Goal: Task Accomplishment & Management: Use online tool/utility

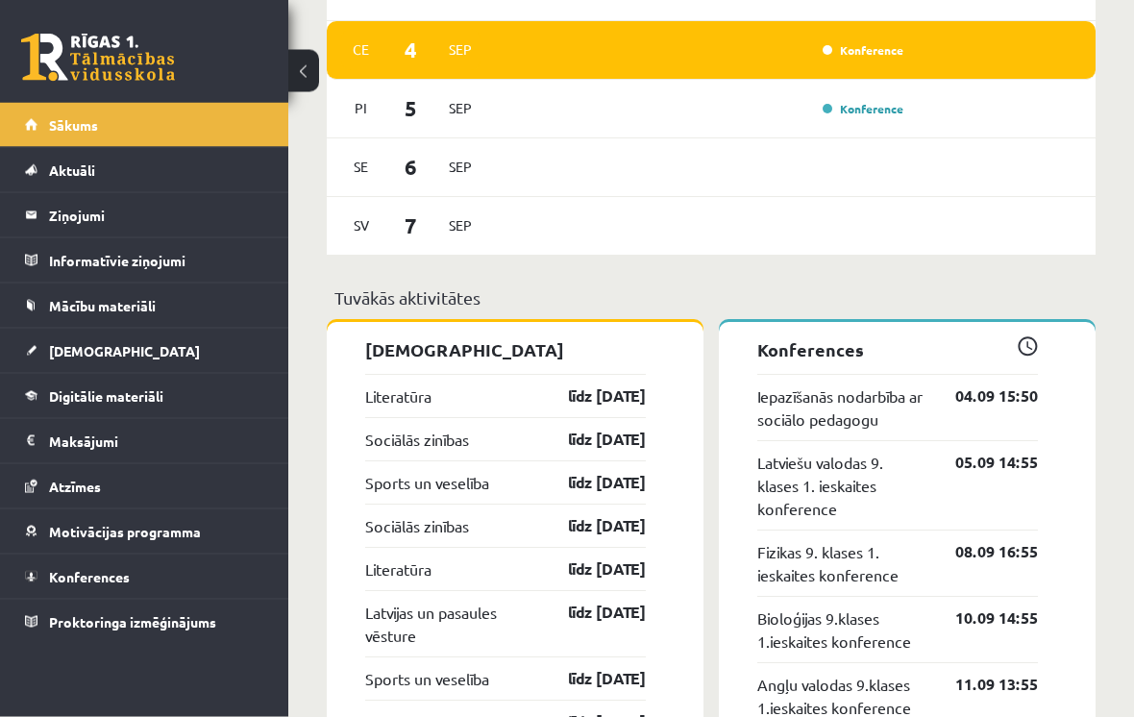
scroll to position [1648, 0]
click at [130, 355] on link "[DEMOGRAPHIC_DATA]" at bounding box center [144, 351] width 239 height 44
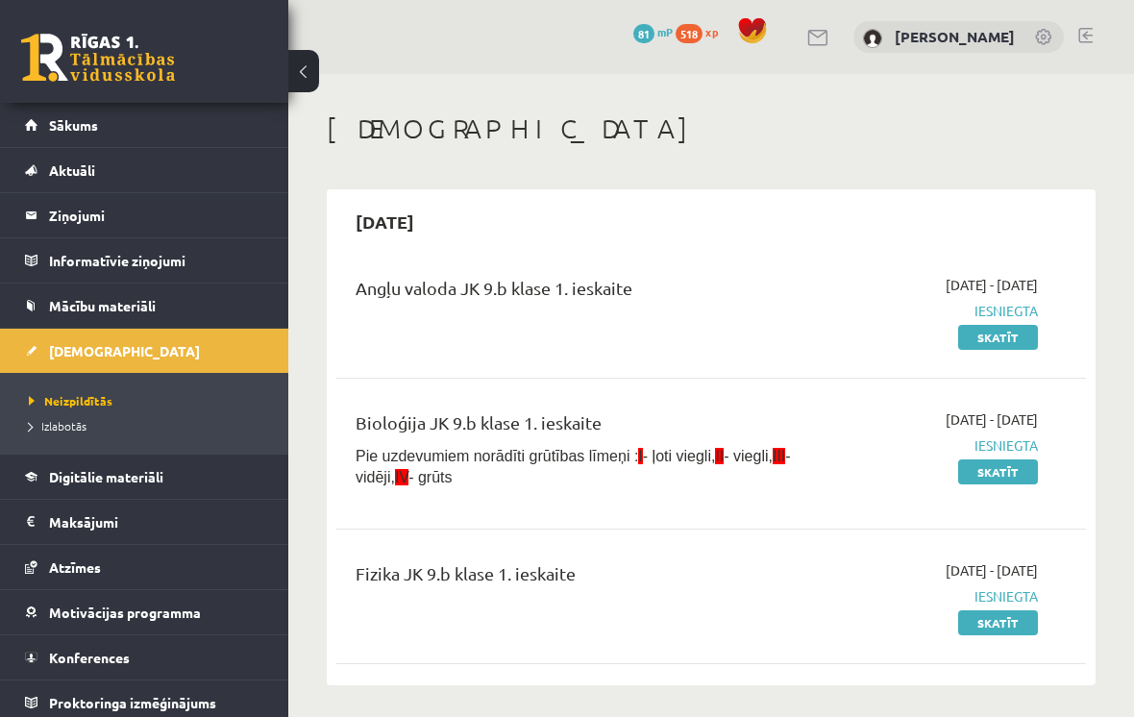
click at [82, 433] on link "Izlabotās" at bounding box center [149, 425] width 240 height 17
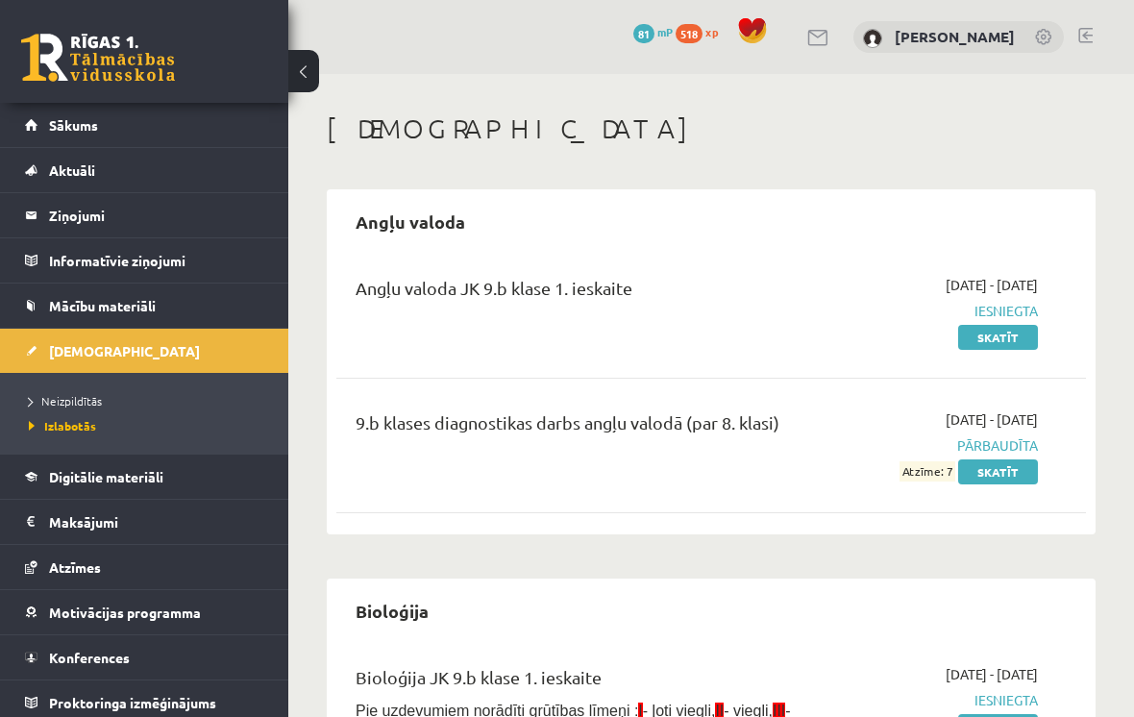
click at [1017, 347] on link "Skatīt" at bounding box center [998, 337] width 80 height 25
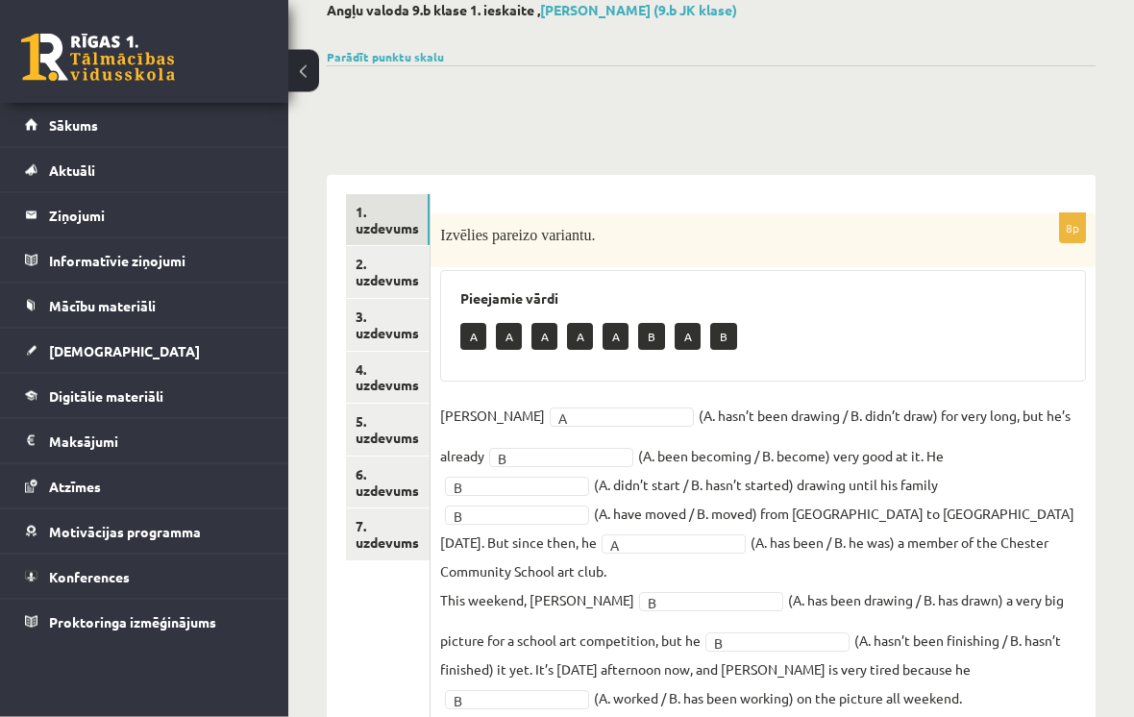
scroll to position [332, 0]
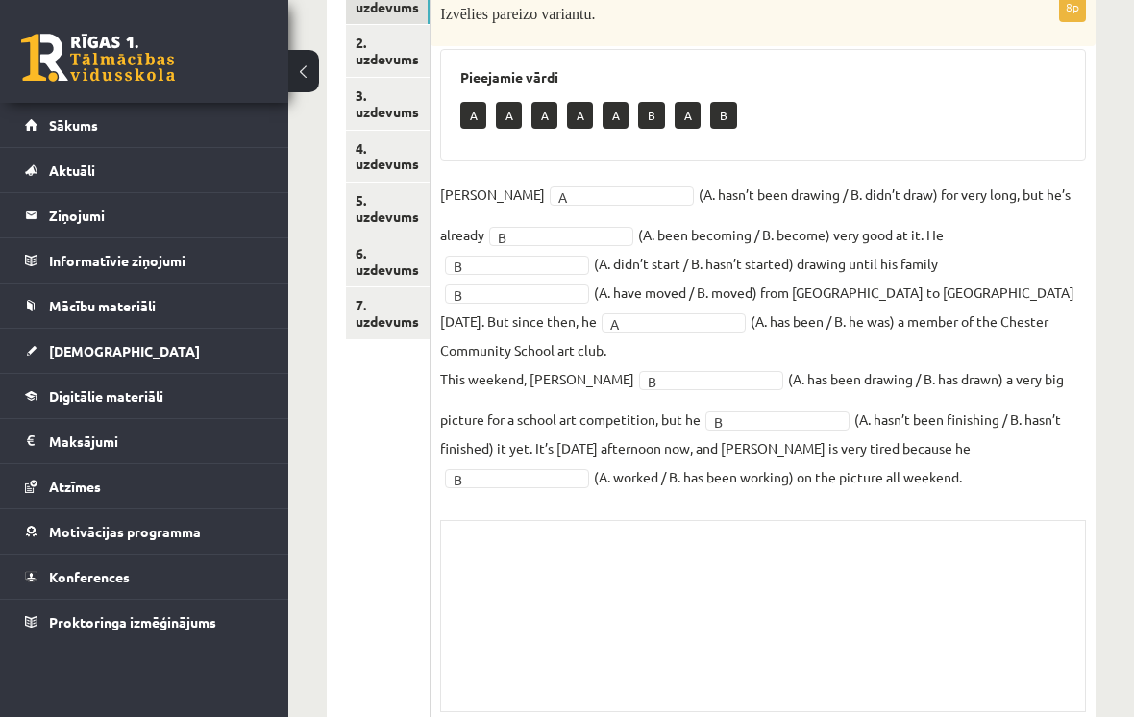
click at [418, 256] on link "6. uzdevums" at bounding box center [388, 261] width 84 height 52
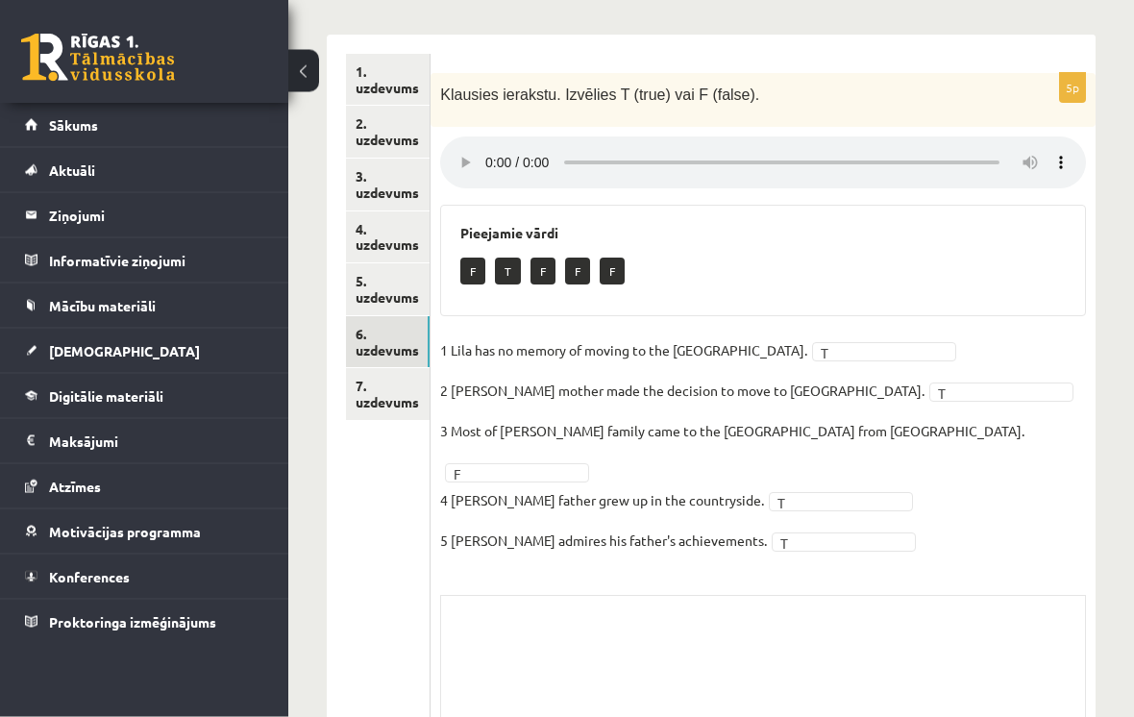
scroll to position [251, 0]
click at [159, 314] on link "Mācību materiāli" at bounding box center [144, 306] width 239 height 44
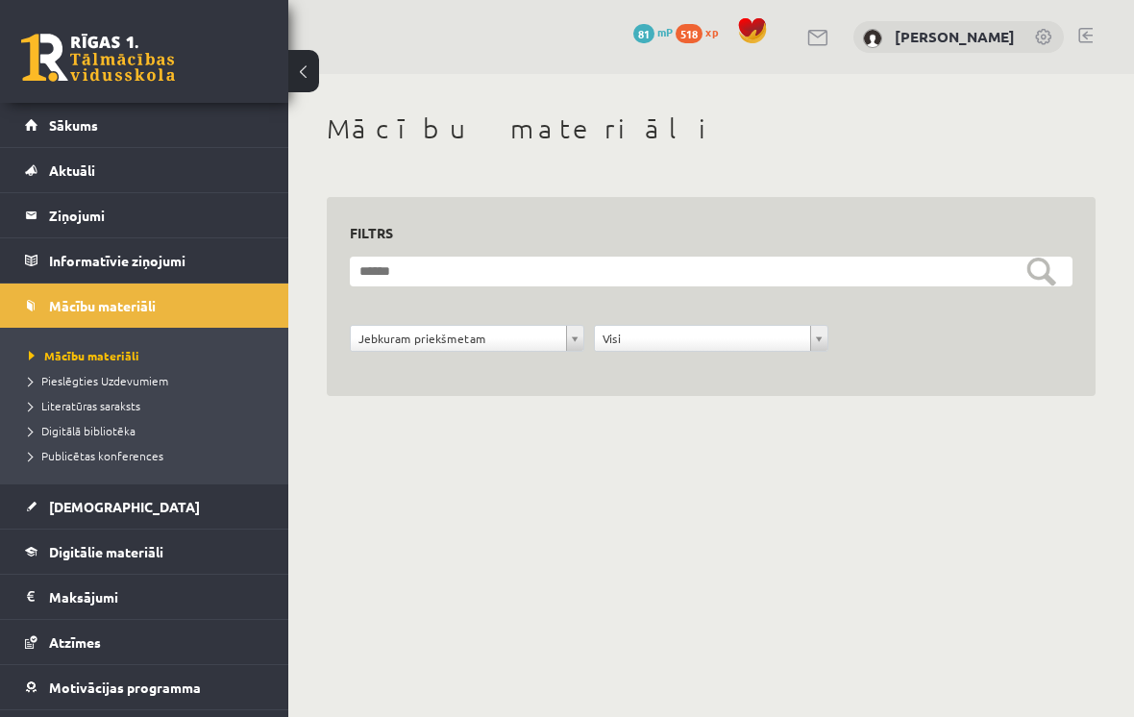
click at [106, 253] on legend "Informatīvie ziņojumi 0" at bounding box center [156, 260] width 215 height 44
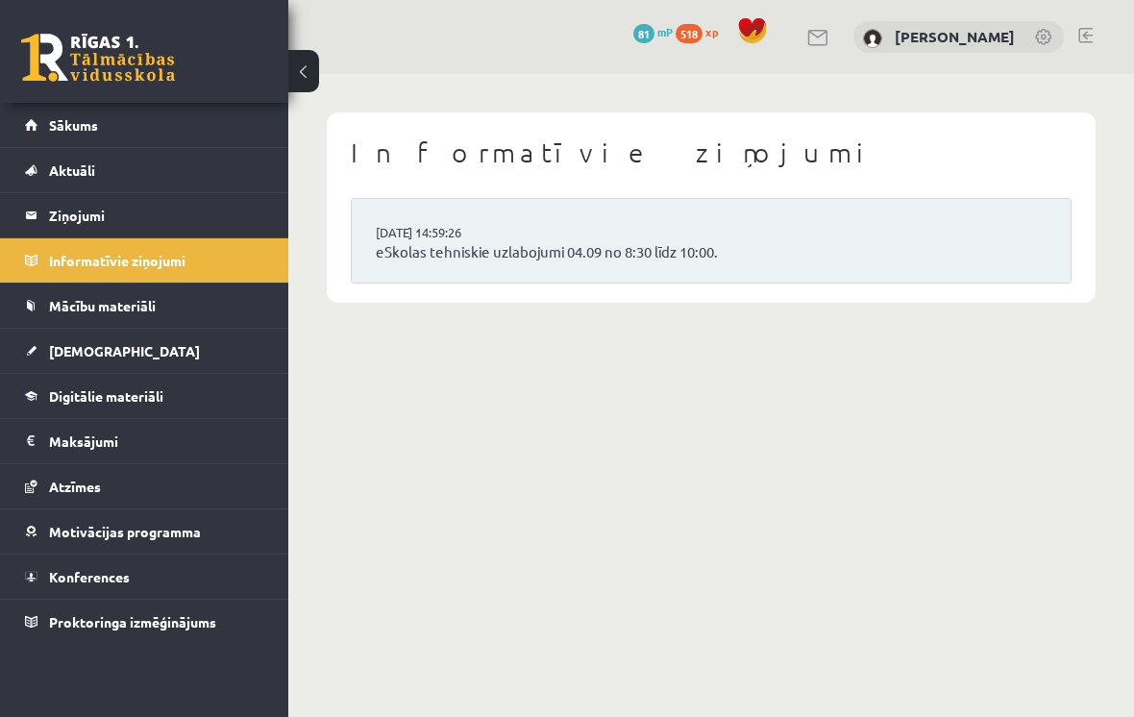
click at [222, 309] on link "Mācību materiāli" at bounding box center [144, 306] width 239 height 44
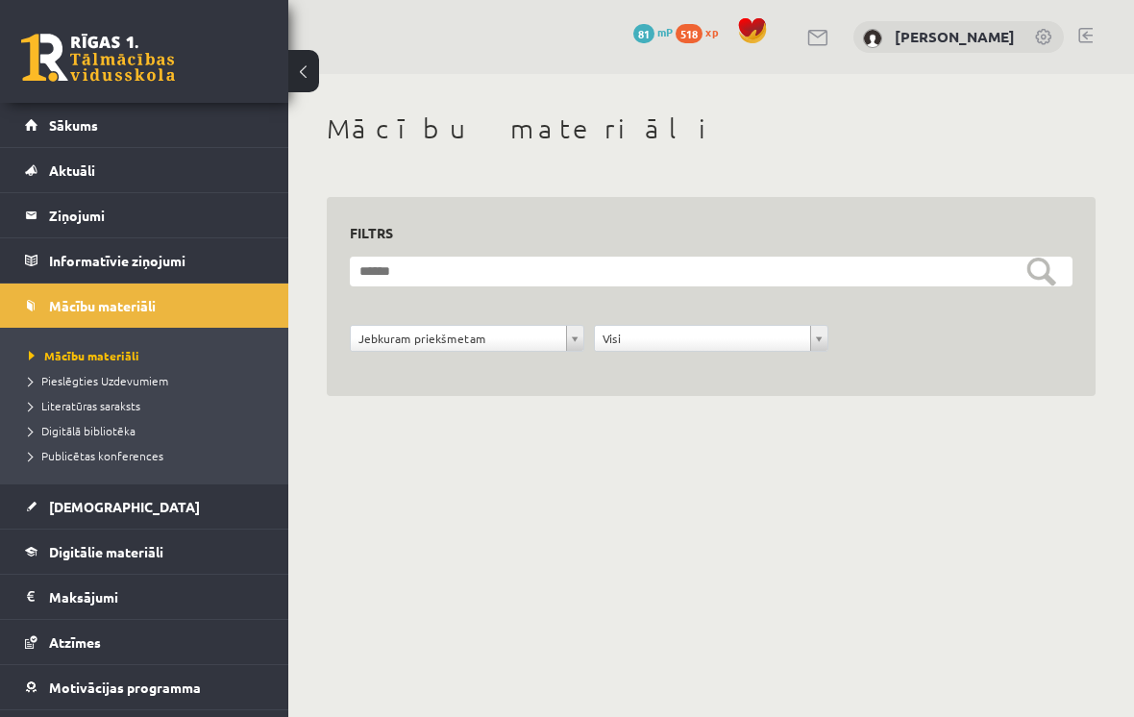
click at [190, 352] on link "Mācību materiāli" at bounding box center [149, 355] width 240 height 17
click at [226, 260] on legend "Informatīvie ziņojumi 0" at bounding box center [156, 260] width 215 height 44
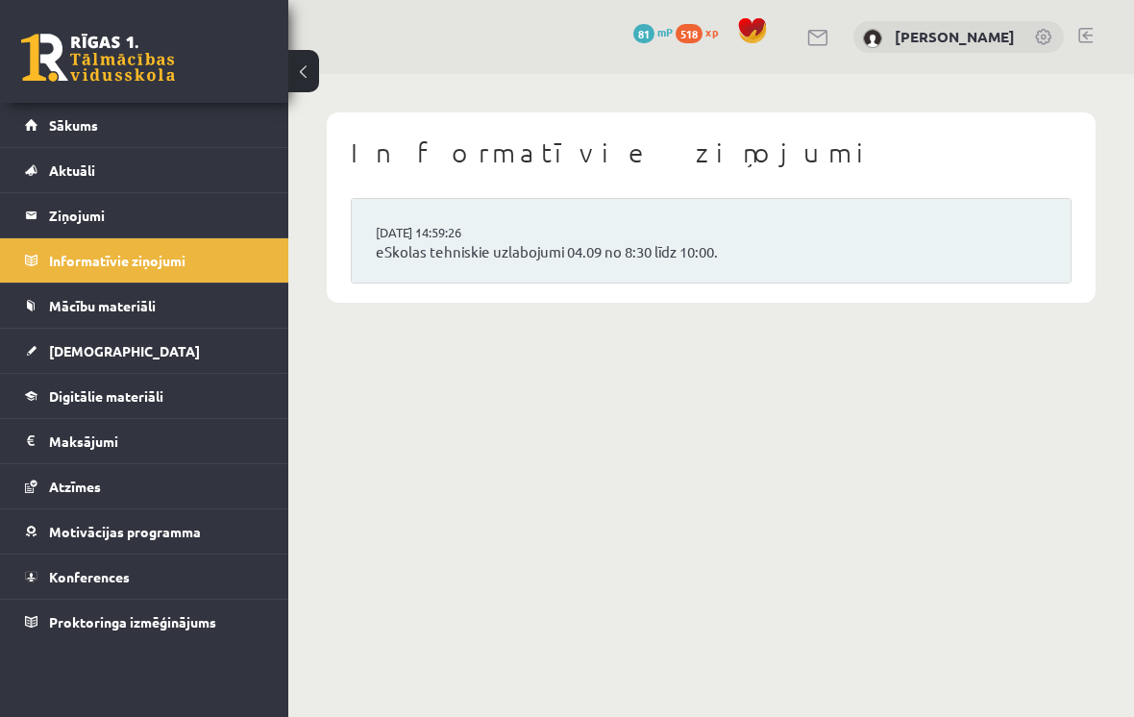
click at [175, 234] on legend "Ziņojumi 0" at bounding box center [156, 215] width 215 height 44
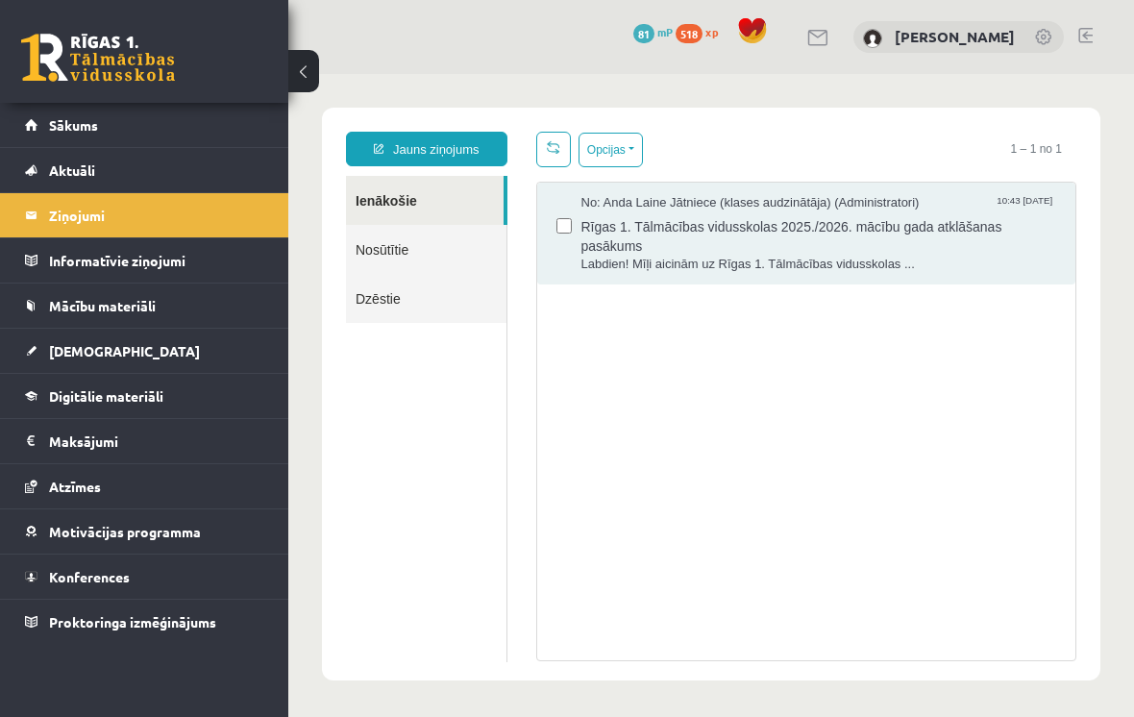
click at [195, 181] on link "Aktuāli" at bounding box center [144, 170] width 239 height 44
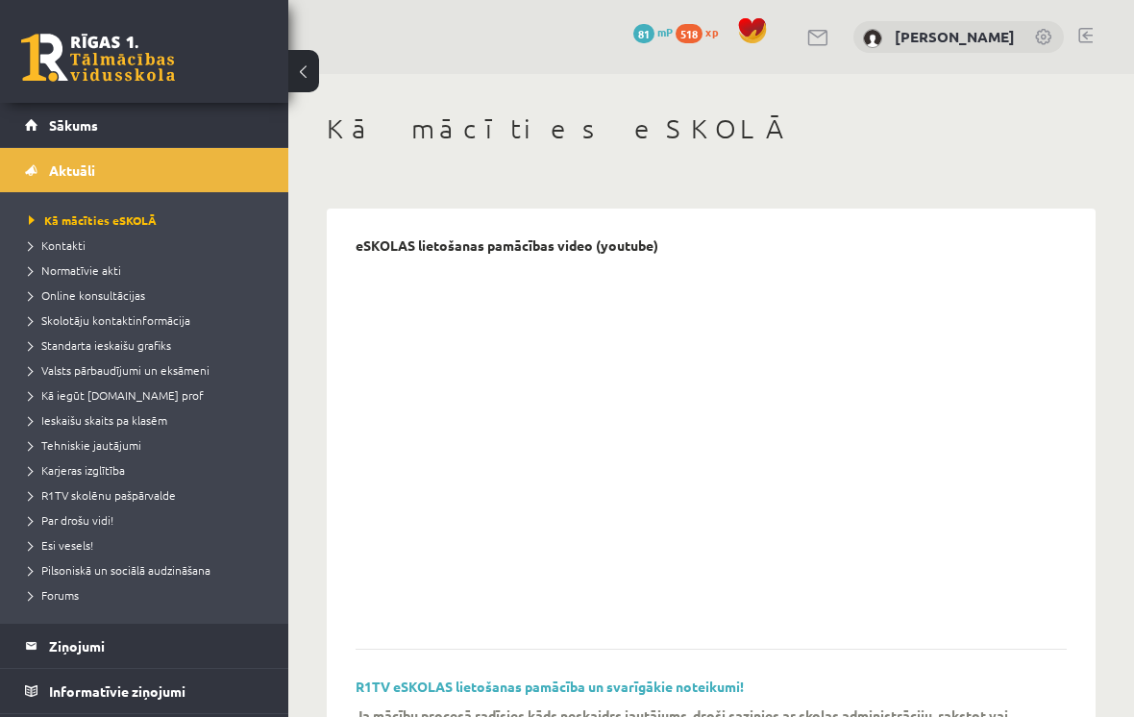
click at [73, 537] on span "Esi vesels!" at bounding box center [61, 544] width 64 height 15
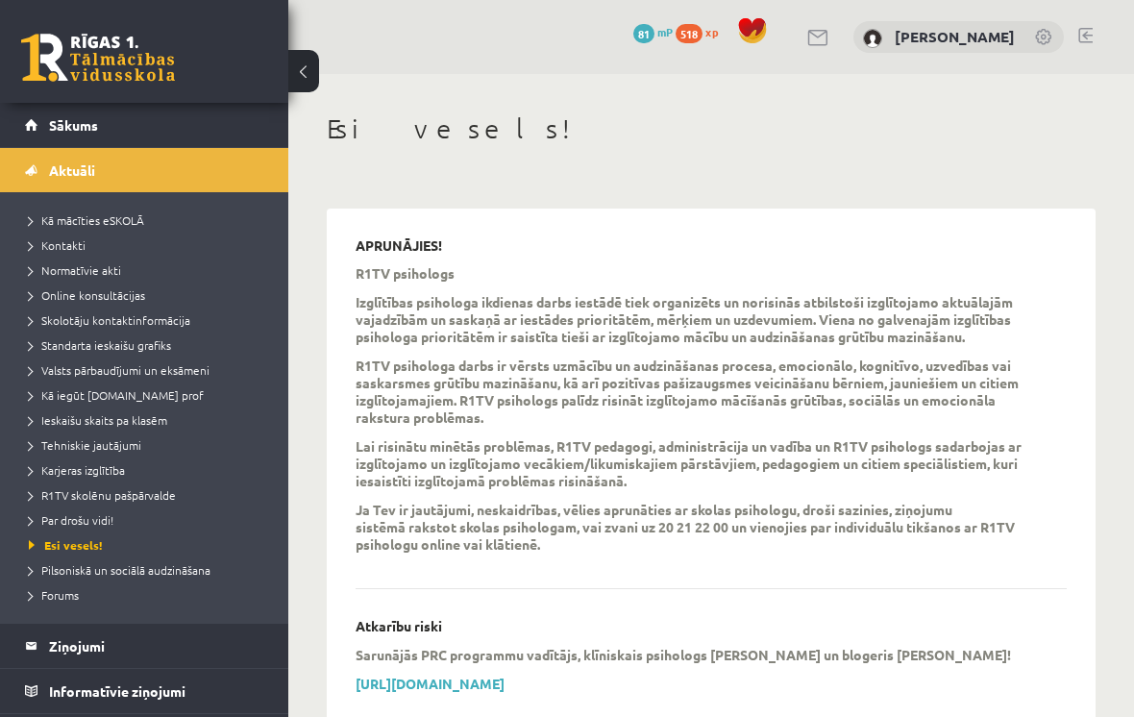
click at [93, 654] on legend "Ziņojumi 0" at bounding box center [156, 646] width 215 height 44
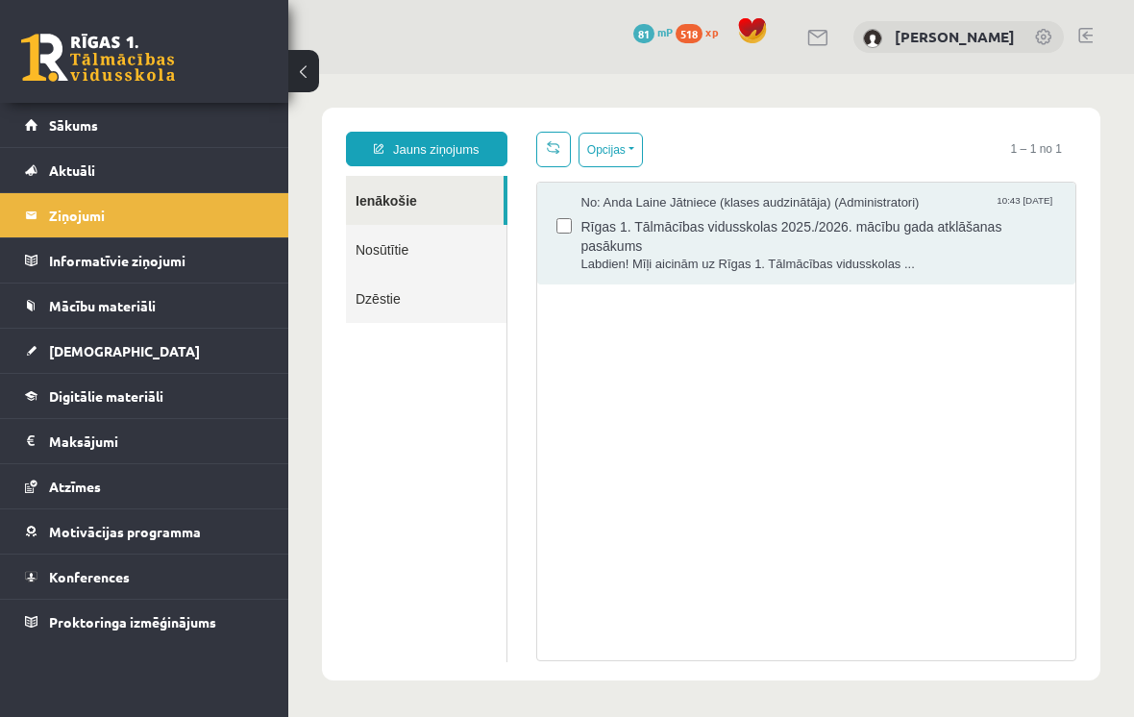
click at [226, 146] on link "Sākums" at bounding box center [144, 125] width 239 height 44
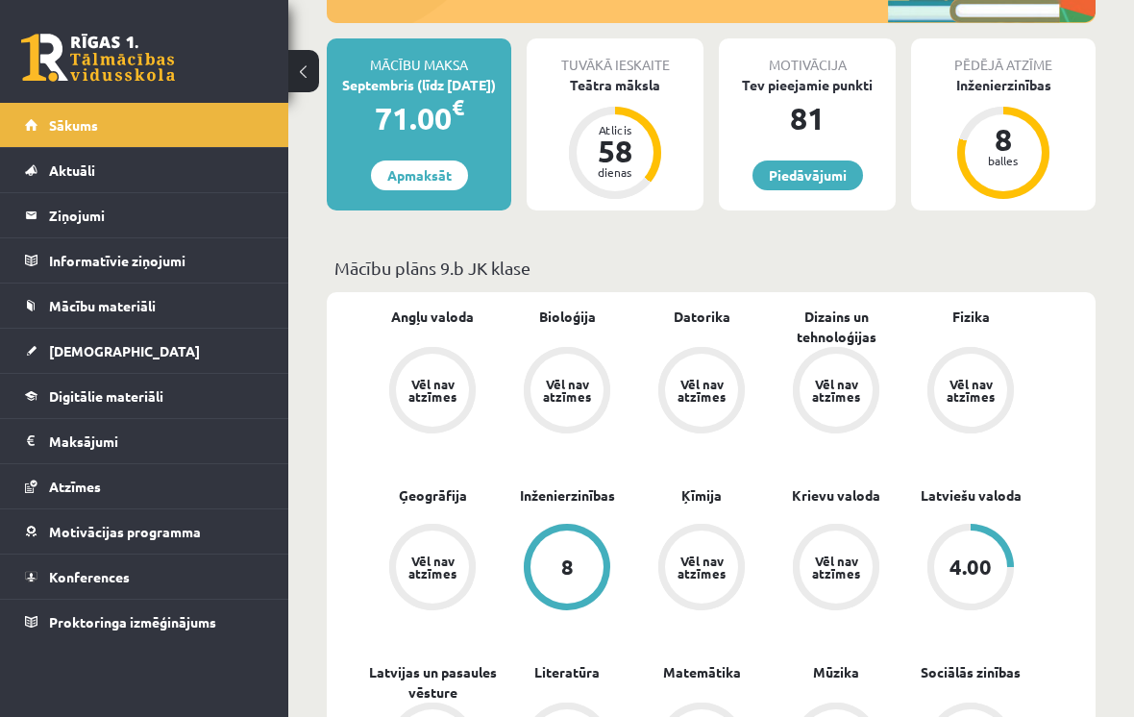
scroll to position [346, 0]
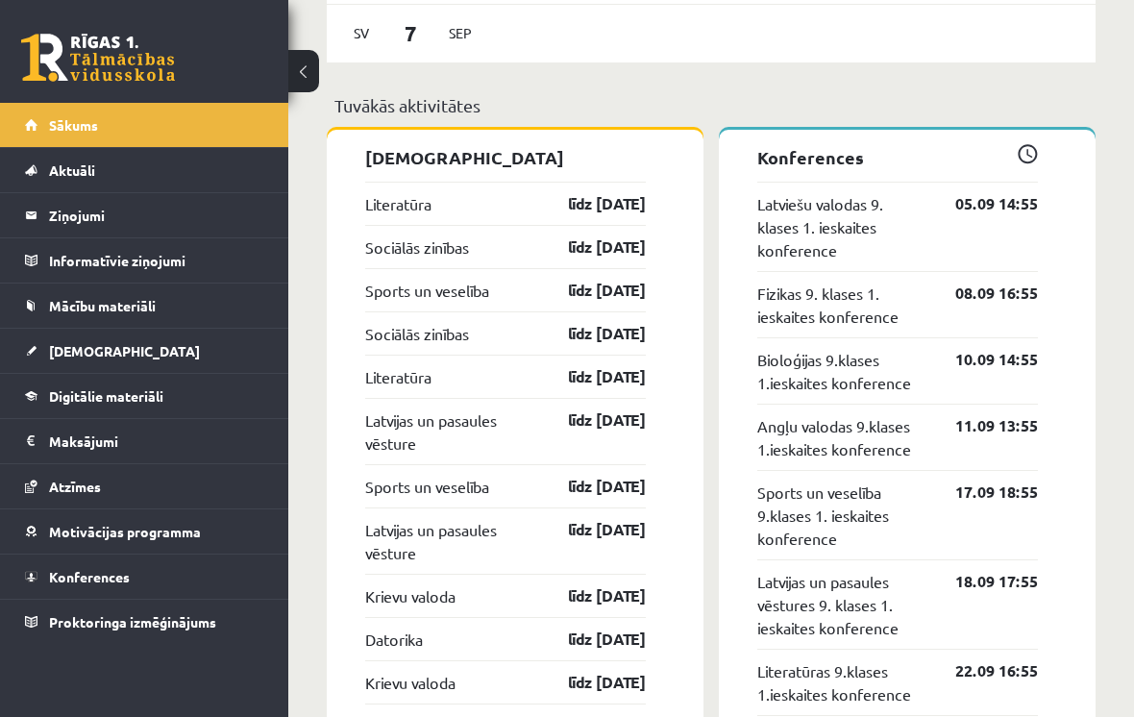
click at [164, 581] on link "Konferences" at bounding box center [144, 577] width 239 height 44
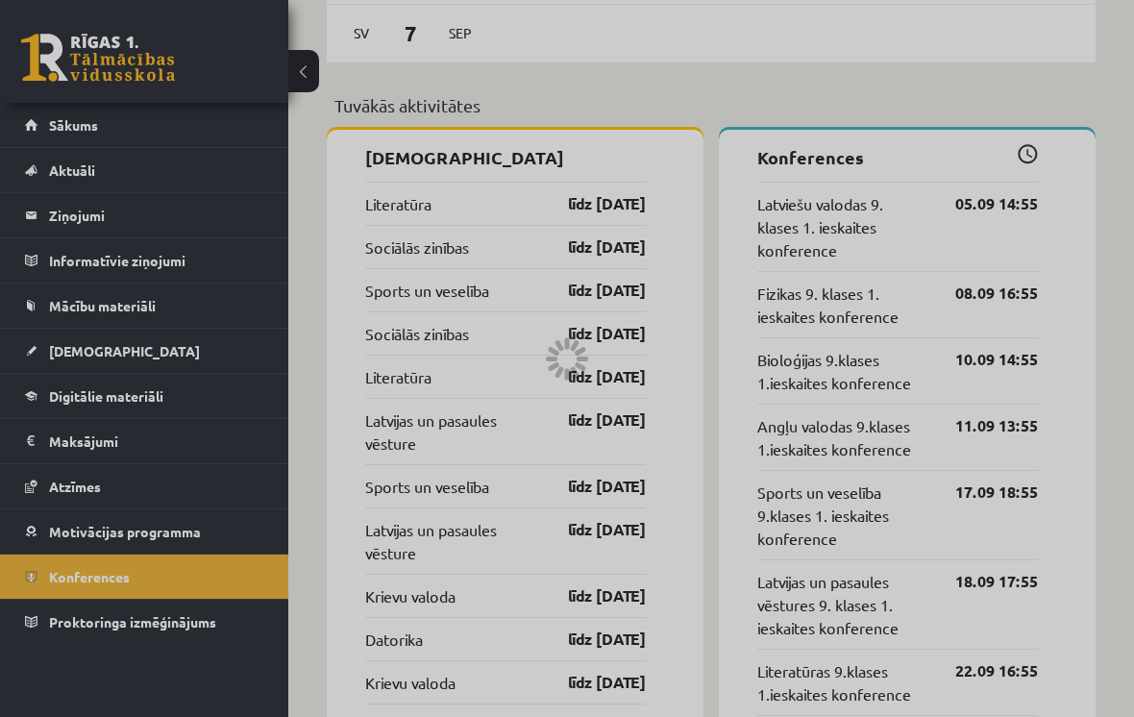
scroll to position [171, 0]
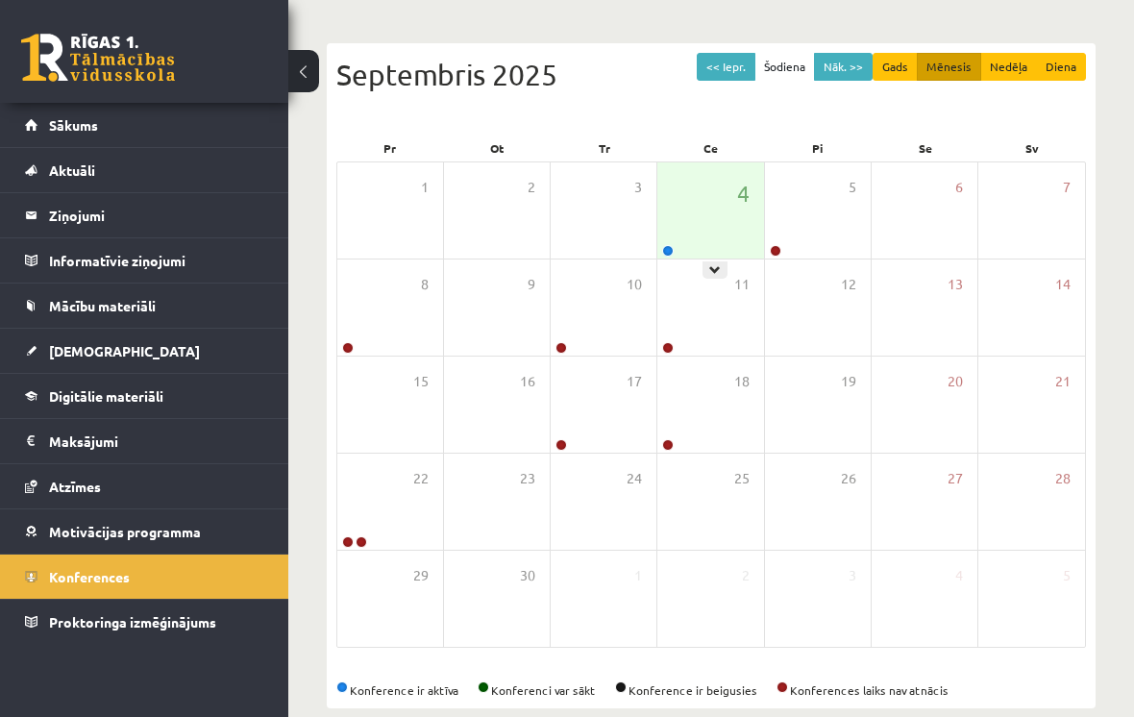
click at [714, 245] on div "4" at bounding box center [710, 210] width 106 height 96
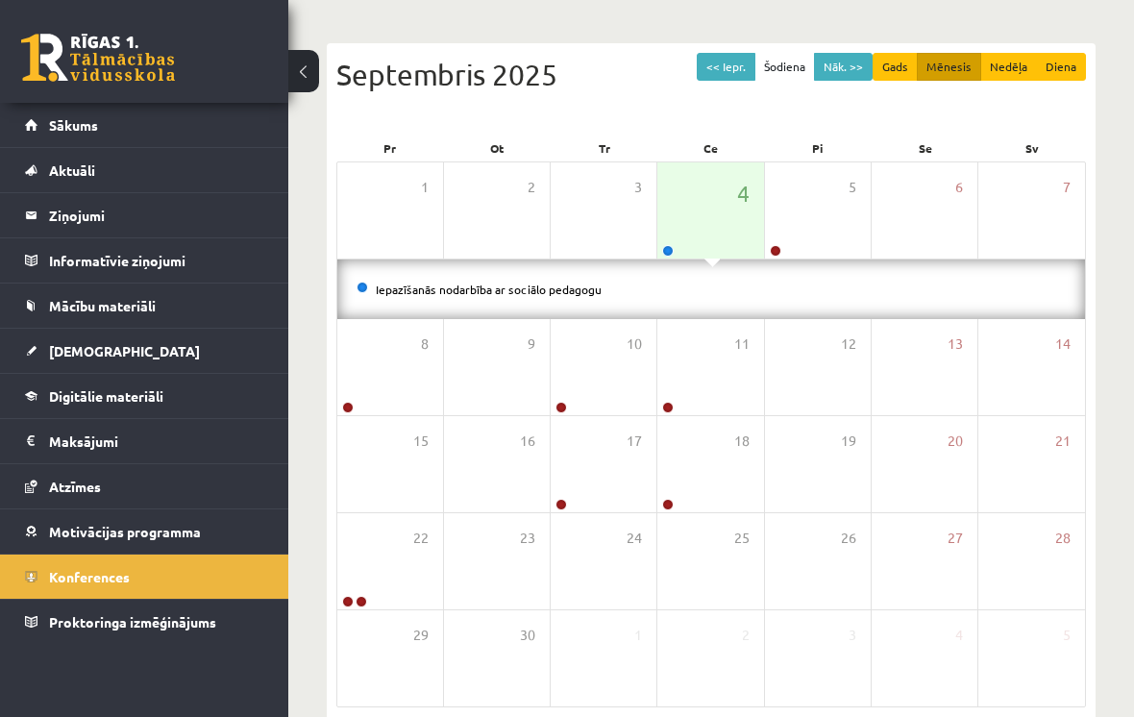
click at [681, 290] on li "Iepazīšanās nodarbība ar sociālo pedagogu" at bounding box center [711, 289] width 709 height 21
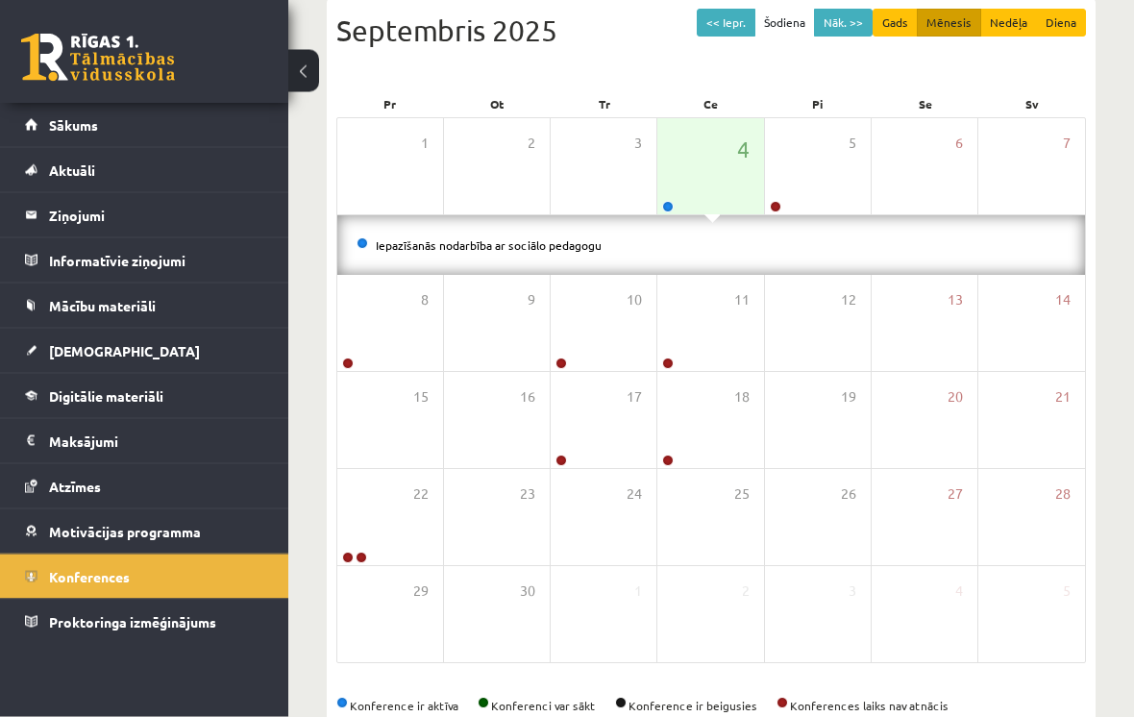
scroll to position [231, 0]
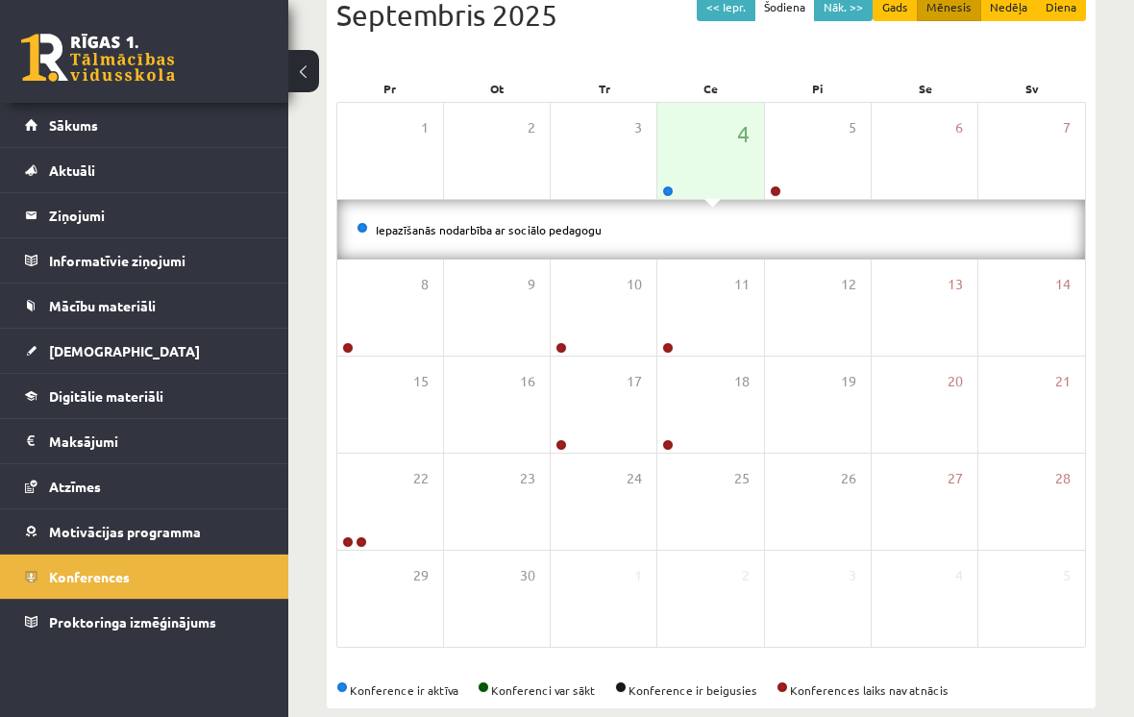
click at [232, 526] on link "Motivācijas programma" at bounding box center [144, 531] width 239 height 44
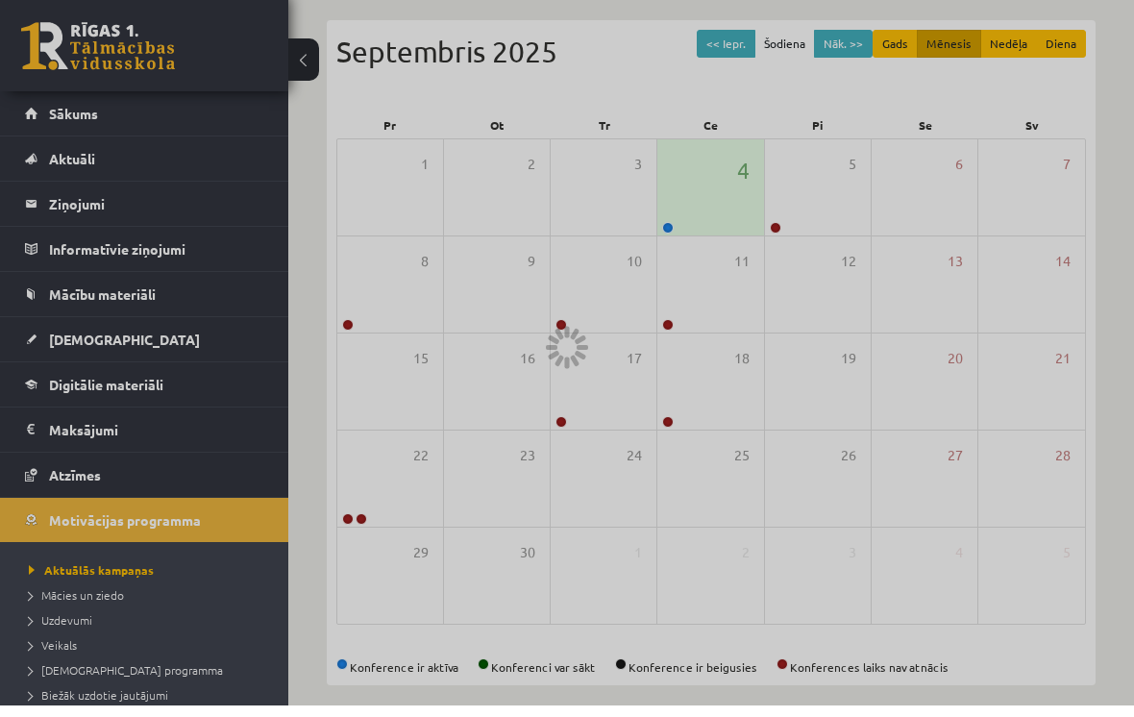
scroll to position [171, 0]
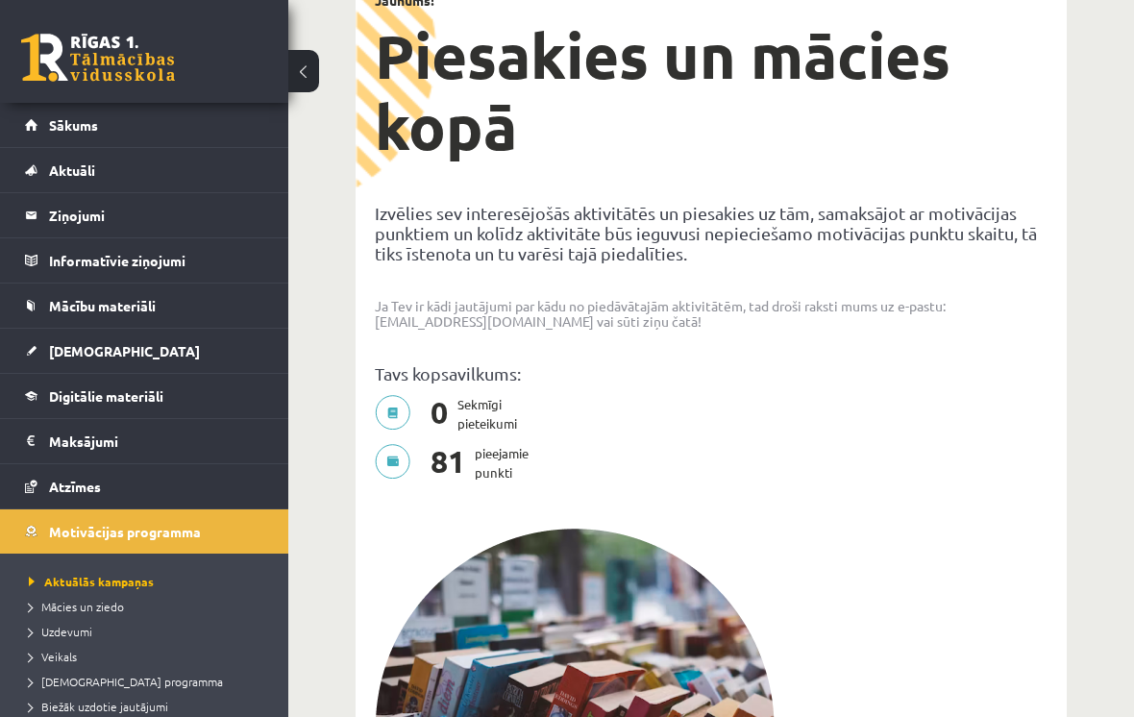
click at [127, 323] on link "Mācību materiāli" at bounding box center [144, 306] width 239 height 44
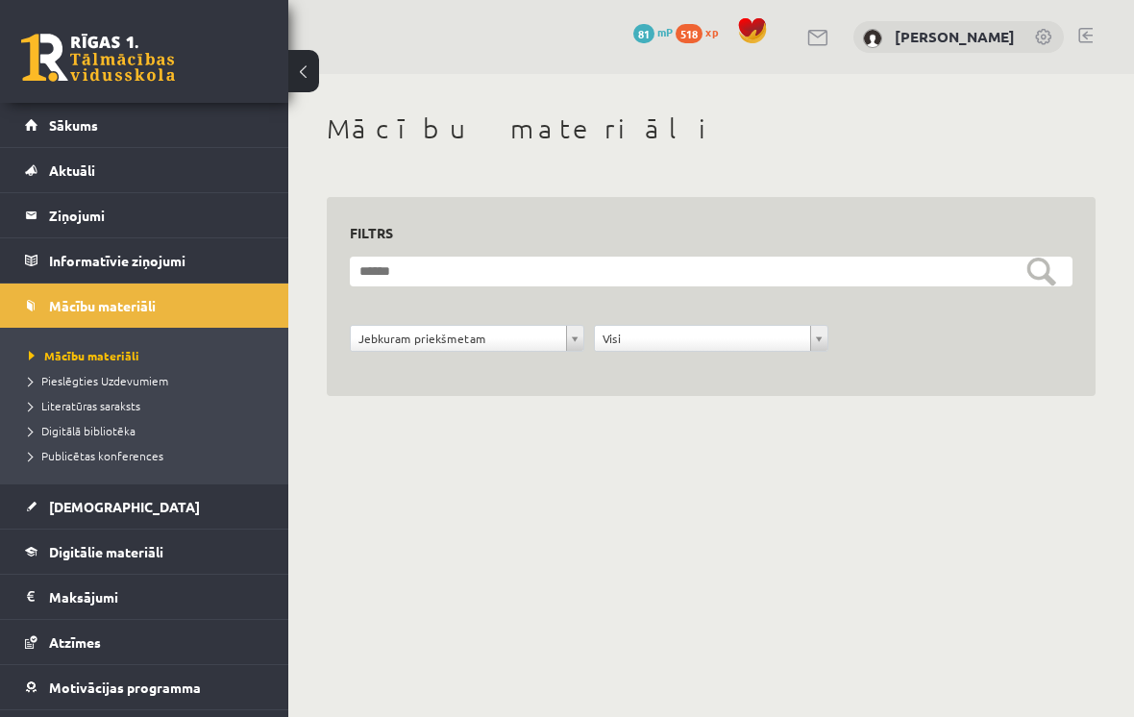
click at [95, 189] on link "Aktuāli" at bounding box center [144, 170] width 239 height 44
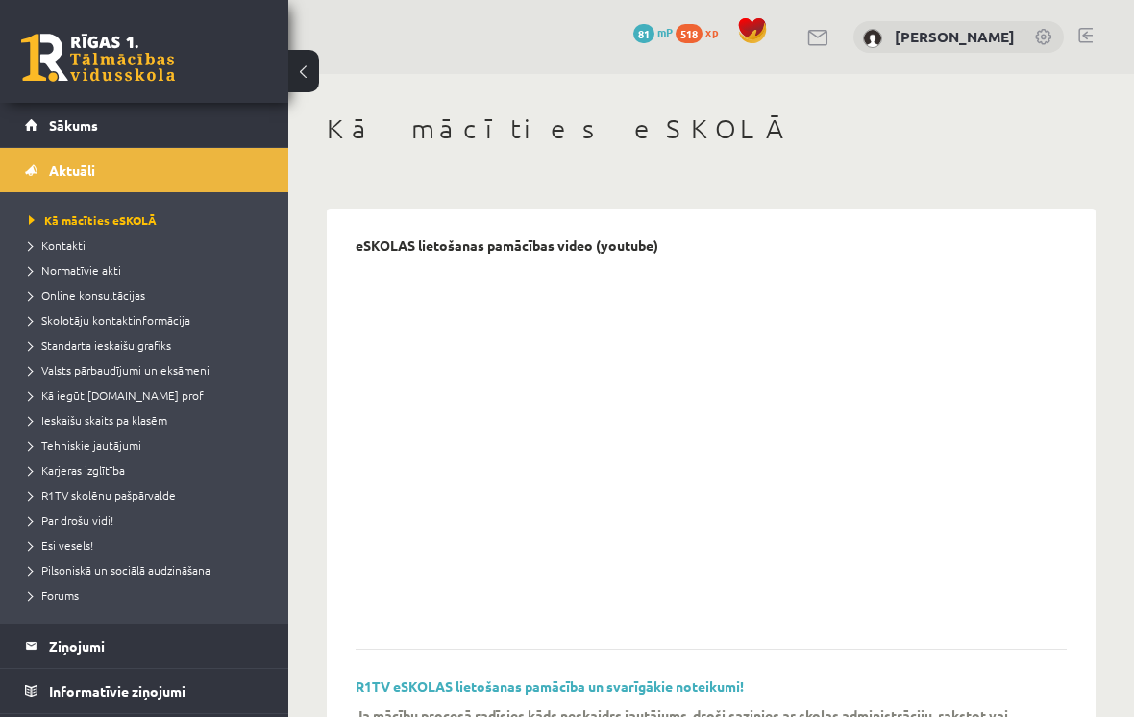
click at [171, 249] on link "Kontakti" at bounding box center [149, 244] width 240 height 17
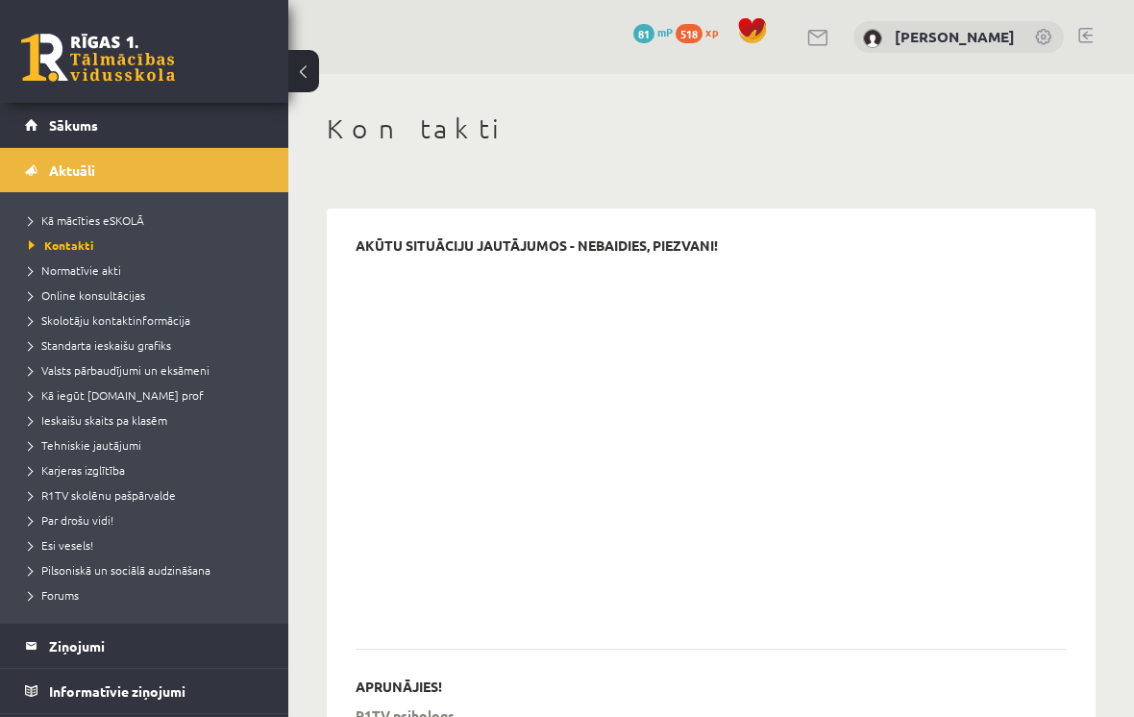
click at [229, 139] on link "Sākums" at bounding box center [144, 125] width 239 height 44
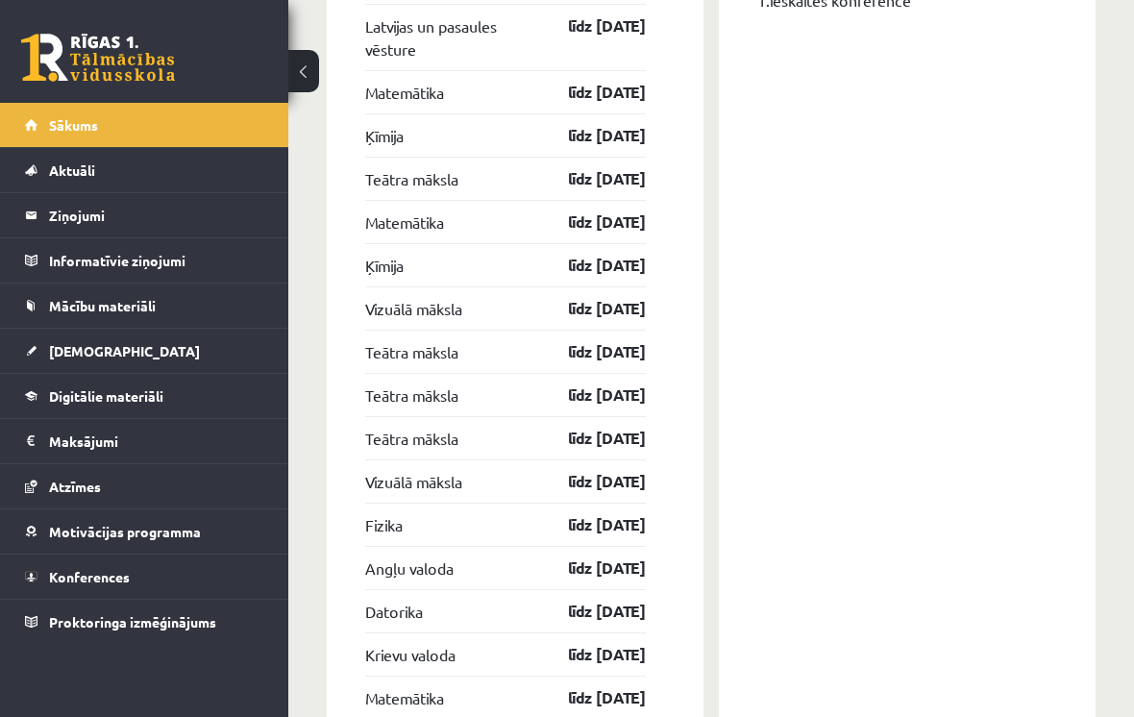
scroll to position [2765, 0]
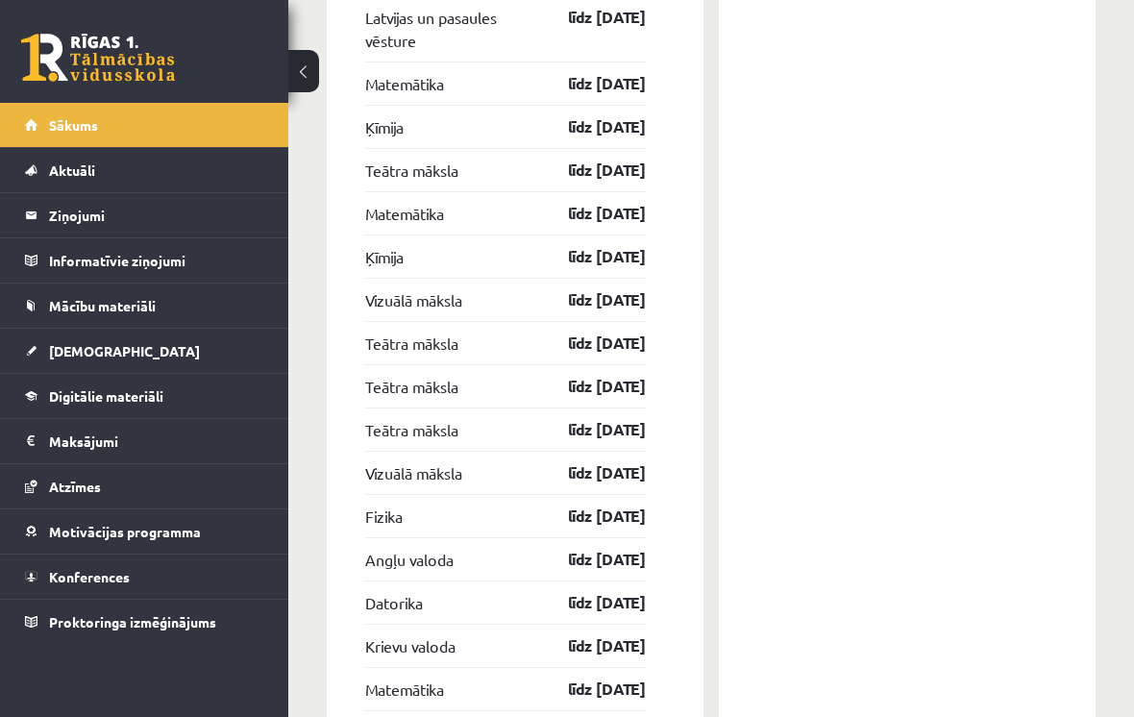
click at [185, 565] on link "Konferences" at bounding box center [144, 577] width 239 height 44
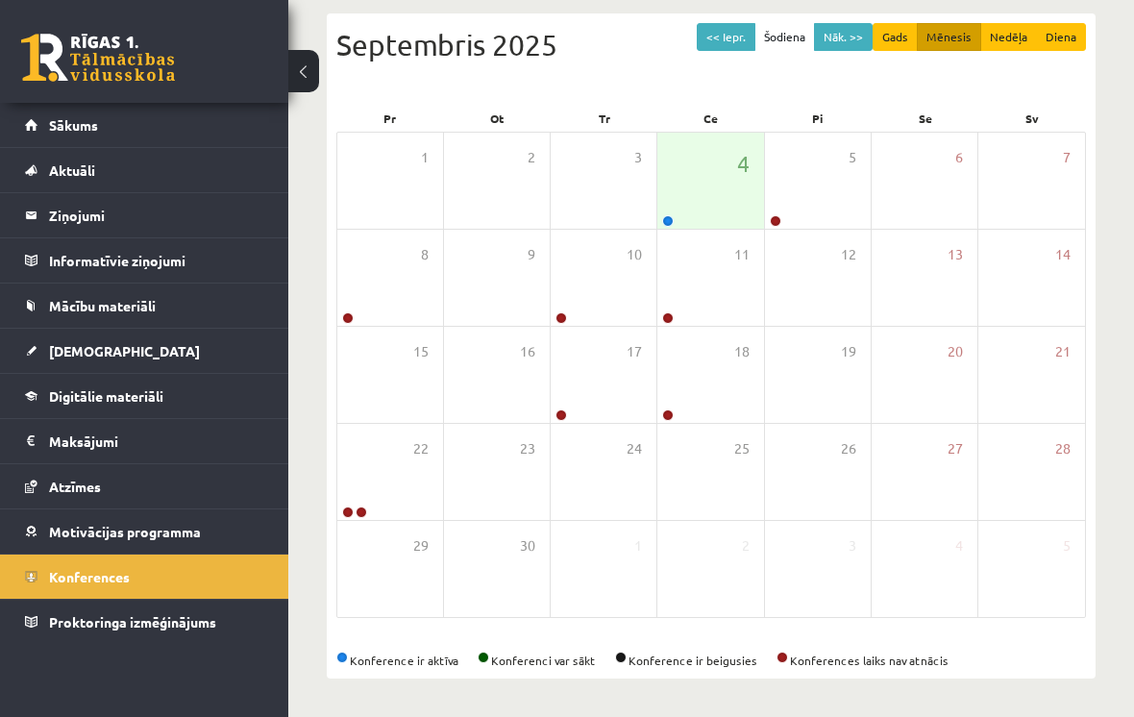
scroll to position [171, 0]
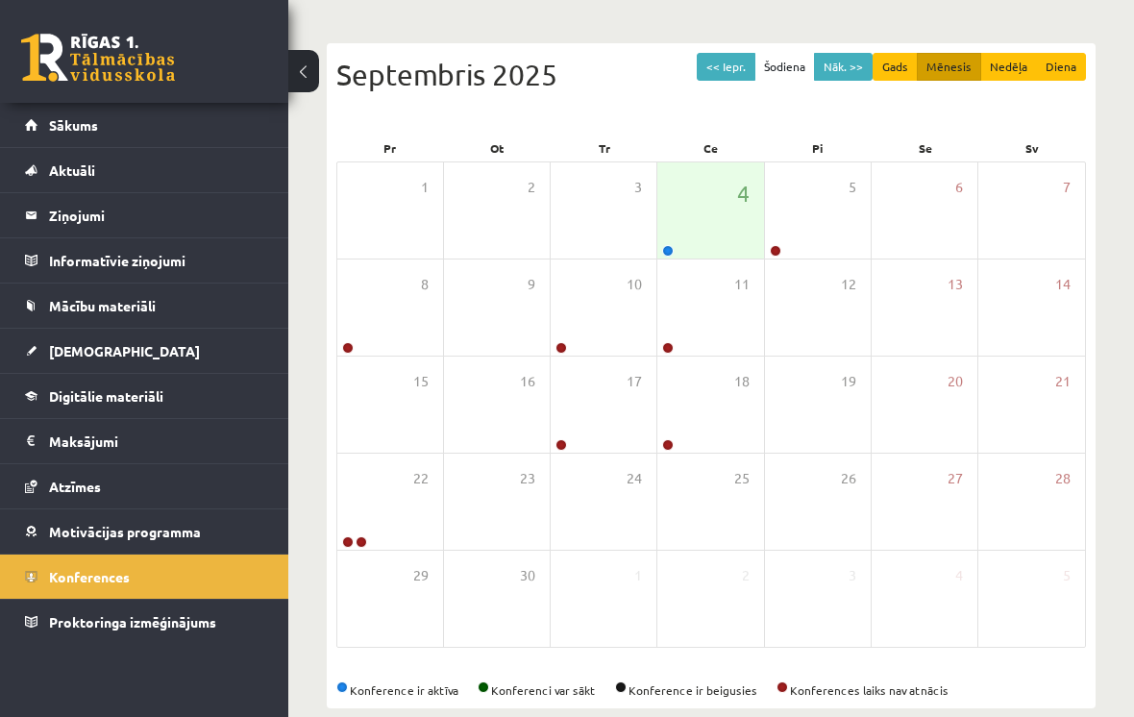
click at [421, 689] on div "Konference ir aktīva Konferenci var sākt Konference ir beigusies Konferences la…" at bounding box center [711, 689] width 750 height 17
click at [727, 214] on div "4" at bounding box center [710, 210] width 106 height 96
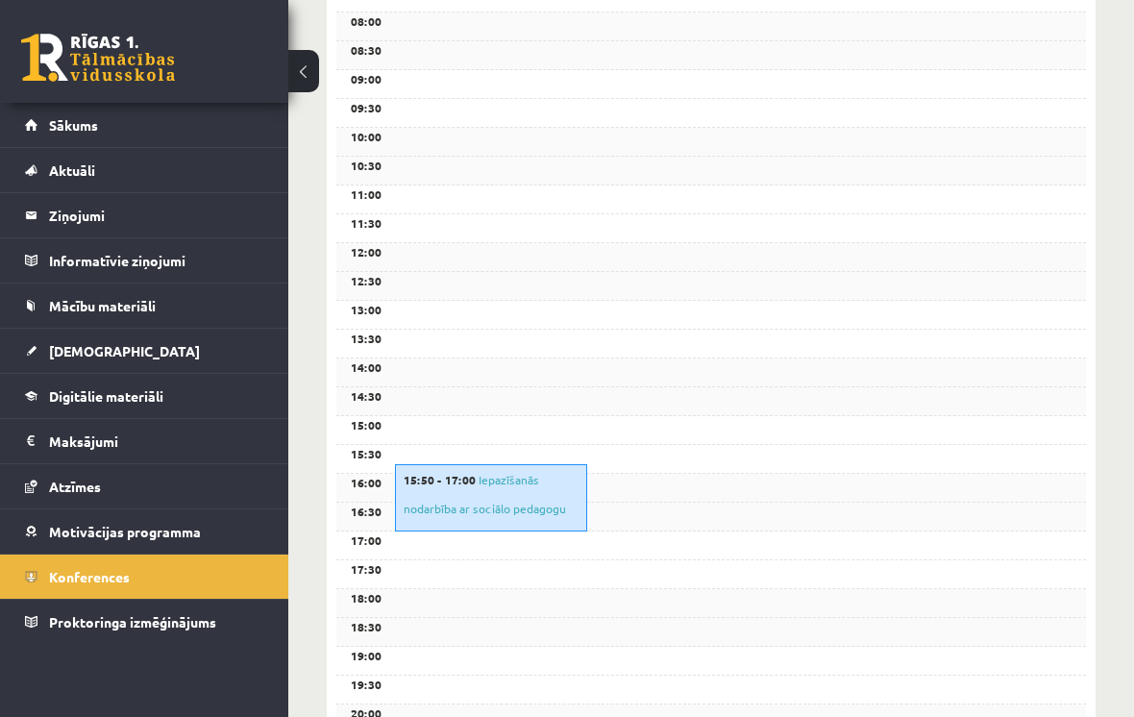
scroll to position [607, 0]
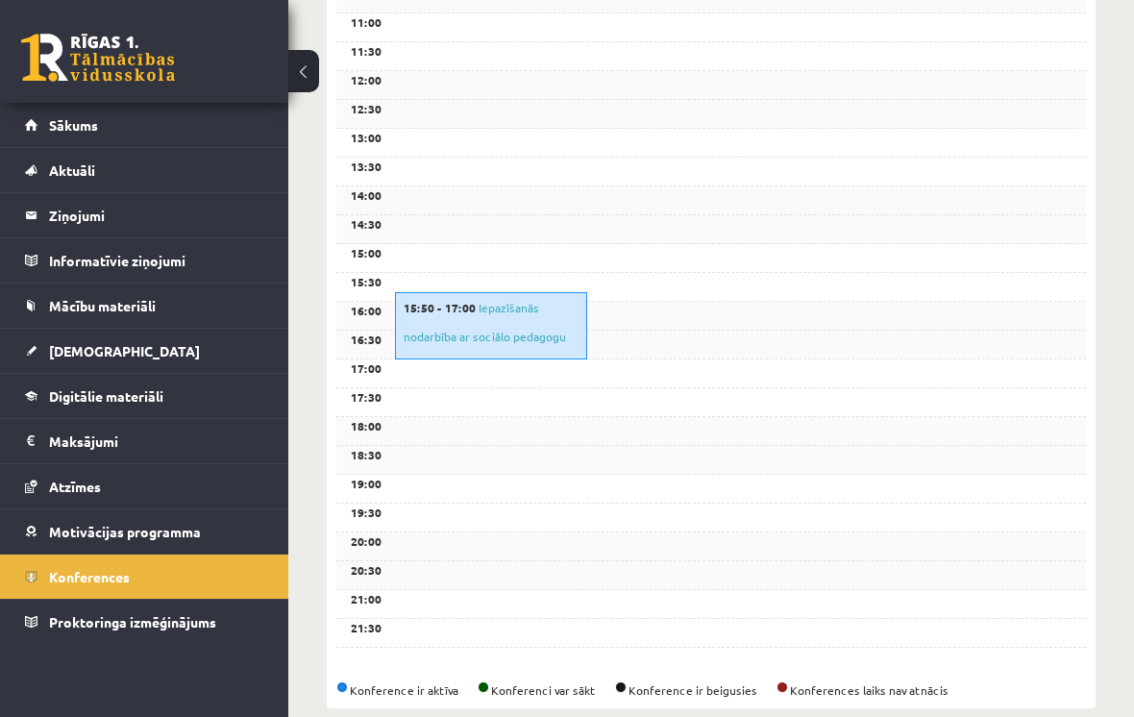
click at [528, 338] on link "Iepazīšanās nodarbība ar sociālo pedagogu" at bounding box center [485, 322] width 162 height 44
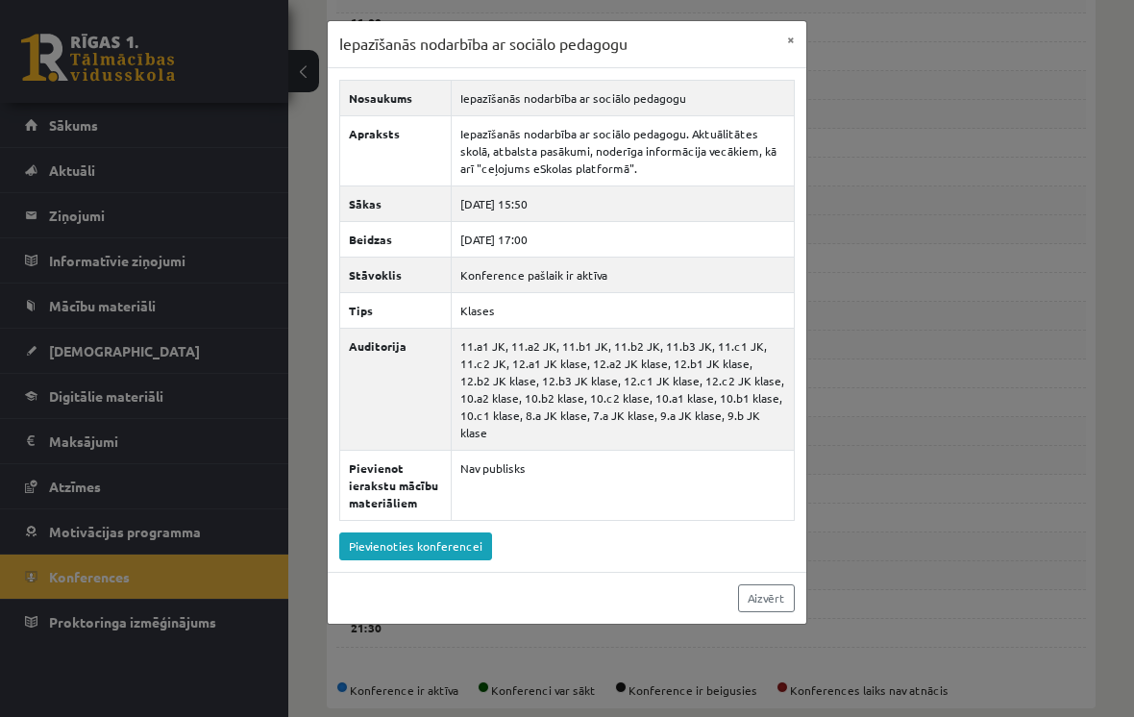
click at [460, 553] on link "Pievienoties konferencei" at bounding box center [415, 546] width 153 height 28
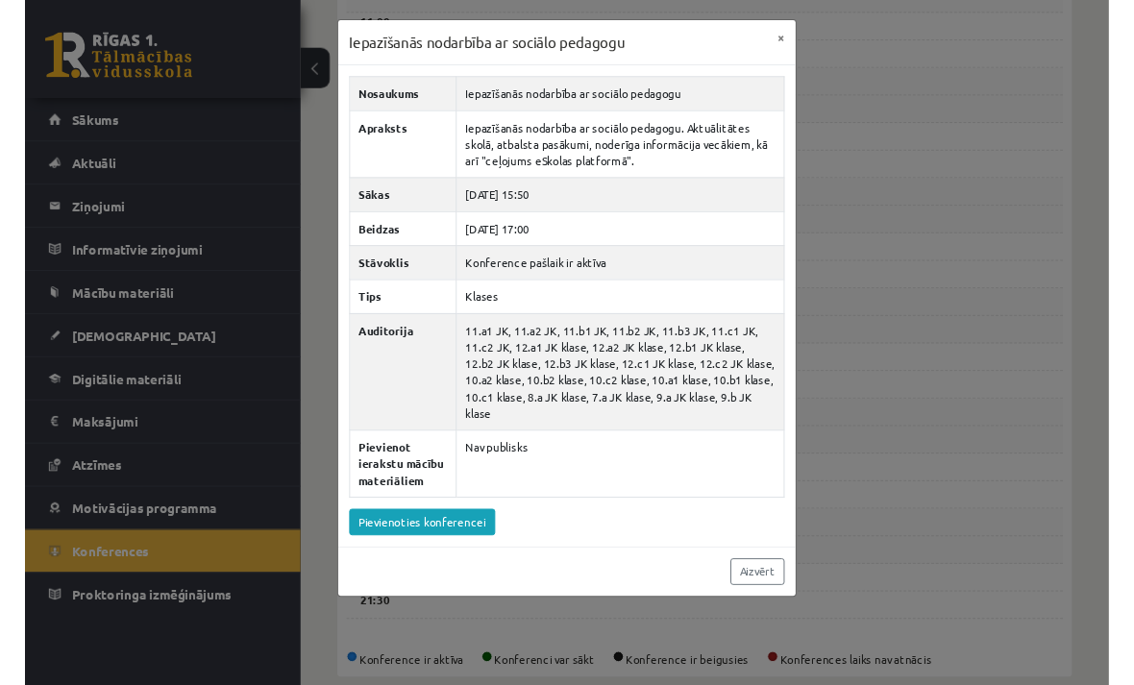
scroll to position [606, 0]
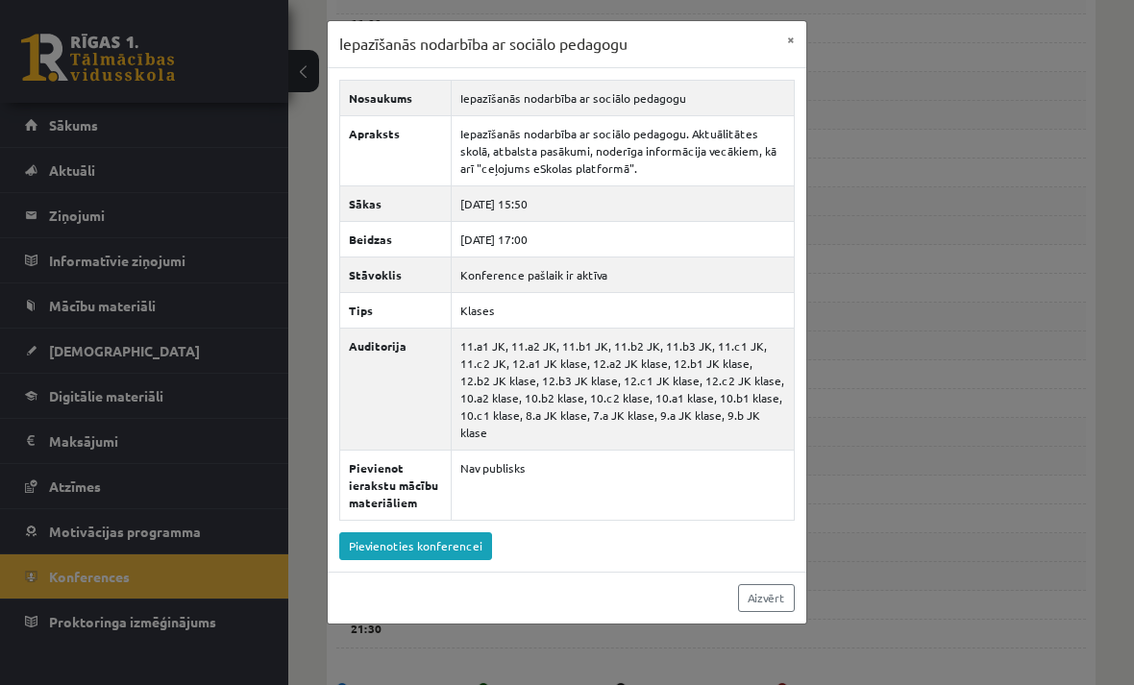
click at [781, 39] on button "×" at bounding box center [791, 39] width 31 height 37
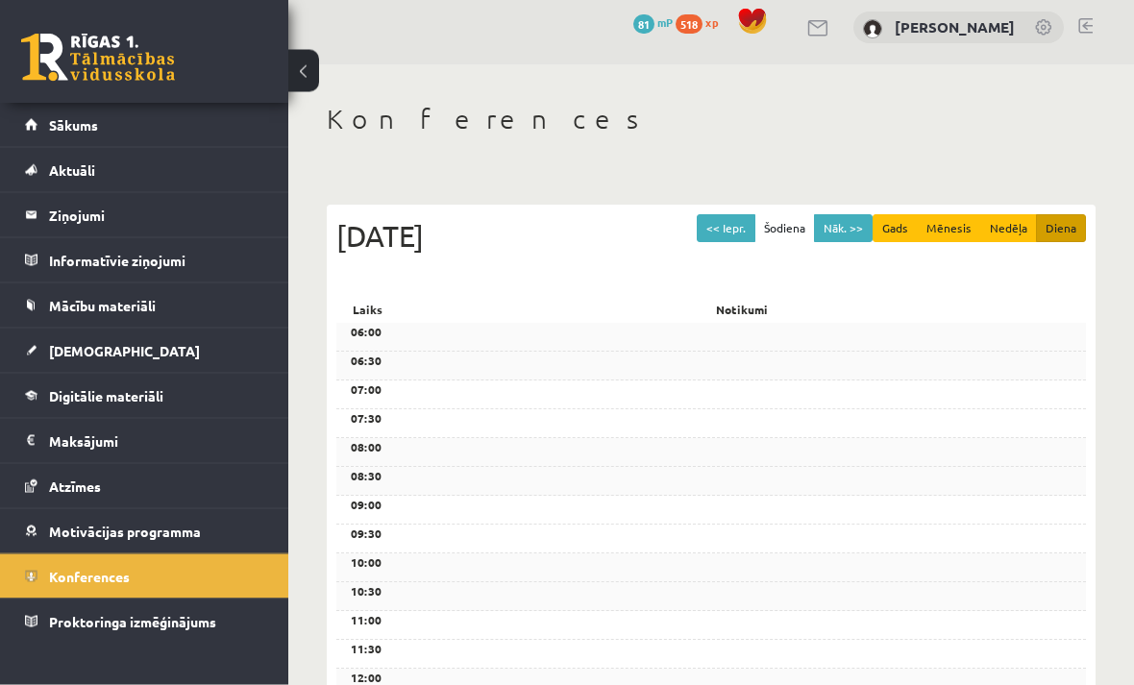
scroll to position [0, 0]
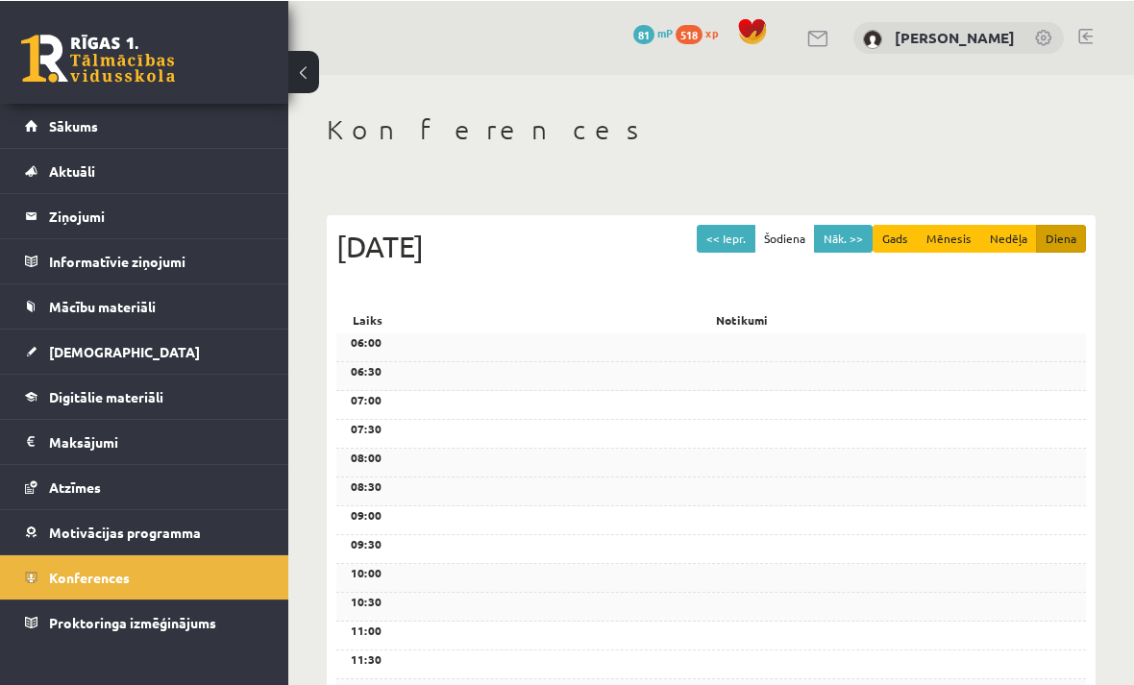
click at [853, 226] on button "Nāk. >>" at bounding box center [843, 238] width 59 height 28
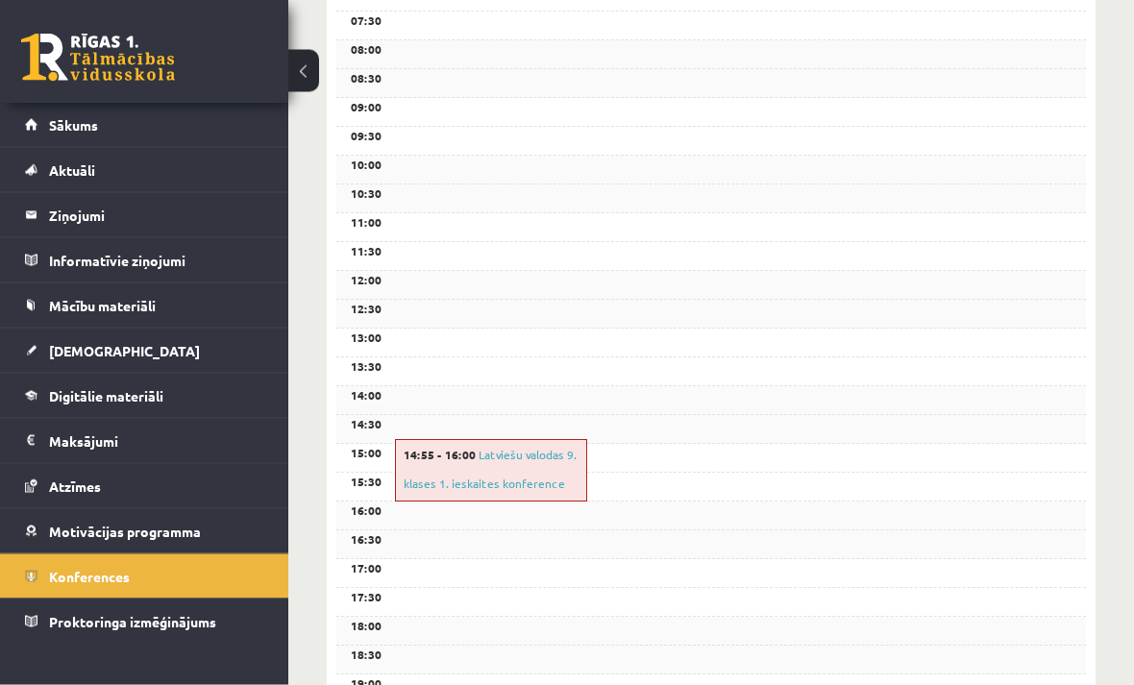
scroll to position [427, 0]
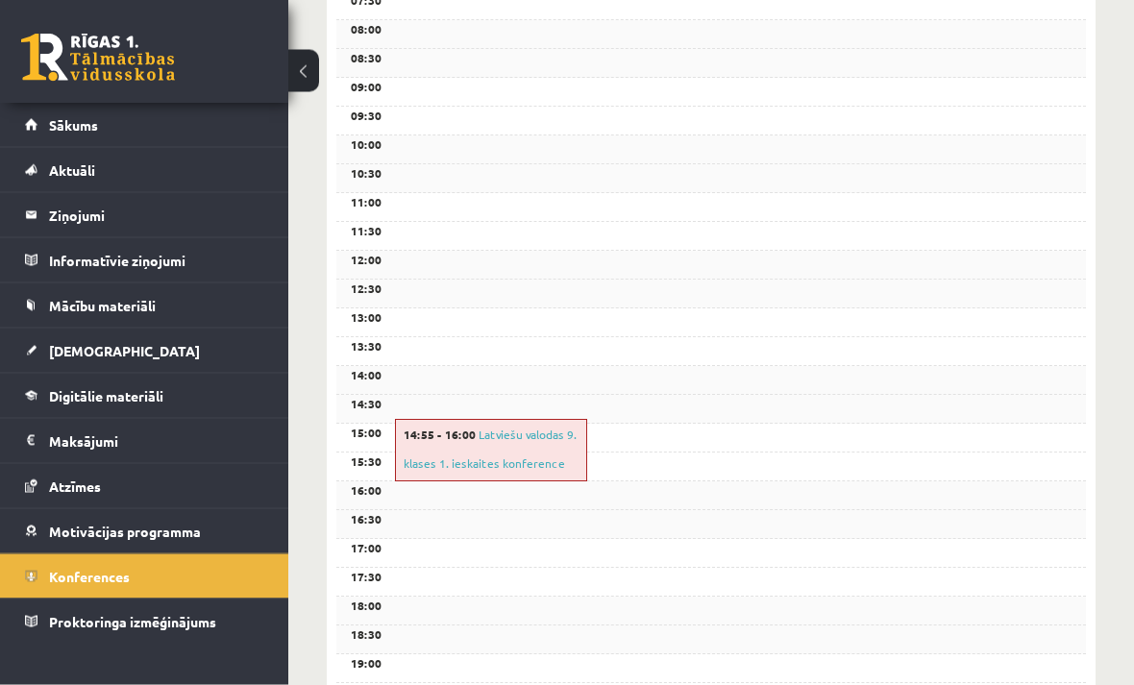
click at [532, 439] on link "Latviešu valodas 9. klases 1. ieskaites konference" at bounding box center [490, 450] width 173 height 44
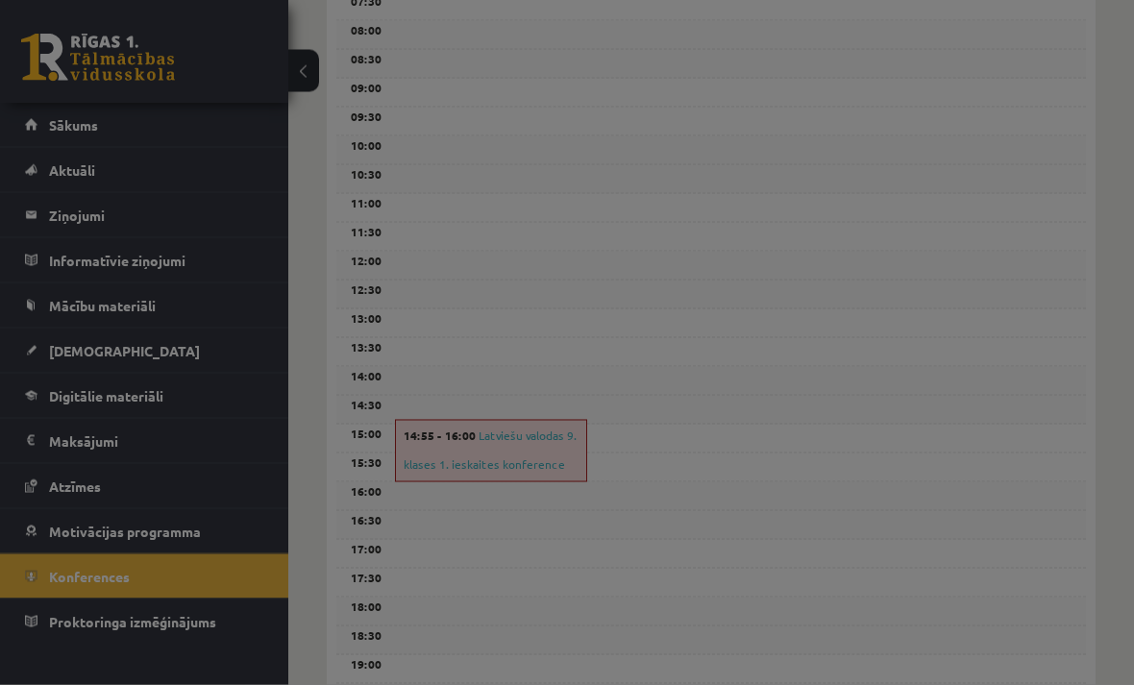
scroll to position [428, 0]
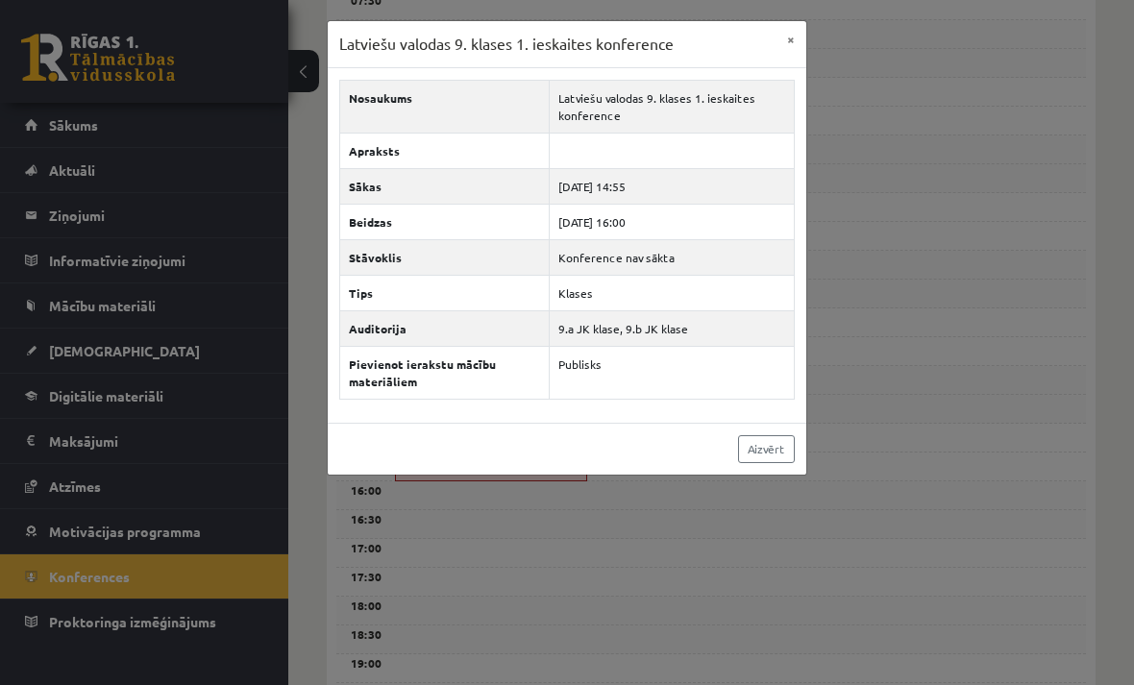
click at [798, 50] on button "×" at bounding box center [791, 39] width 31 height 37
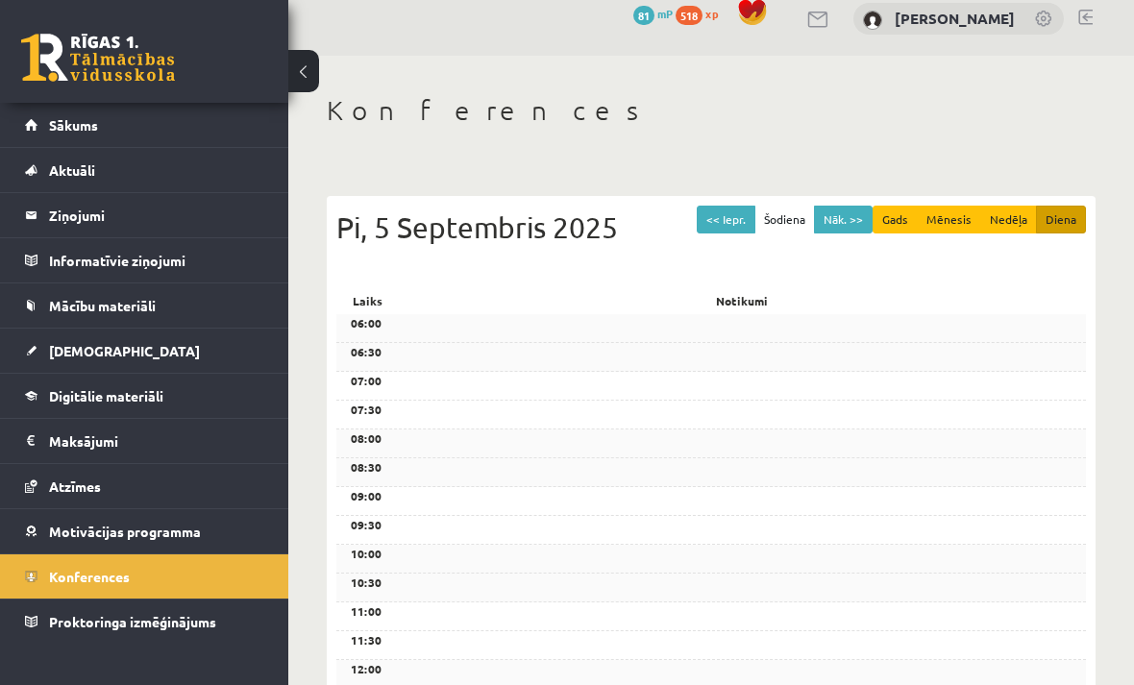
scroll to position [0, 0]
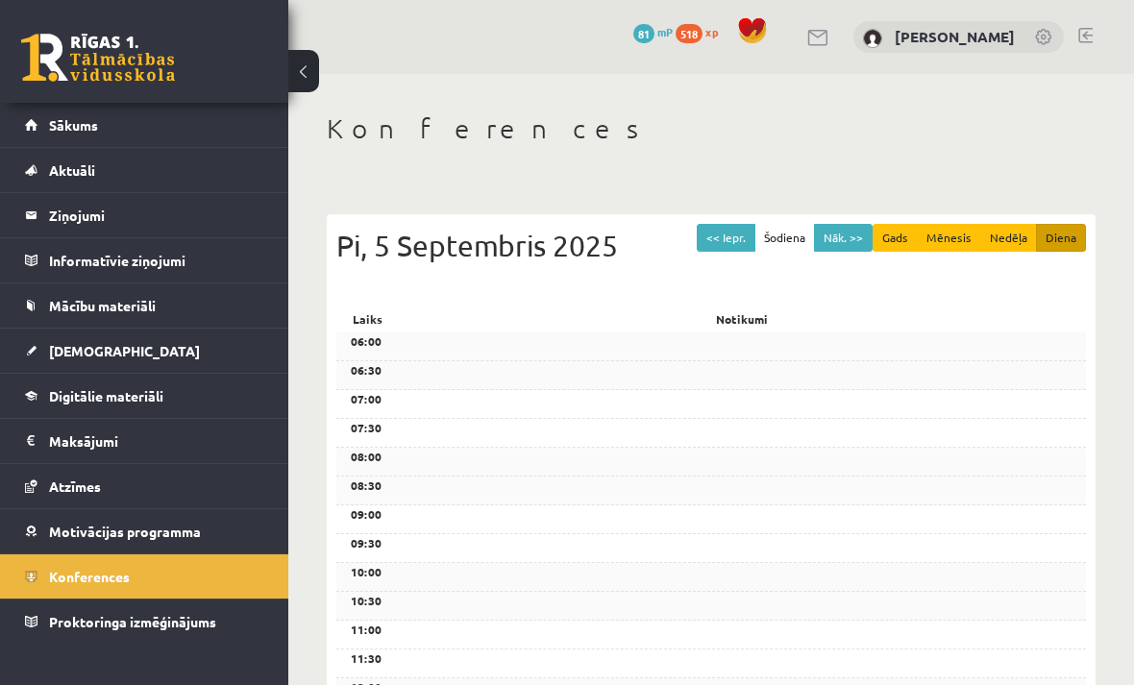
click at [99, 220] on legend "Ziņojumi 0" at bounding box center [156, 215] width 215 height 44
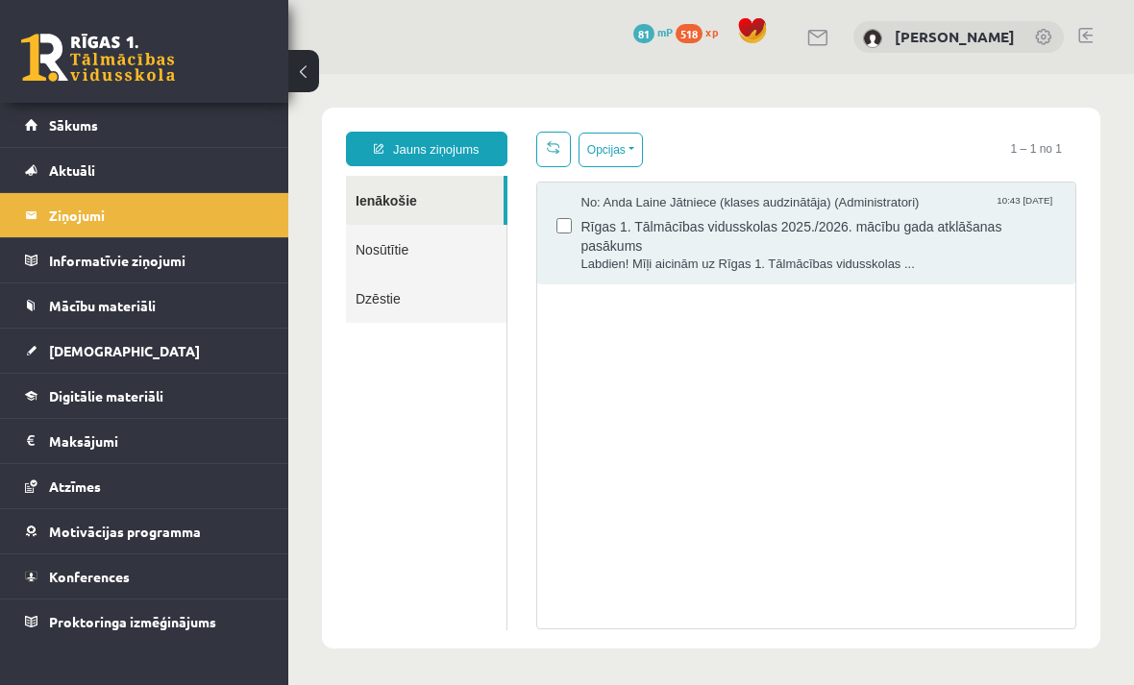
click at [82, 355] on span "[DEMOGRAPHIC_DATA]" at bounding box center [124, 350] width 151 height 17
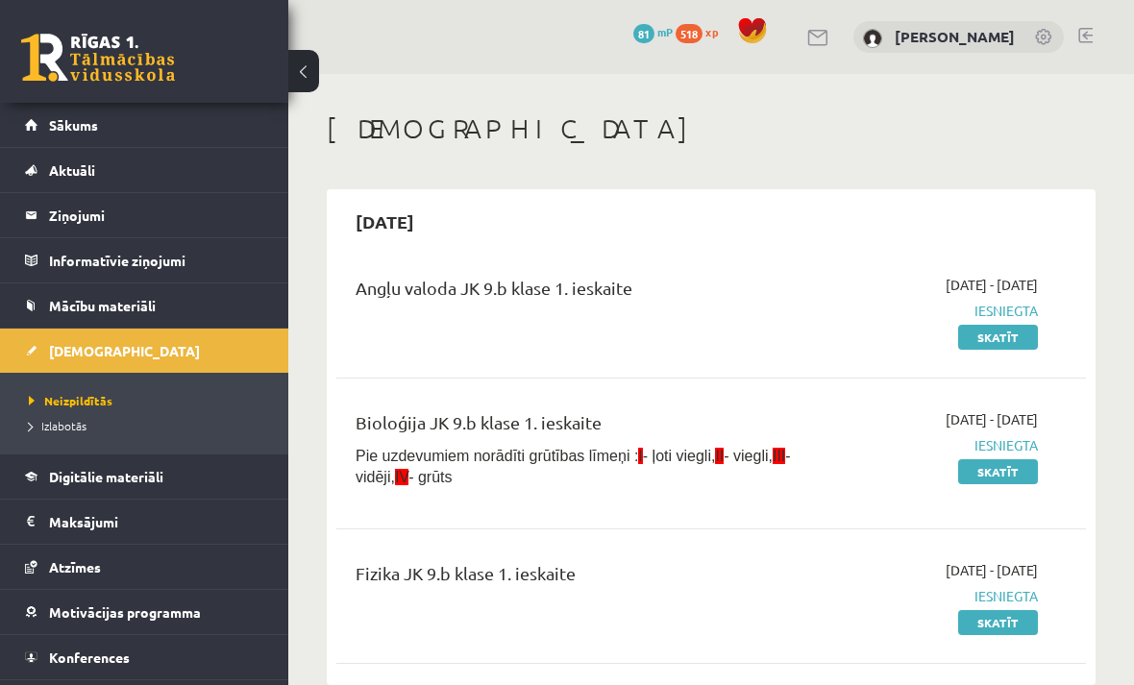
click at [145, 651] on link "Konferences" at bounding box center [144, 657] width 239 height 44
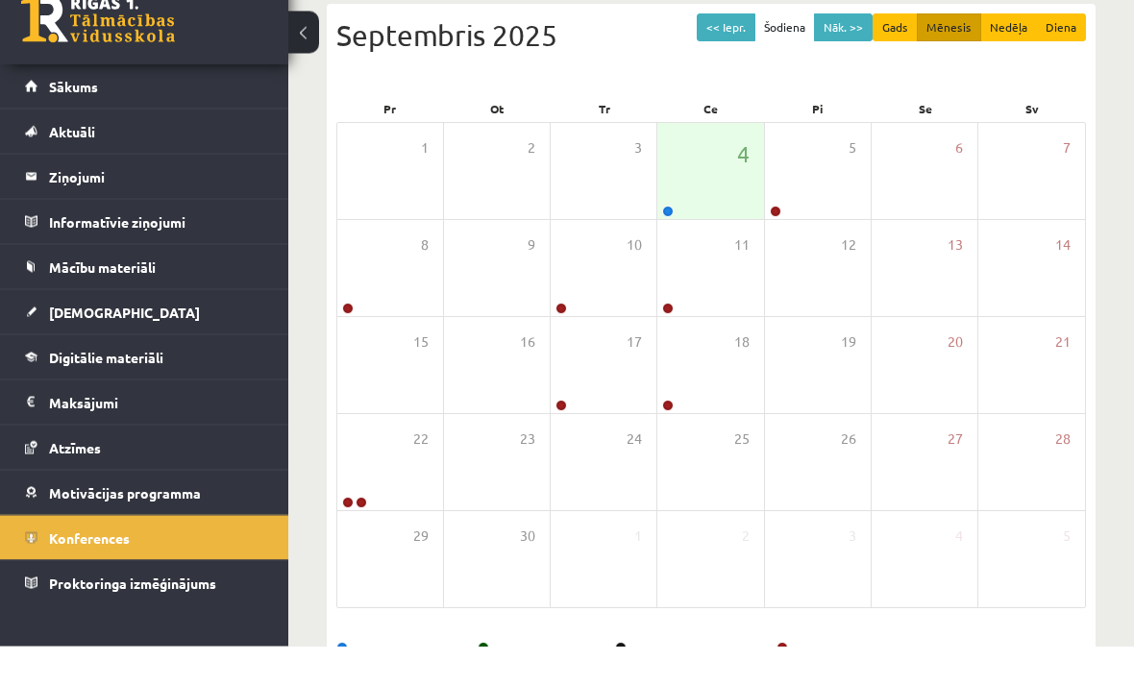
scroll to position [171, 0]
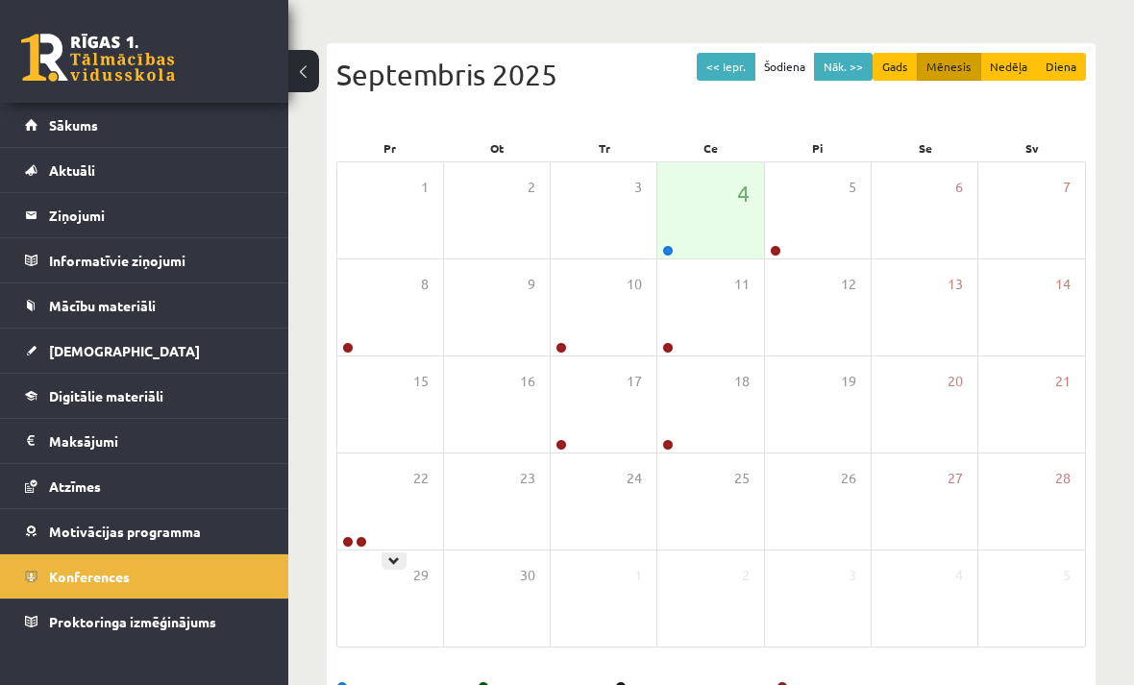
click at [416, 556] on div "29" at bounding box center [390, 599] width 106 height 96
click at [403, 558] on div at bounding box center [394, 561] width 25 height 17
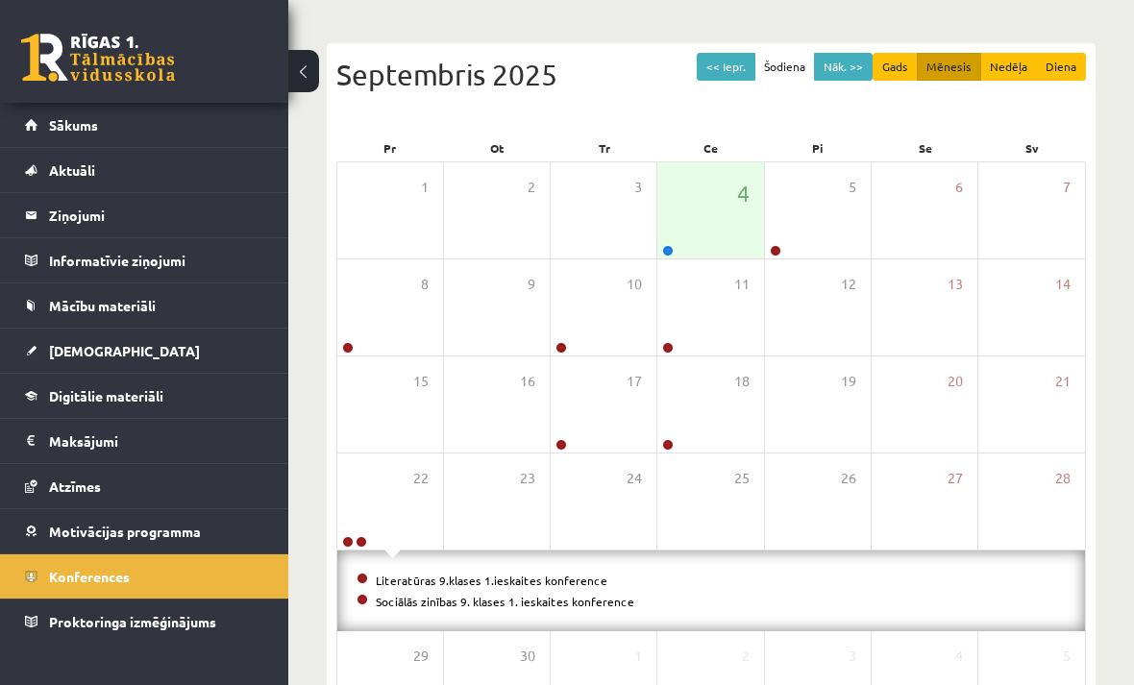
click at [717, 474] on div "25" at bounding box center [710, 502] width 106 height 96
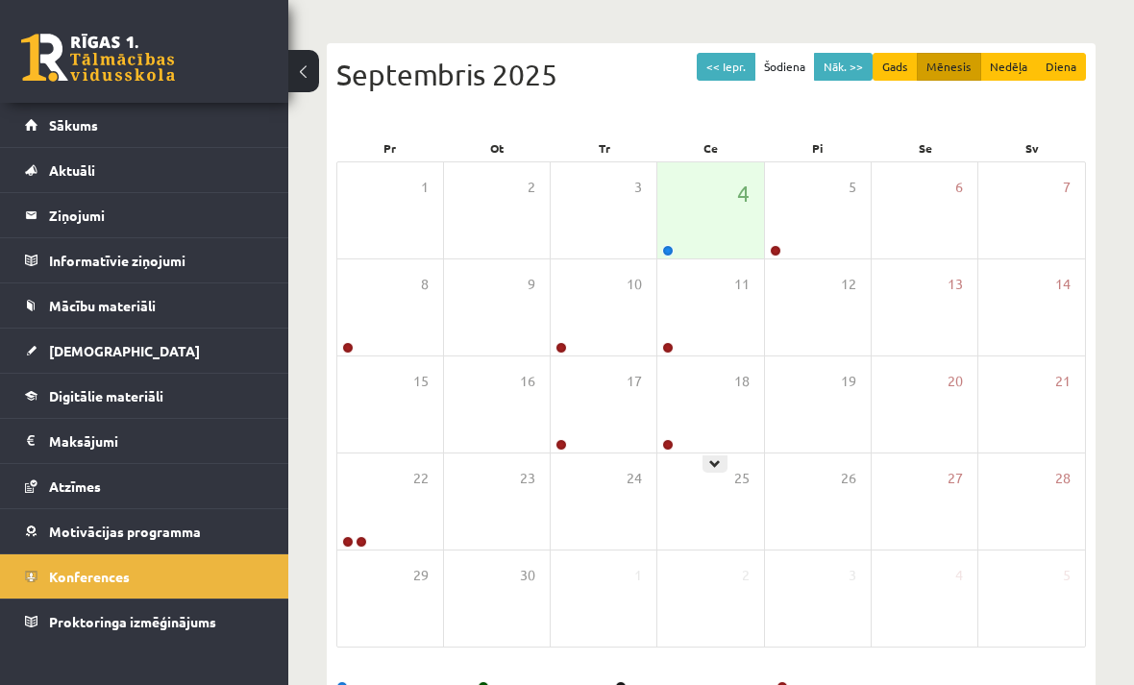
click at [714, 461] on icon at bounding box center [715, 464] width 12 height 12
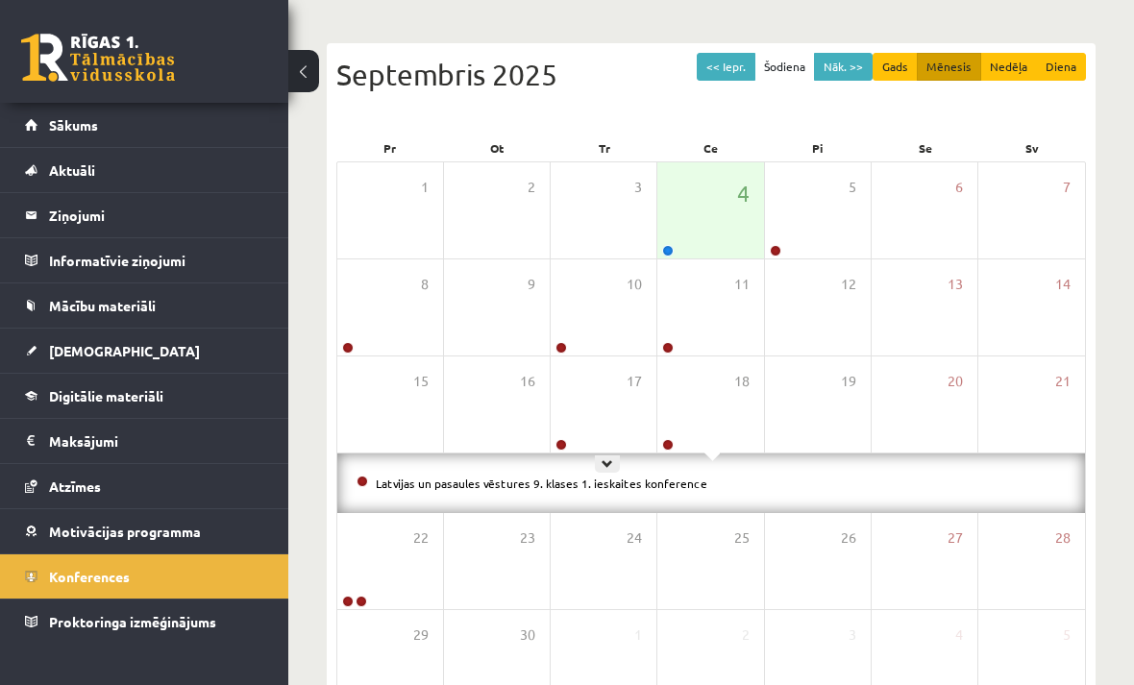
click at [619, 466] on div at bounding box center [607, 464] width 25 height 17
click at [625, 412] on div "17" at bounding box center [604, 405] width 106 height 96
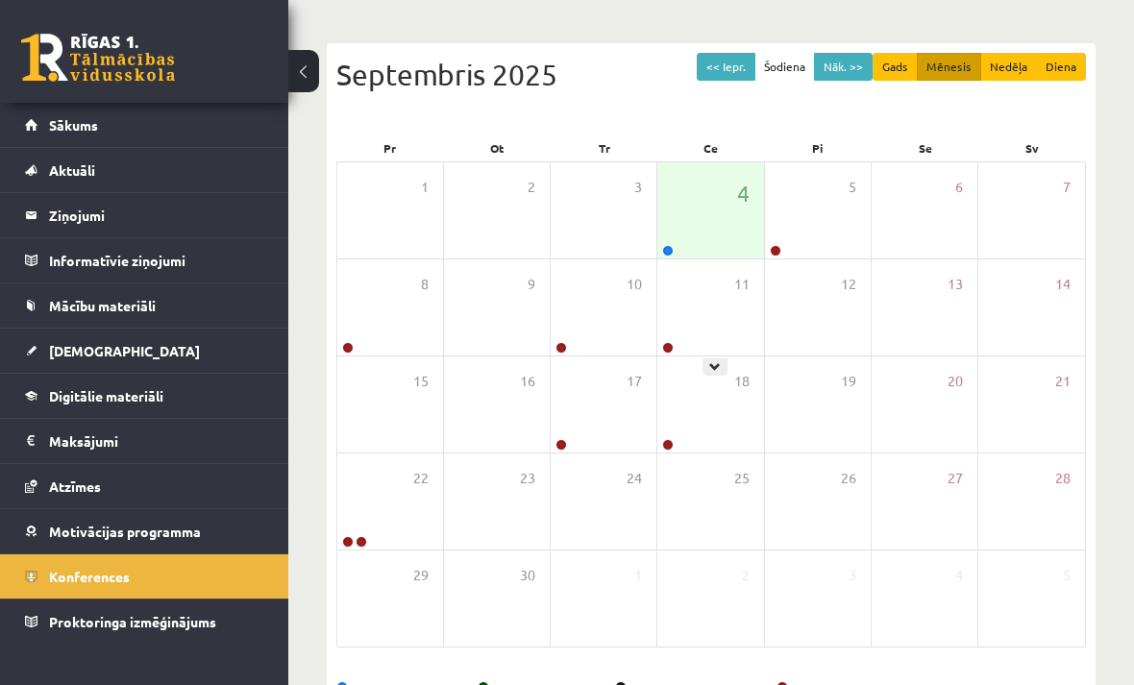
click at [721, 358] on div at bounding box center [715, 366] width 25 height 17
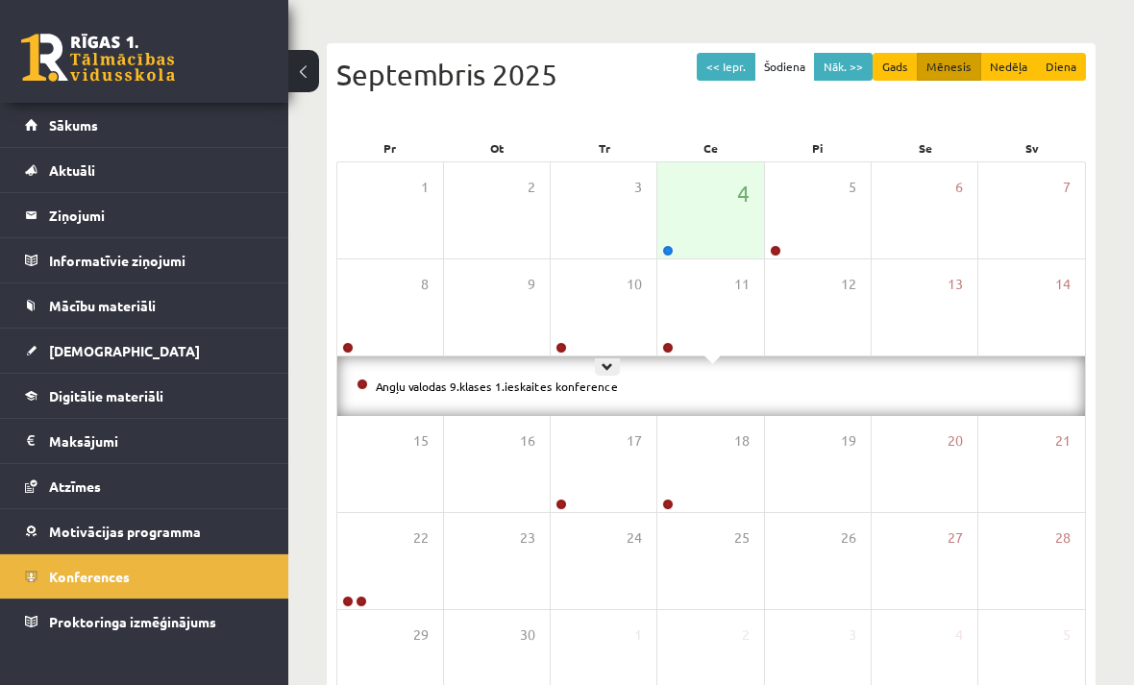
click at [610, 365] on icon at bounding box center [608, 367] width 12 height 12
click at [822, 266] on icon at bounding box center [822, 270] width 12 height 12
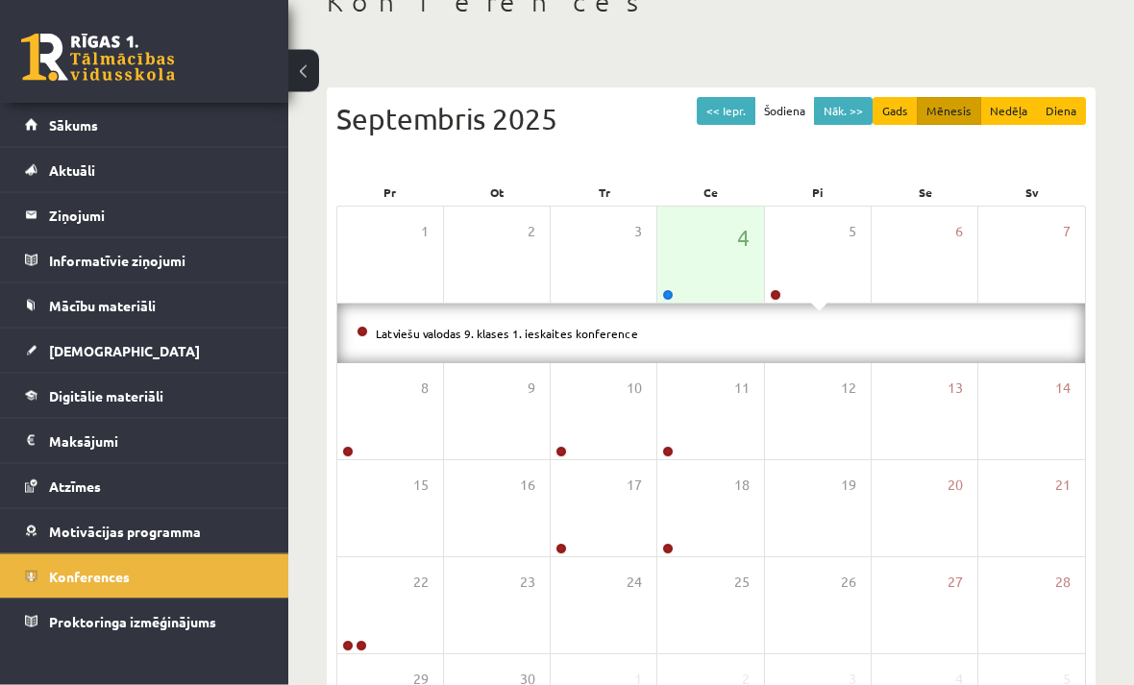
scroll to position [127, 0]
click at [853, 116] on button "Nāk. >>" at bounding box center [843, 111] width 59 height 28
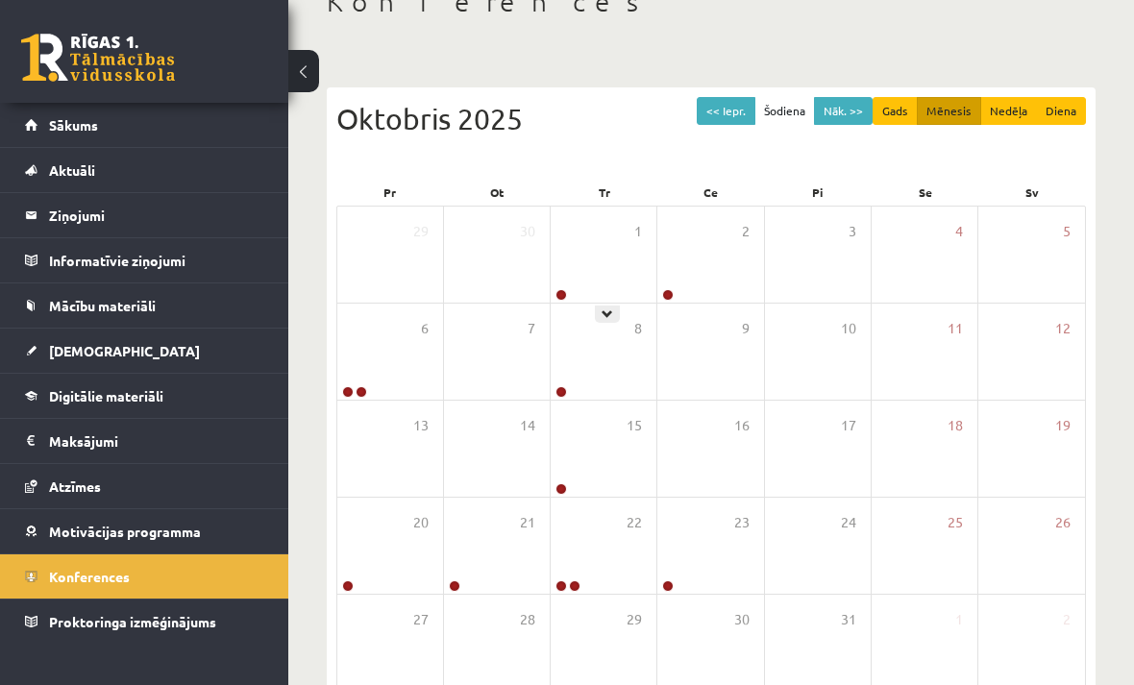
click at [599, 324] on div "8" at bounding box center [604, 352] width 106 height 96
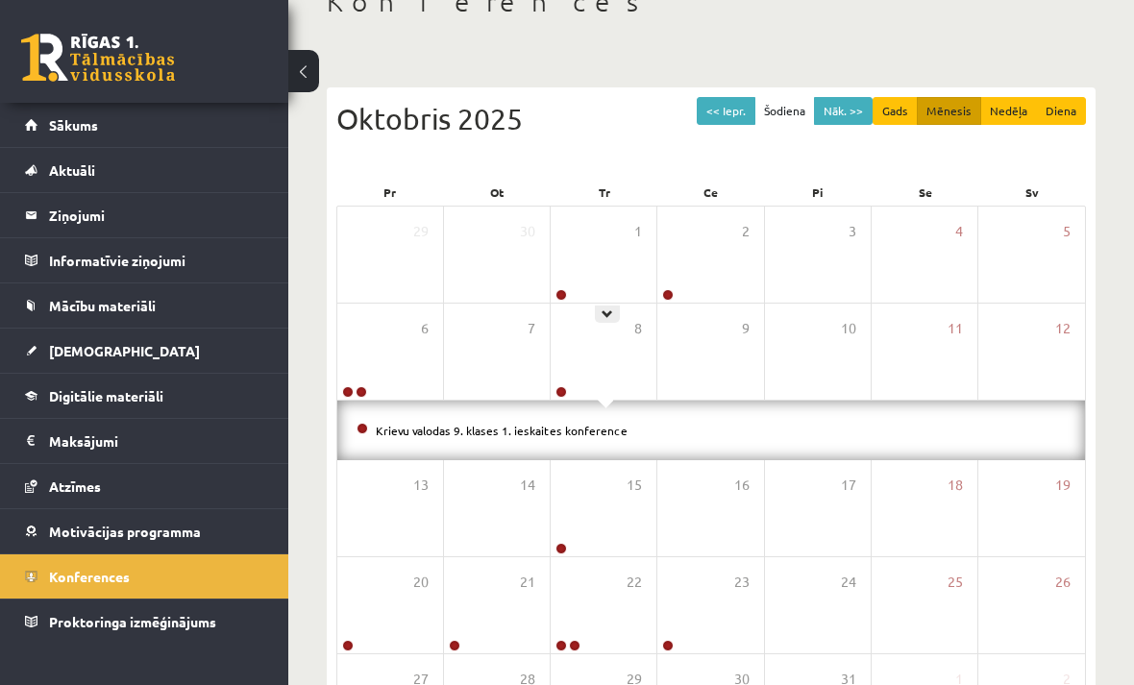
click at [608, 309] on icon at bounding box center [608, 315] width 12 height 12
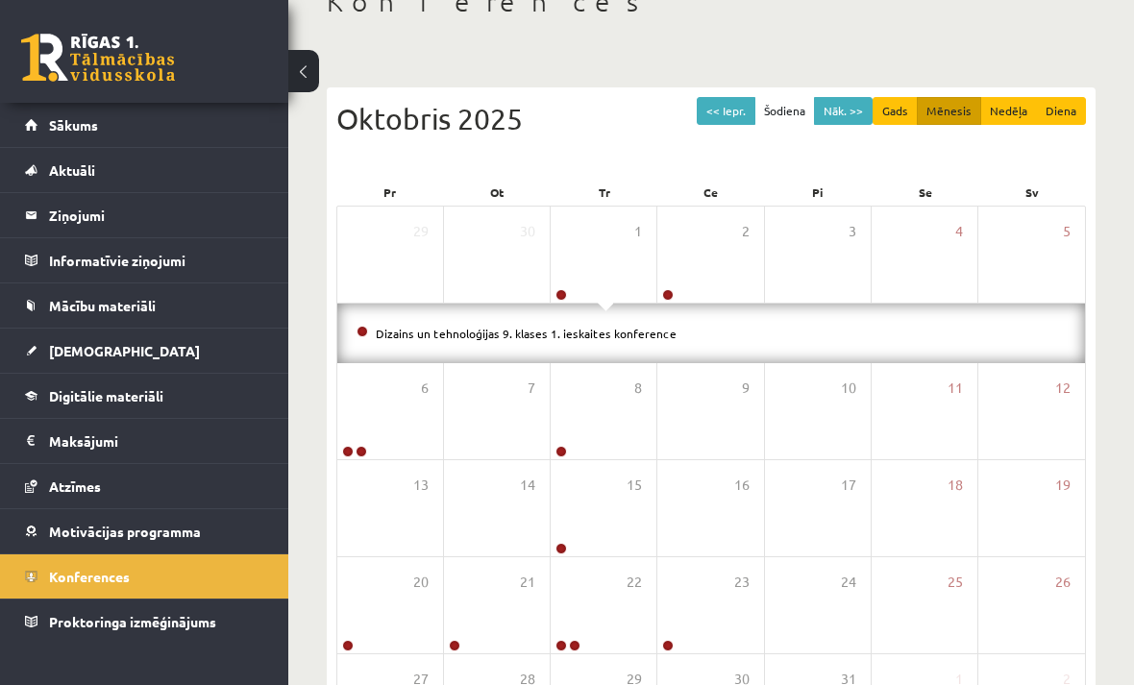
click at [707, 325] on li "Dizains un tehnoloģijas 9. klases 1. ieskaites konference" at bounding box center [711, 333] width 709 height 21
click at [717, 297] on div "2" at bounding box center [710, 255] width 106 height 96
click at [393, 471] on icon at bounding box center [394, 471] width 12 height 12
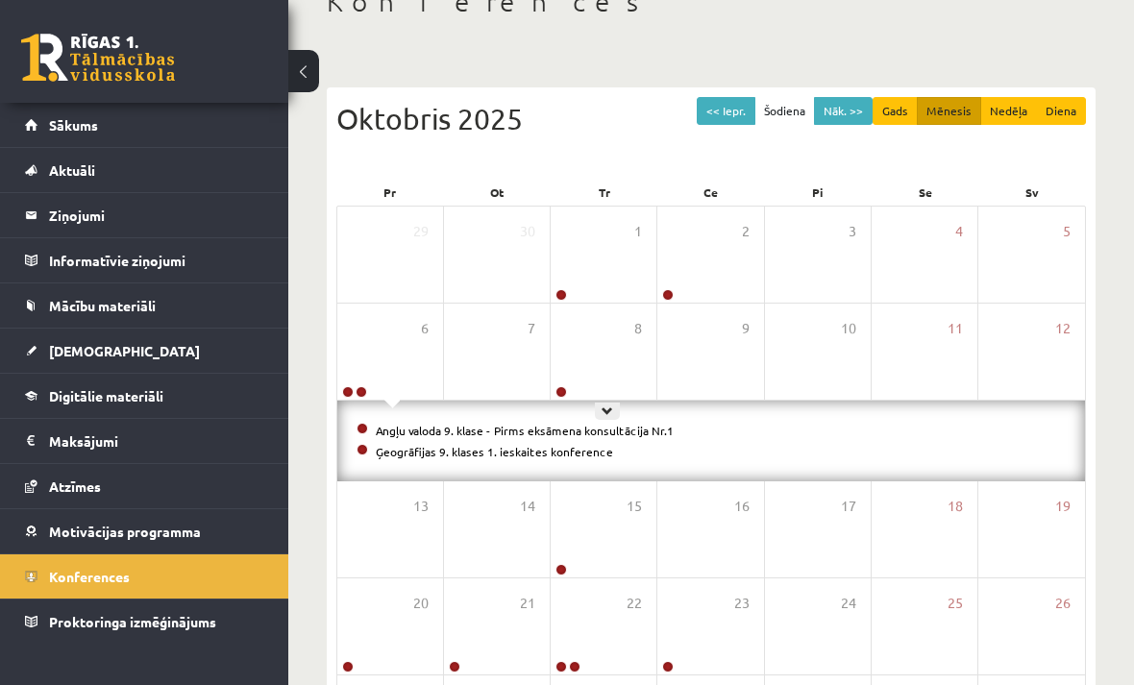
click at [618, 403] on div at bounding box center [607, 411] width 25 height 17
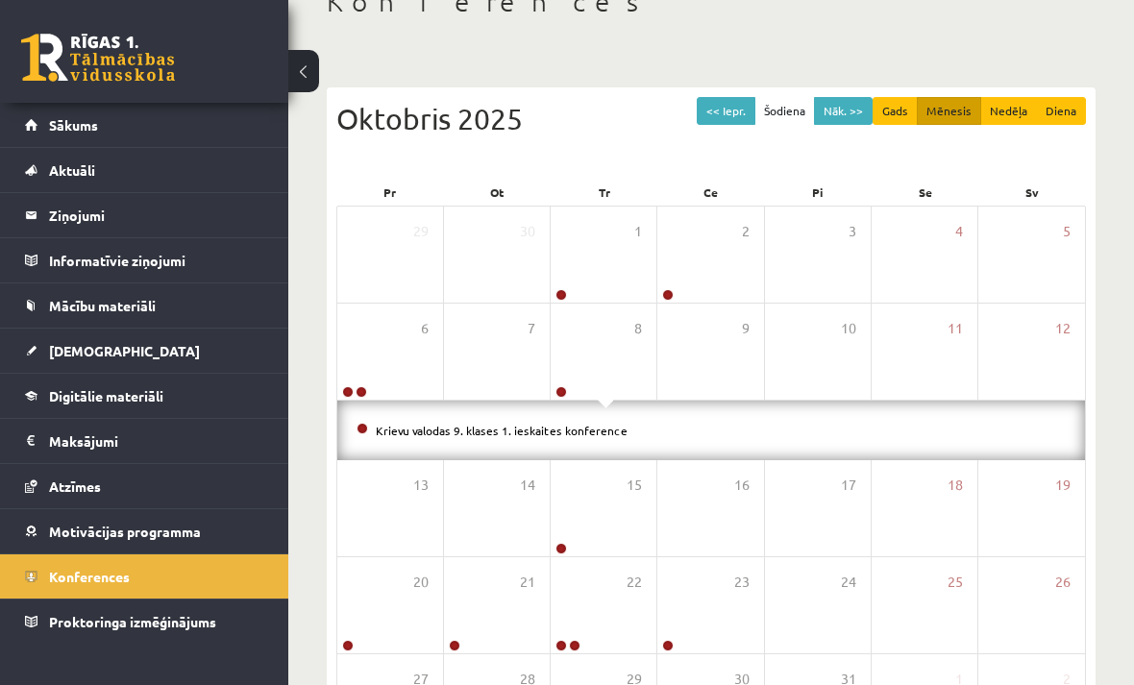
click at [529, 343] on div "7" at bounding box center [497, 352] width 106 height 96
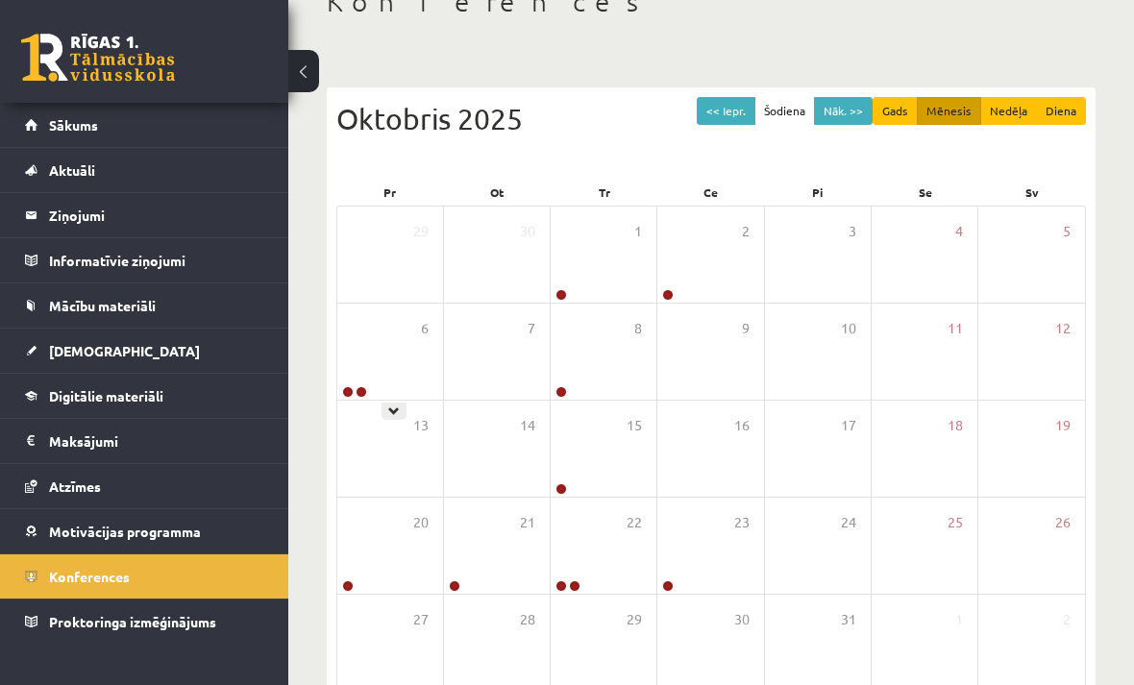
click at [386, 417] on div at bounding box center [394, 411] width 25 height 17
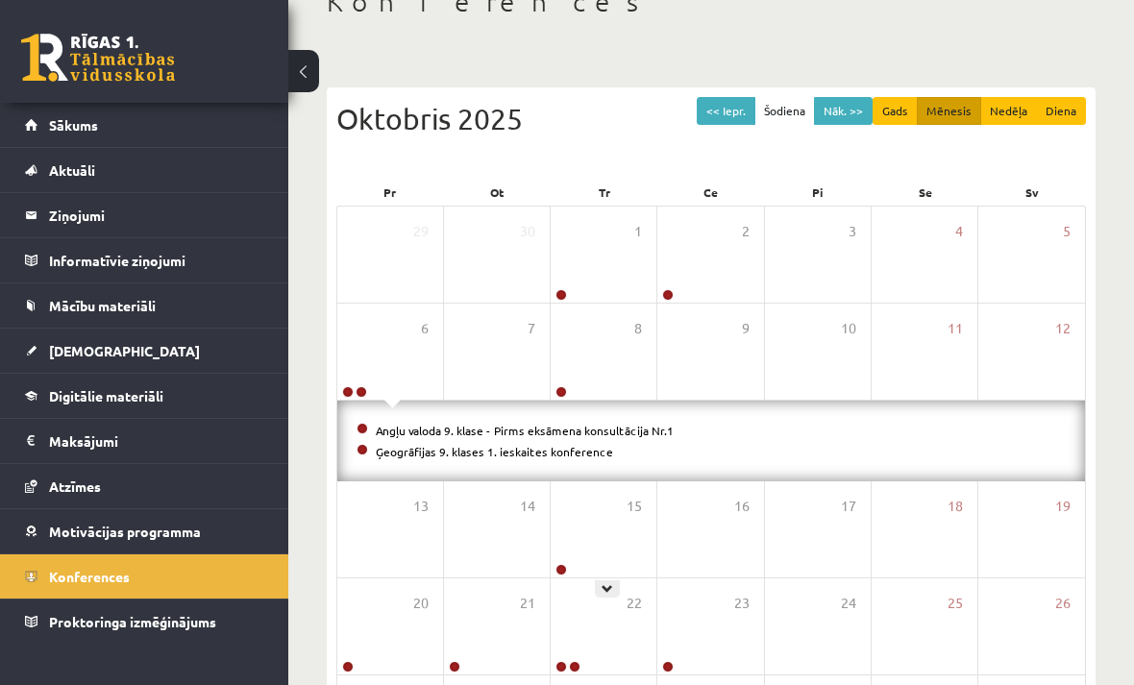
click at [605, 585] on icon at bounding box center [608, 589] width 12 height 12
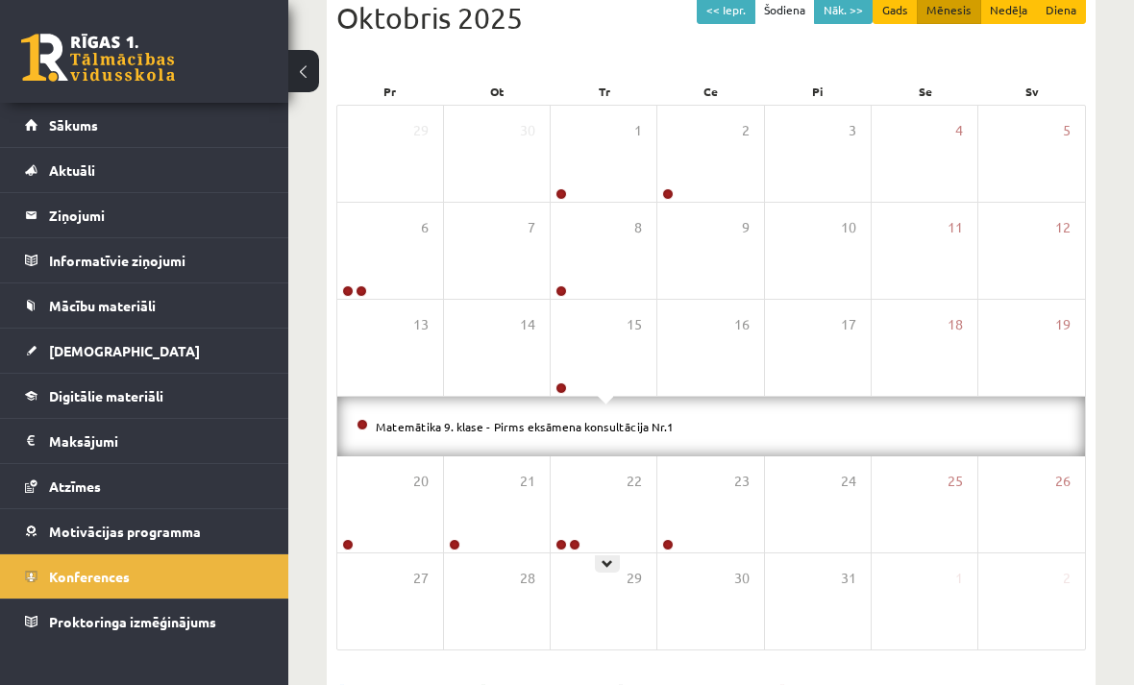
click at [603, 569] on icon at bounding box center [608, 564] width 12 height 12
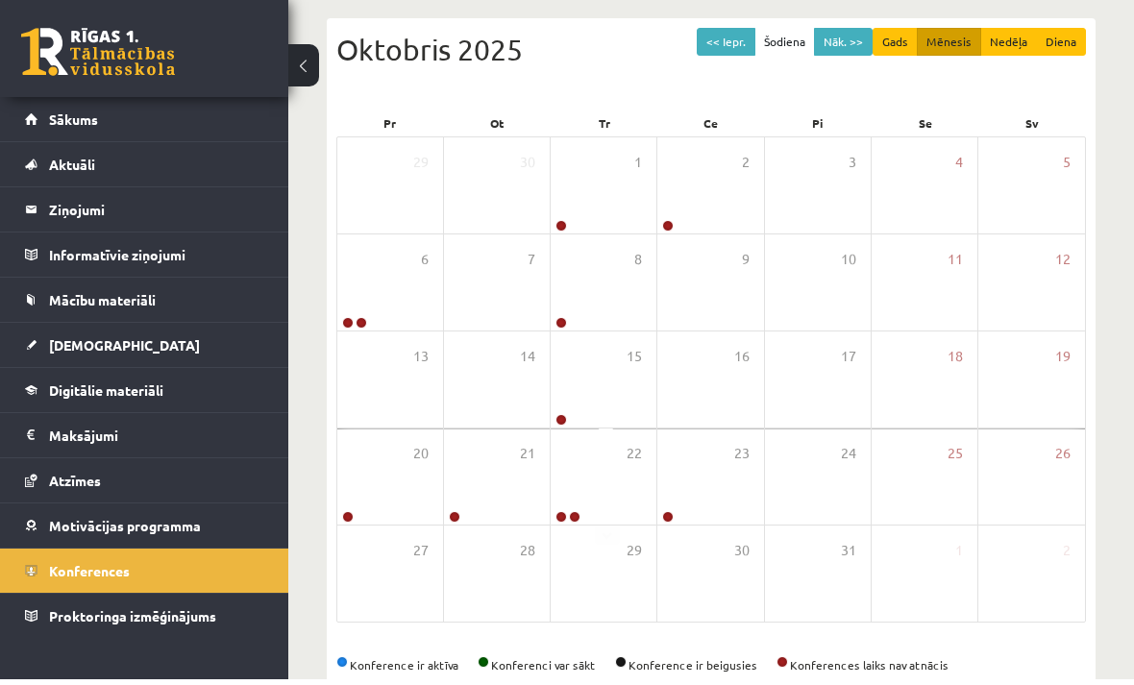
scroll to position [172, 0]
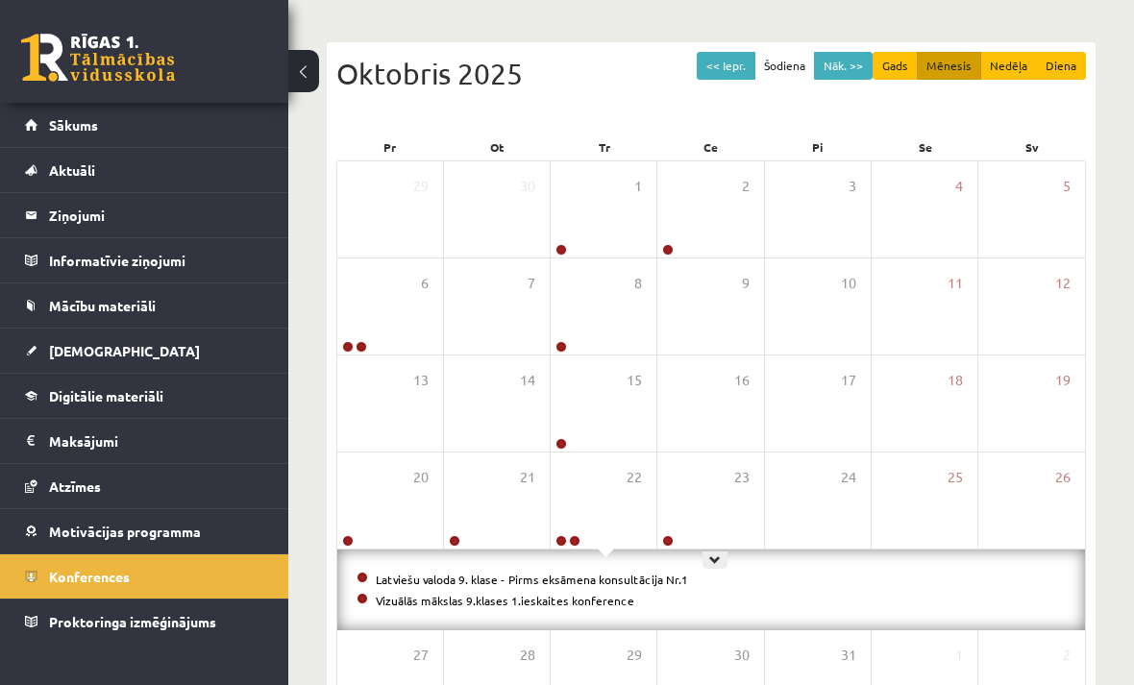
click at [719, 555] on icon at bounding box center [715, 561] width 12 height 12
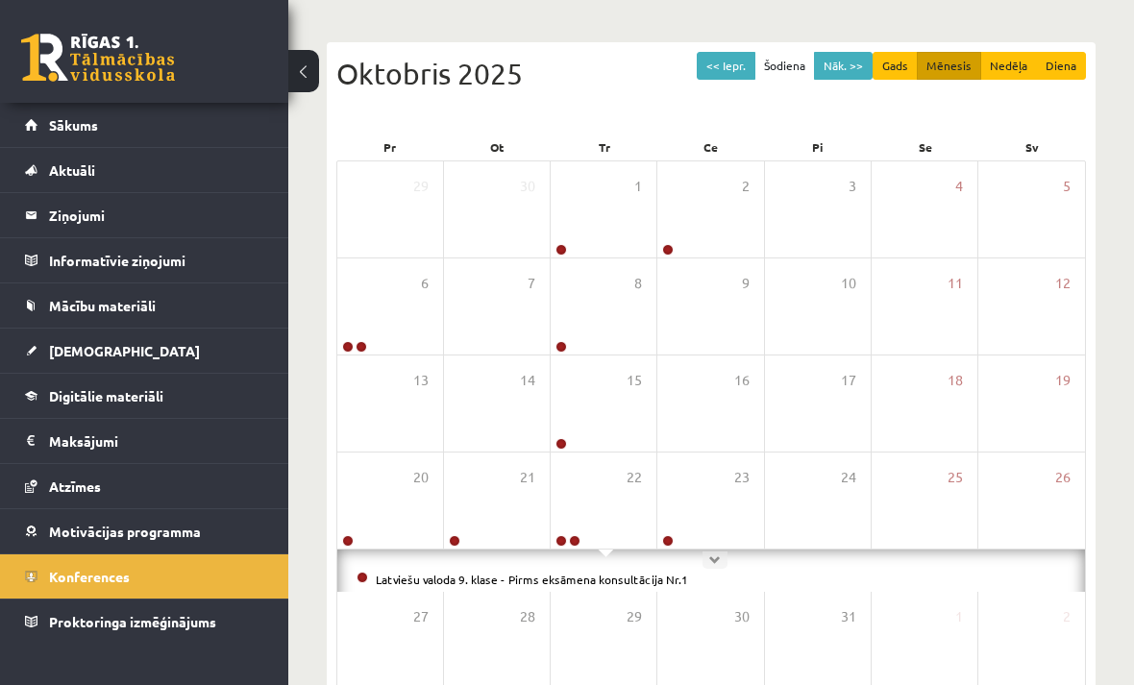
scroll to position [171, 0]
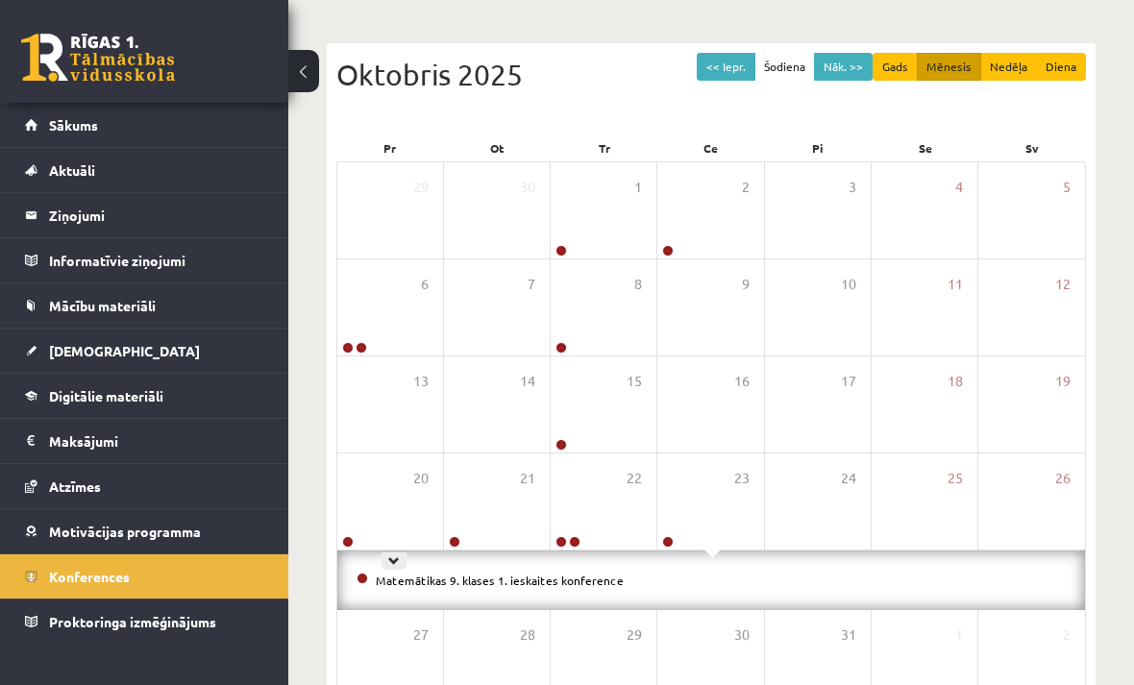
click at [392, 558] on icon at bounding box center [394, 562] width 12 height 12
click at [508, 543] on div "21" at bounding box center [497, 502] width 106 height 96
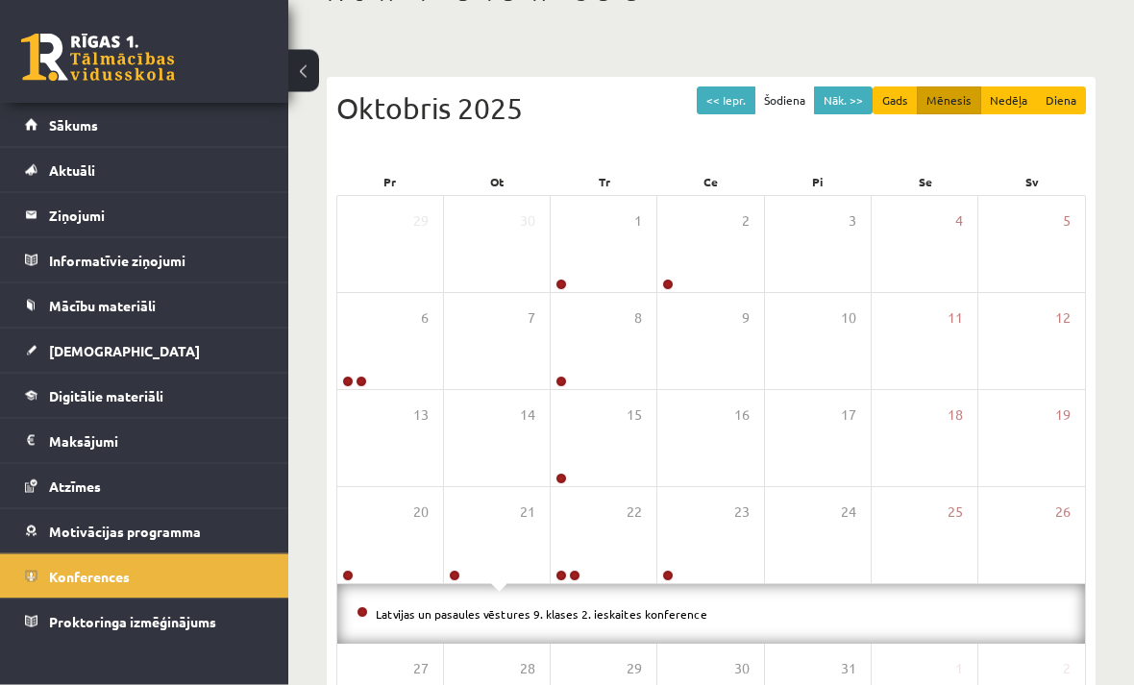
scroll to position [137, 0]
click at [855, 97] on button "Nāk. >>" at bounding box center [843, 101] width 59 height 28
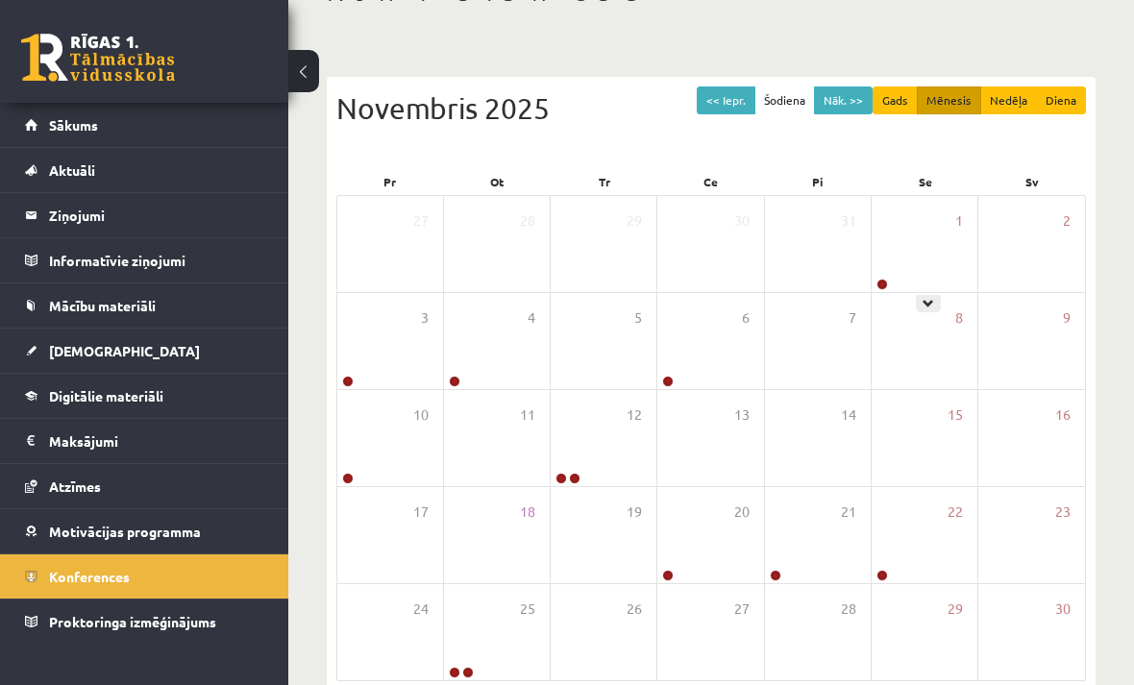
click at [926, 308] on icon at bounding box center [929, 304] width 12 height 12
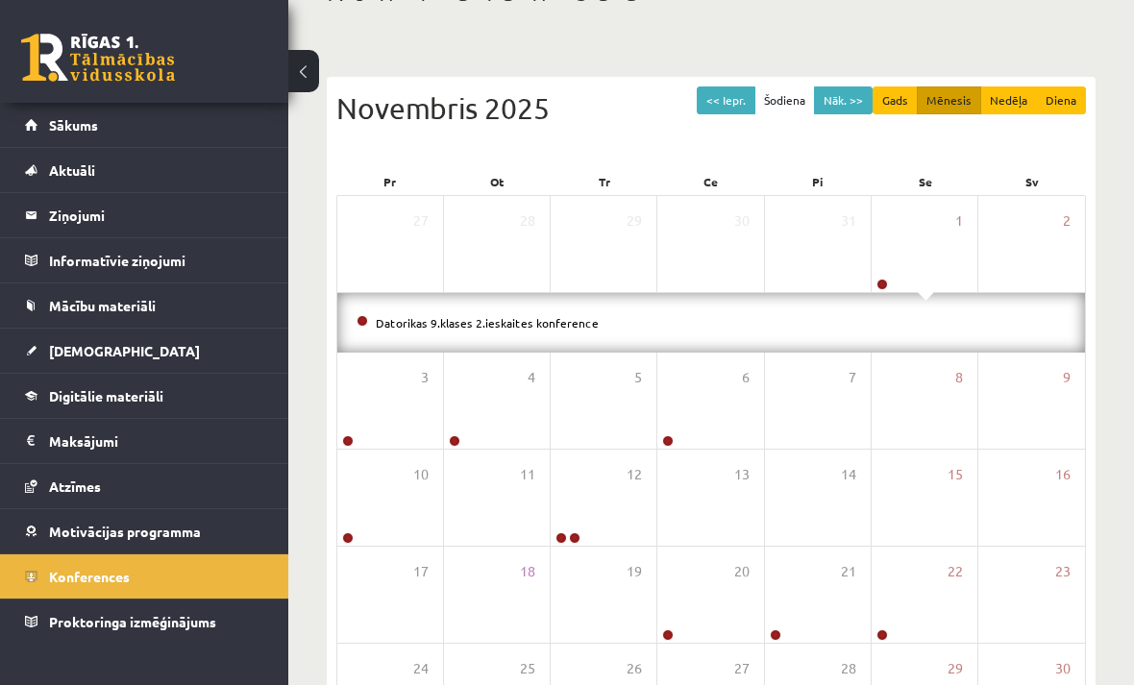
click at [509, 450] on div "11" at bounding box center [497, 498] width 106 height 96
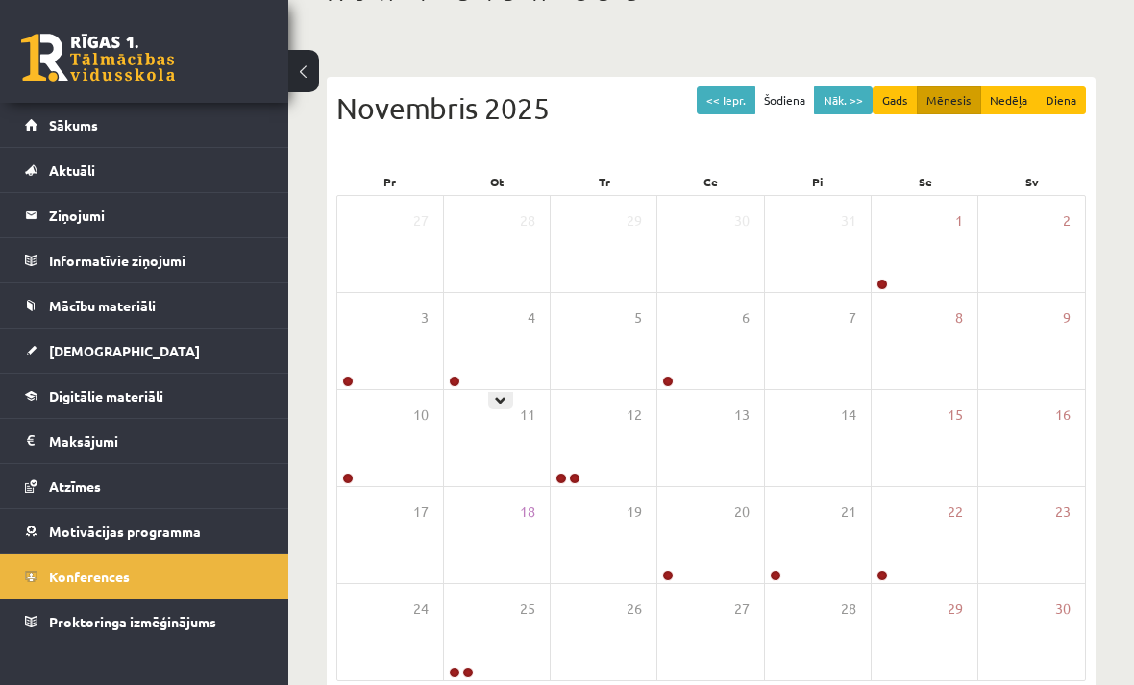
click at [506, 396] on icon at bounding box center [501, 401] width 12 height 12
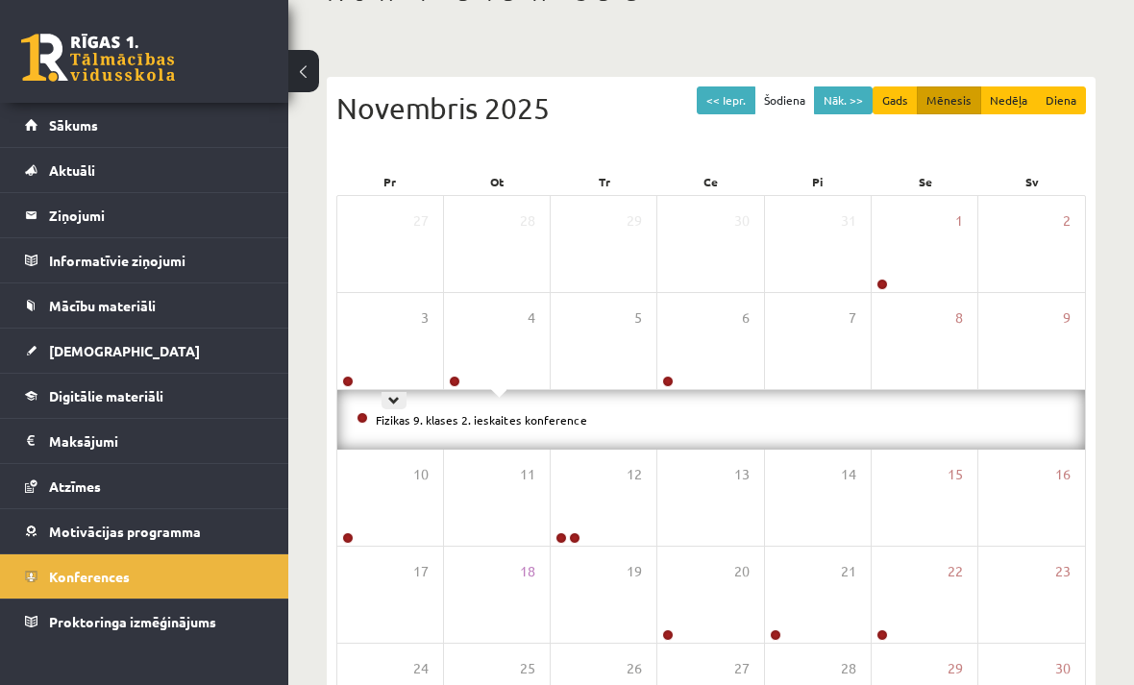
click at [400, 392] on div at bounding box center [394, 400] width 25 height 17
click at [716, 407] on div at bounding box center [715, 400] width 25 height 17
click at [610, 556] on icon at bounding box center [608, 558] width 12 height 12
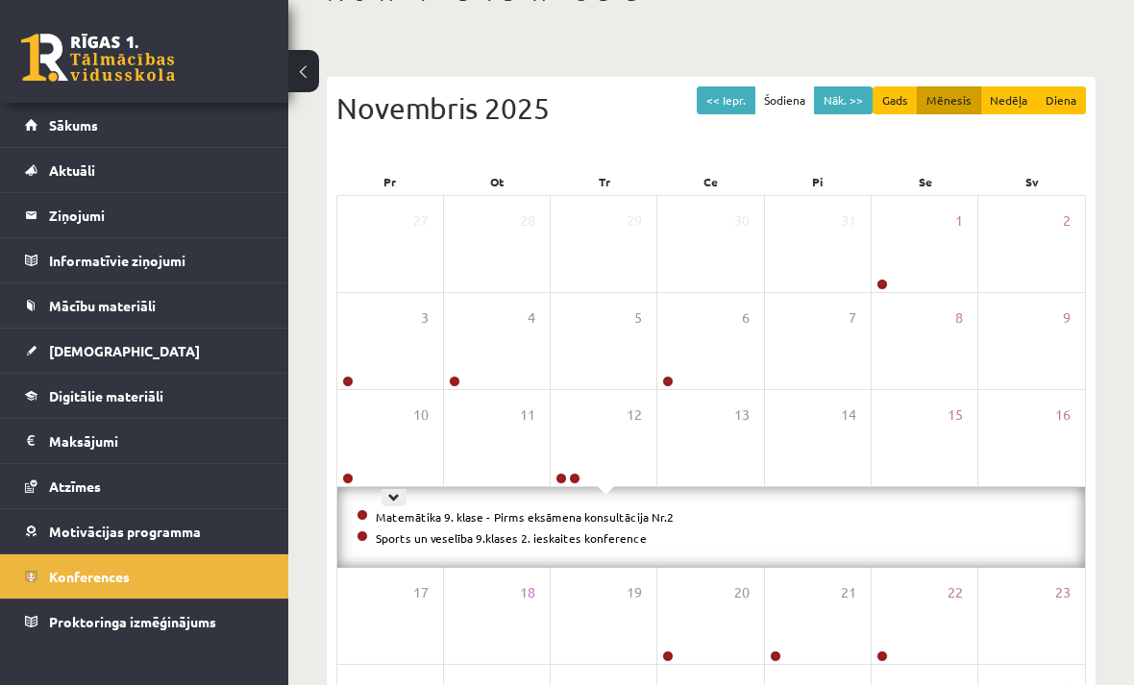
click at [393, 494] on icon at bounding box center [394, 498] width 12 height 12
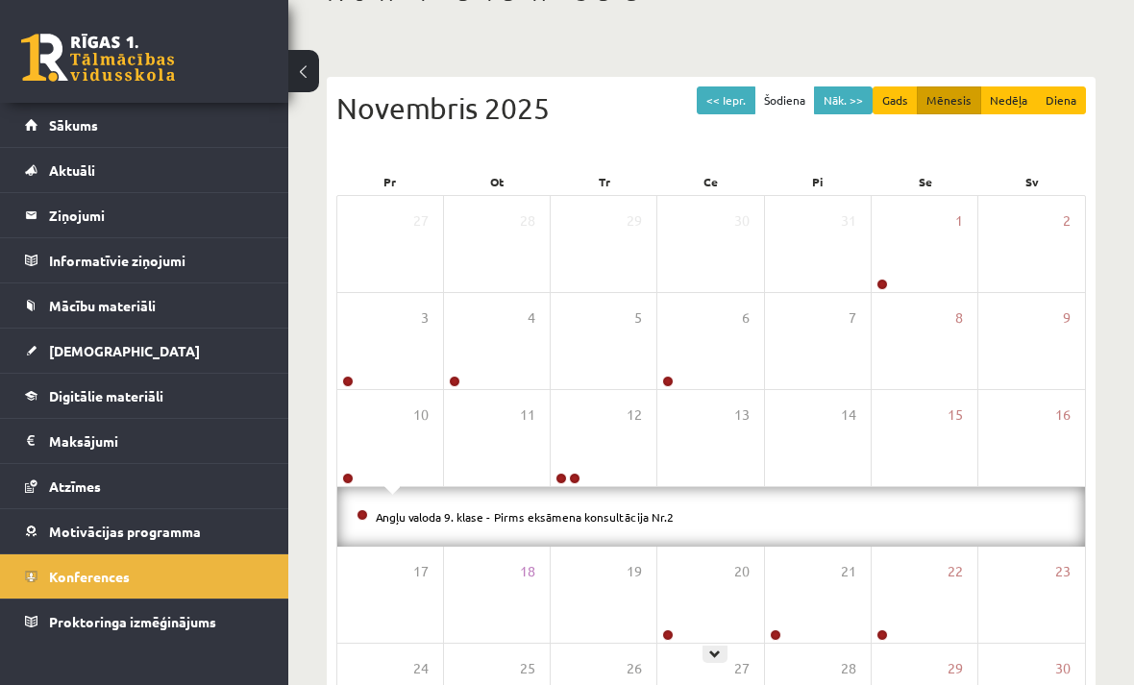
click at [706, 649] on div at bounding box center [715, 654] width 25 height 17
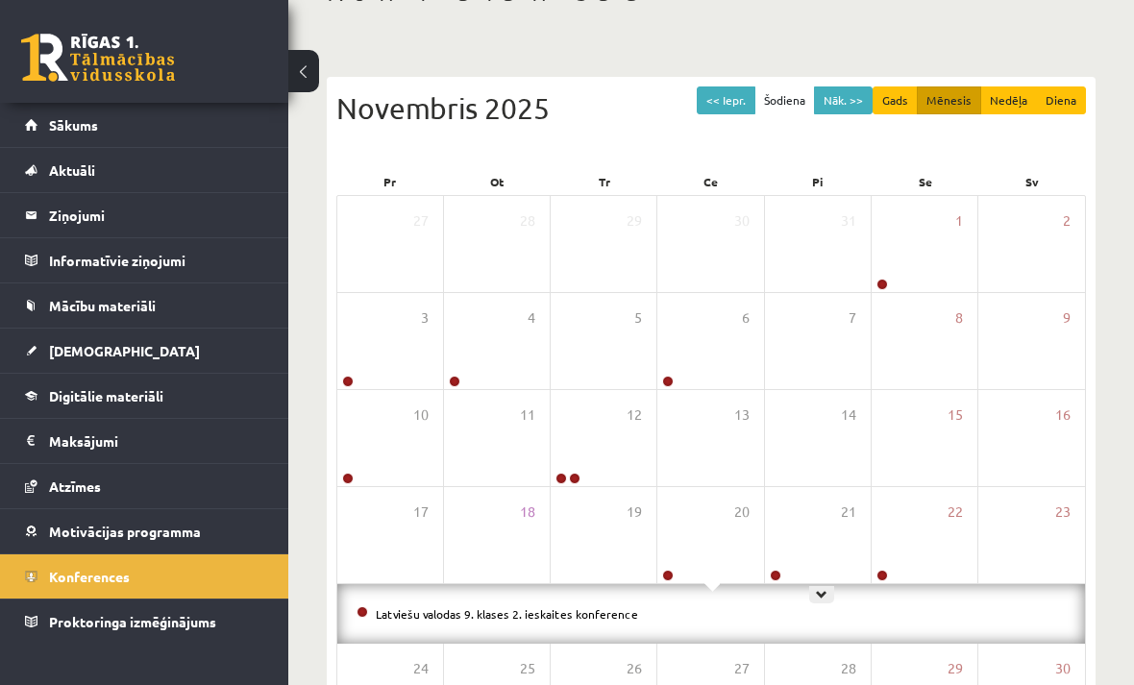
click at [813, 599] on div at bounding box center [821, 594] width 25 height 17
click at [935, 597] on div at bounding box center [928, 594] width 25 height 17
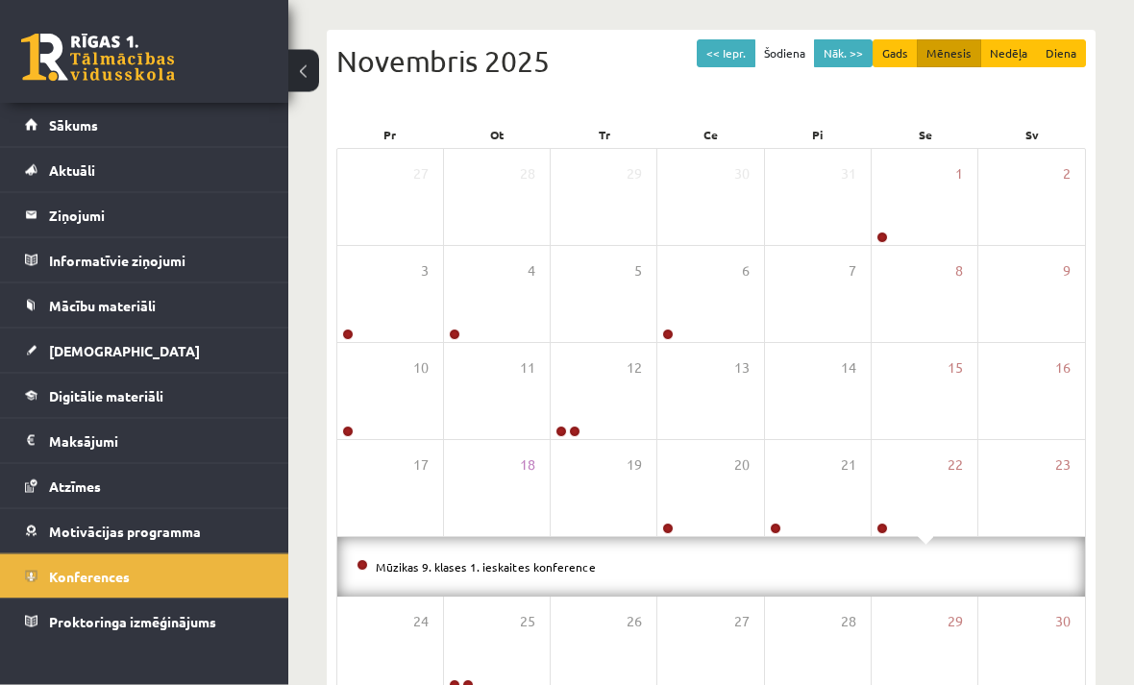
scroll to position [185, 0]
click at [902, 55] on button "Gads" at bounding box center [895, 53] width 45 height 28
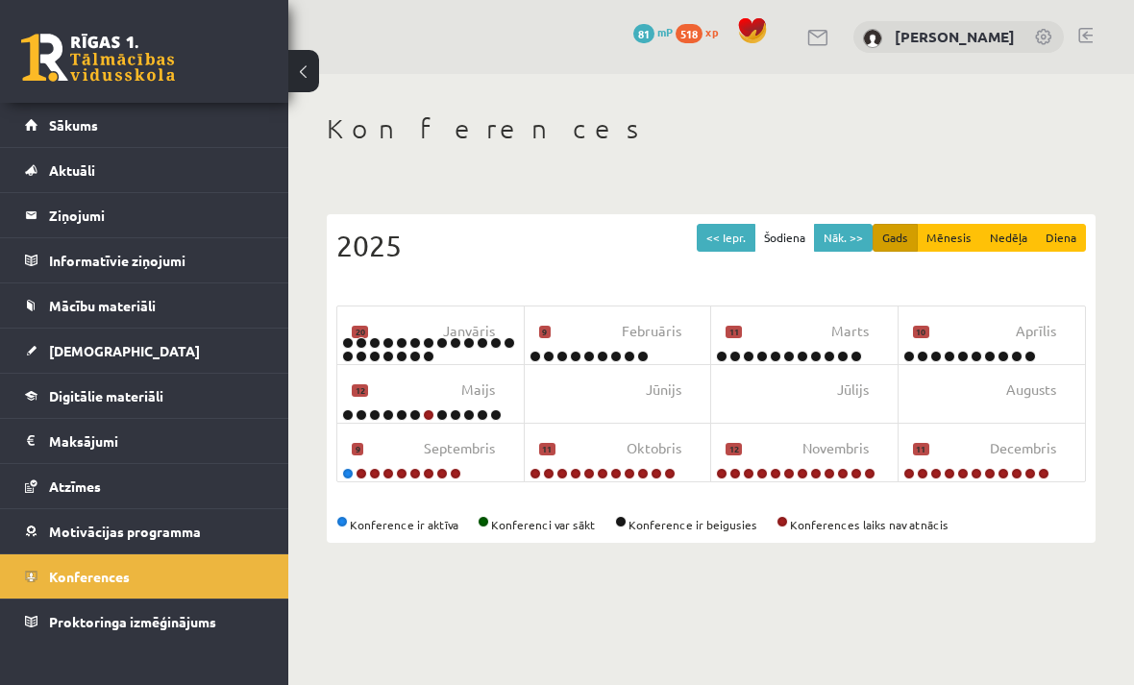
scroll to position [0, 0]
click at [425, 379] on icon at bounding box center [425, 376] width 12 height 12
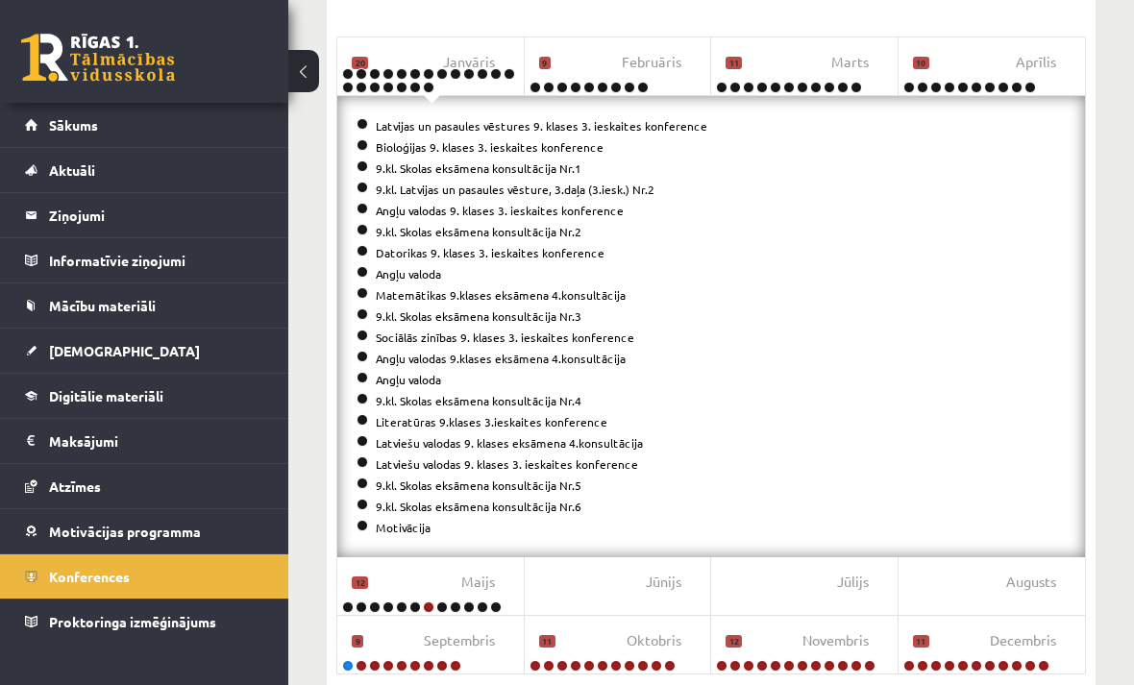
scroll to position [296, 0]
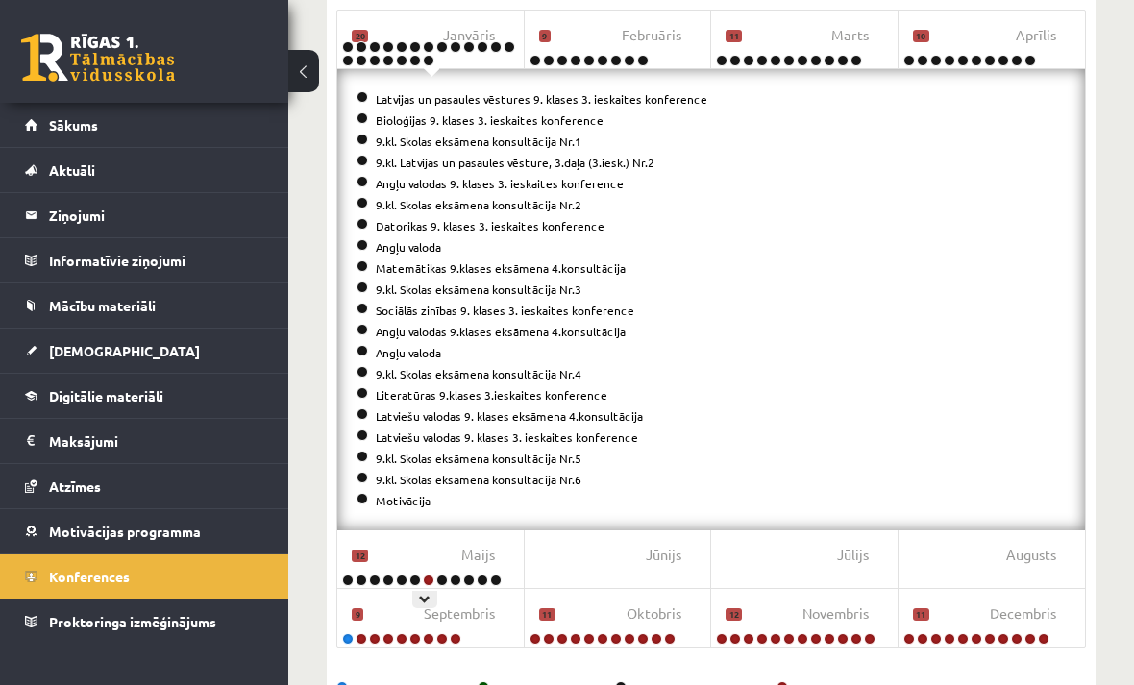
click at [430, 594] on icon at bounding box center [425, 600] width 12 height 12
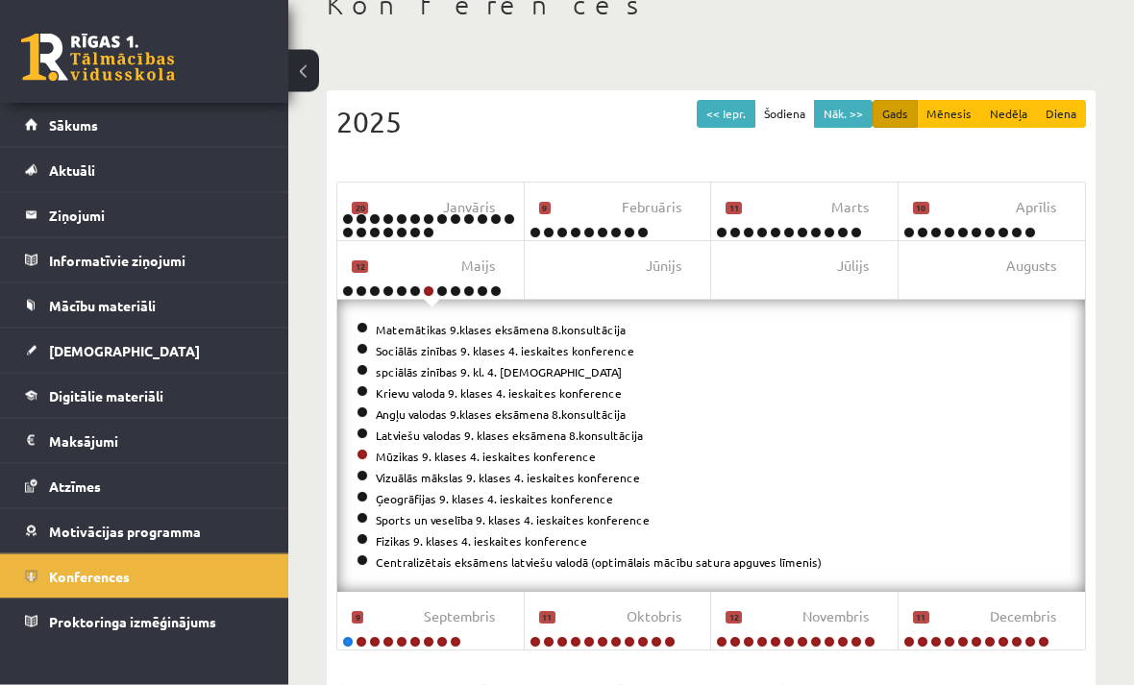
scroll to position [127, 0]
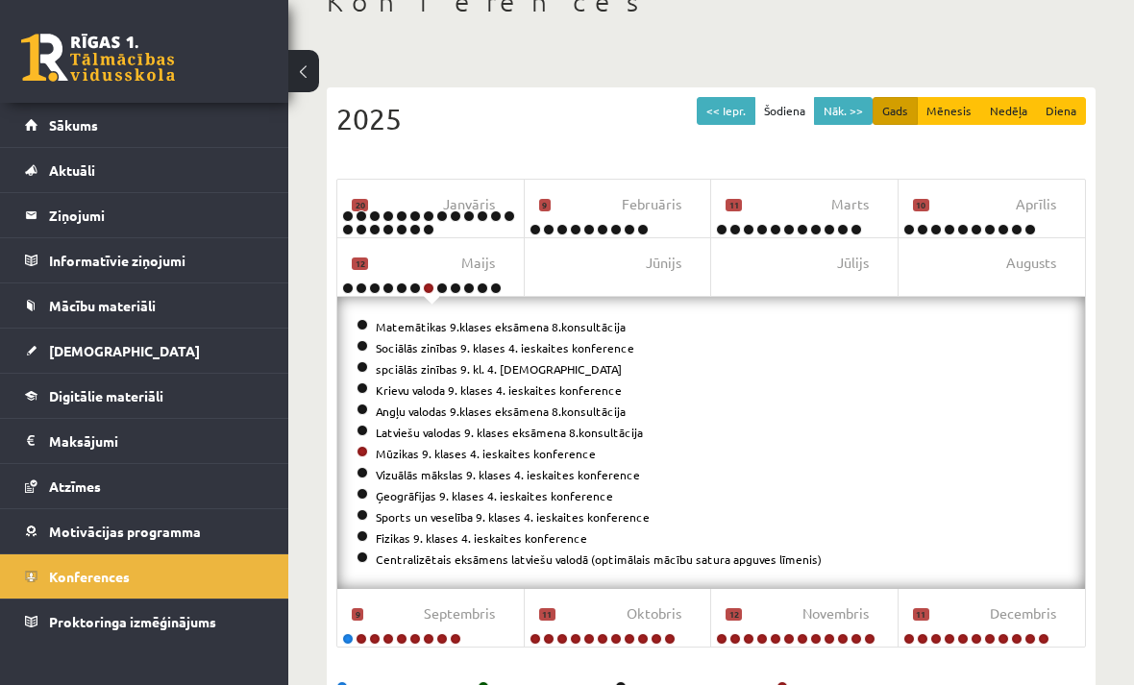
click at [847, 114] on button "Nāk. >>" at bounding box center [843, 111] width 59 height 28
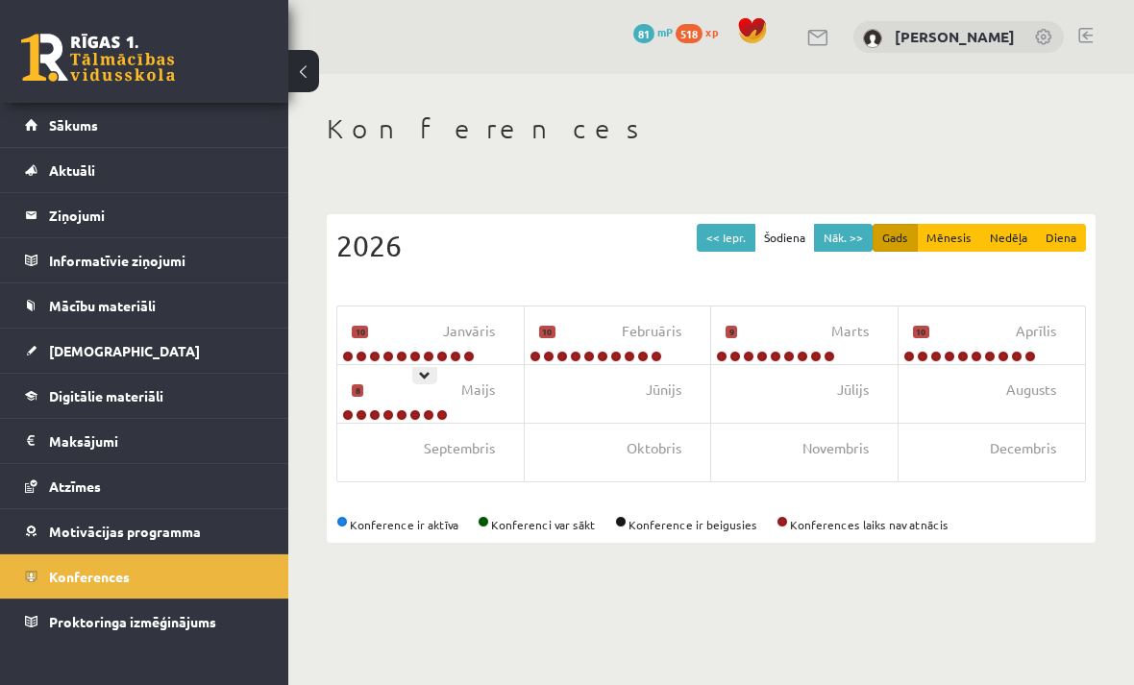
click at [412, 367] on div at bounding box center [424, 375] width 25 height 17
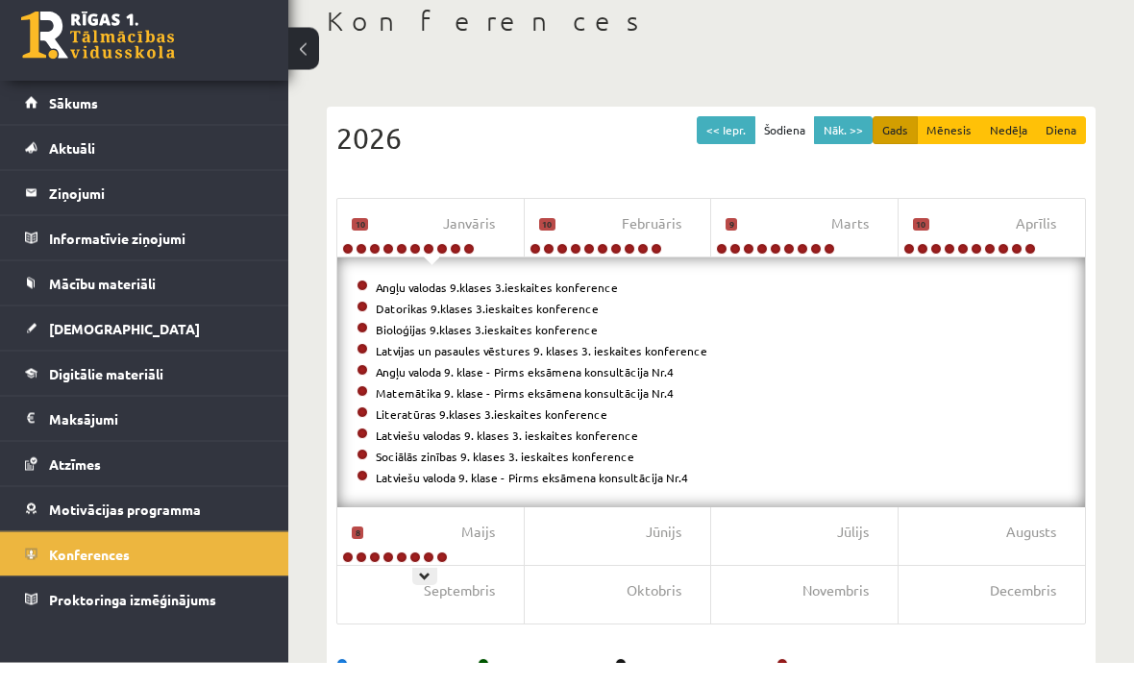
scroll to position [85, 0]
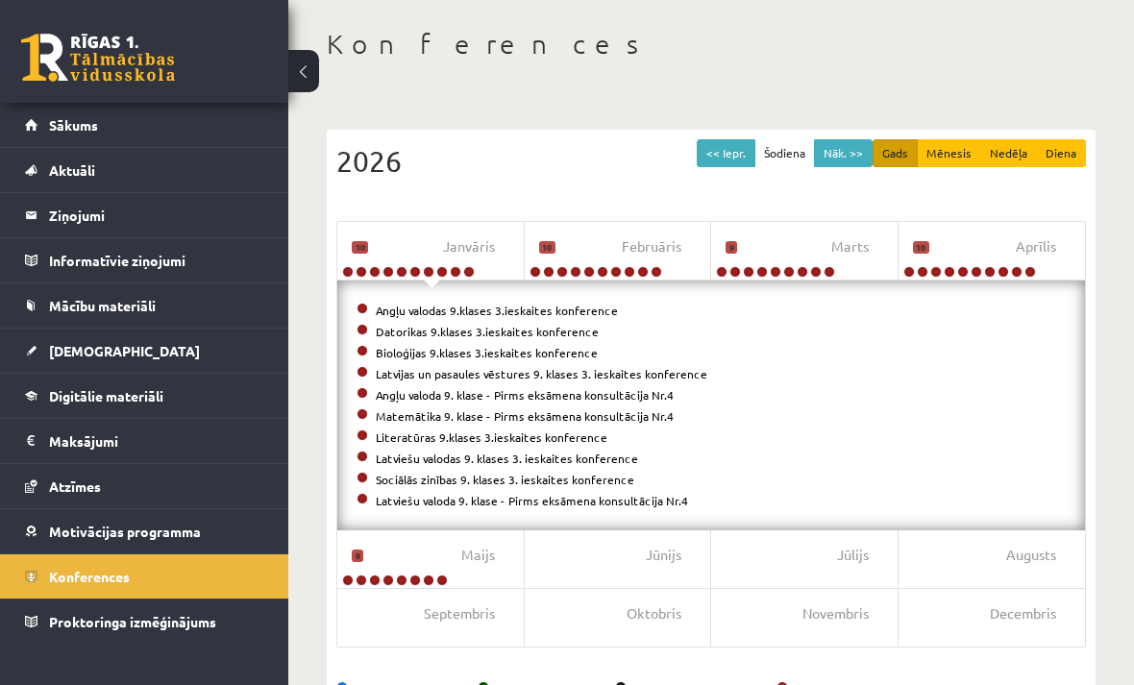
click at [424, 610] on span "Septembris" at bounding box center [459, 614] width 71 height 21
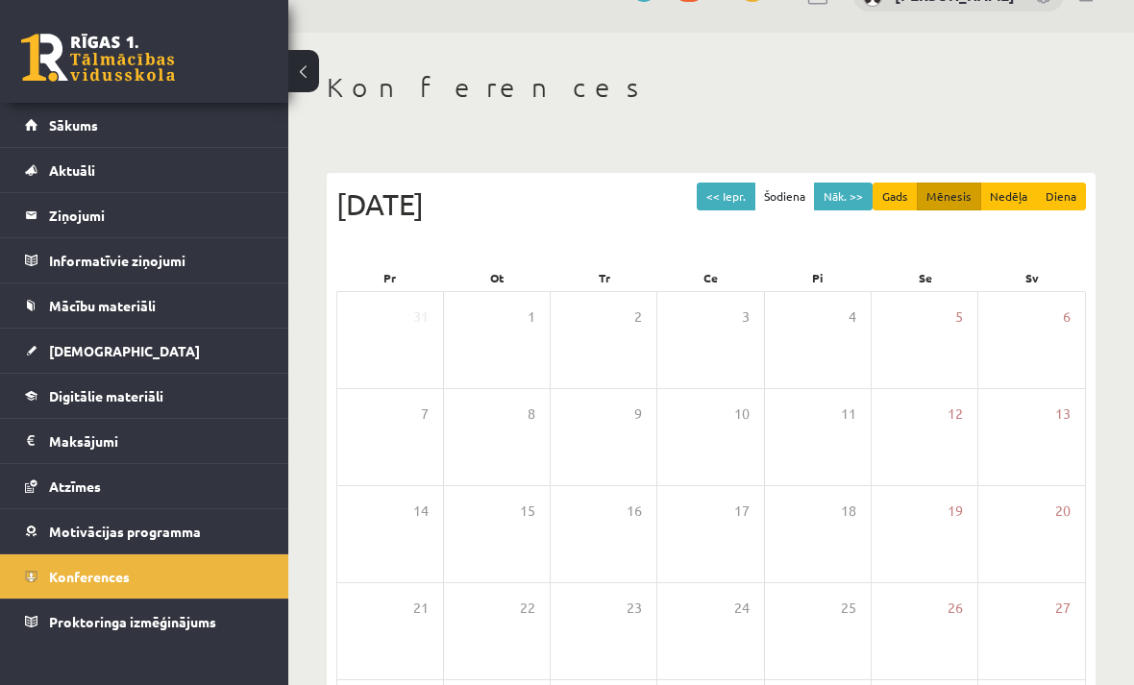
scroll to position [35, 0]
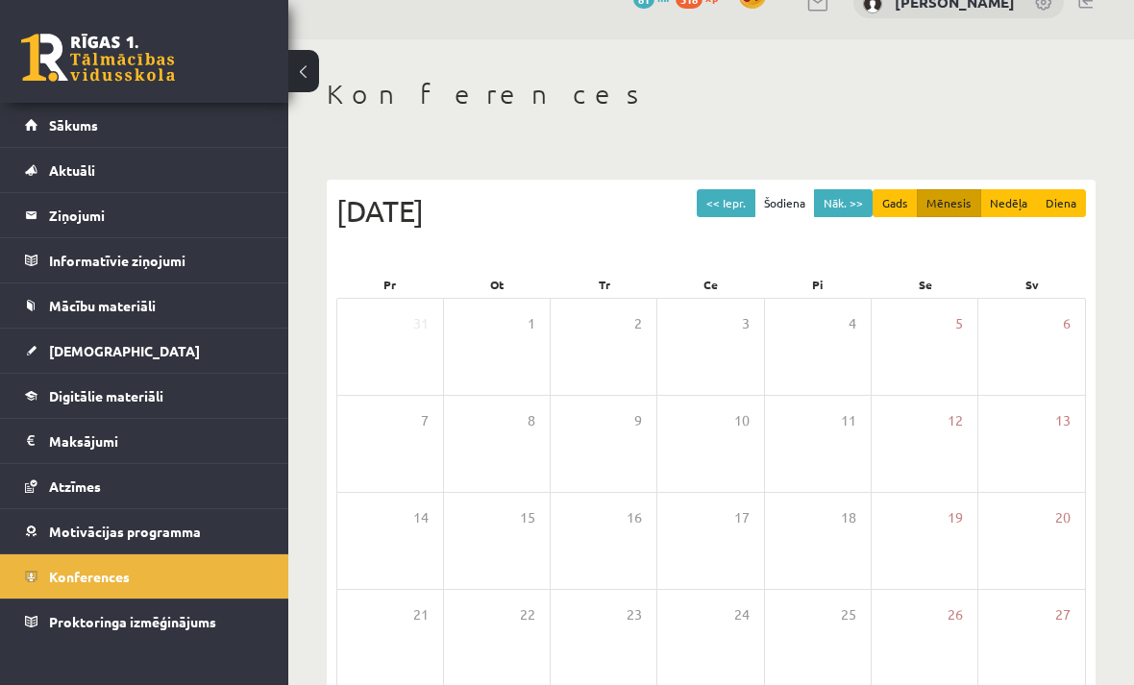
click at [729, 194] on button "<< Iepr." at bounding box center [726, 203] width 59 height 28
click at [738, 194] on button "<< Iepr." at bounding box center [726, 203] width 59 height 28
click at [736, 207] on button "<< Iepr." at bounding box center [726, 203] width 59 height 28
click at [729, 204] on button "<< Iepr." at bounding box center [726, 203] width 59 height 28
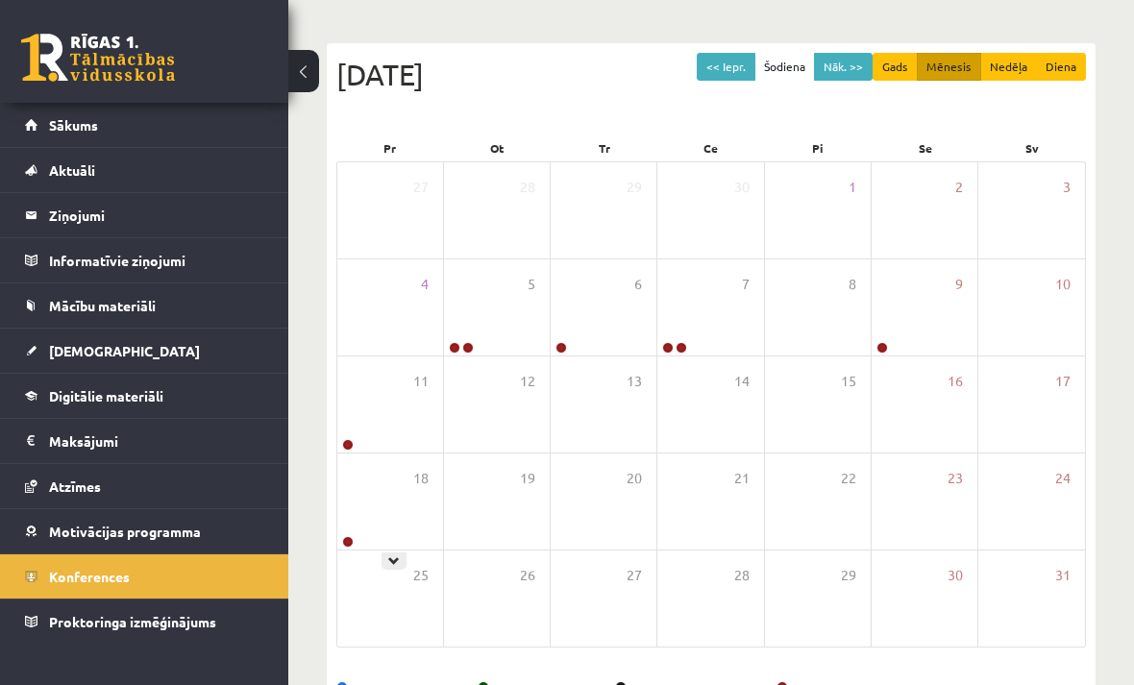
click at [397, 556] on icon at bounding box center [394, 562] width 12 height 12
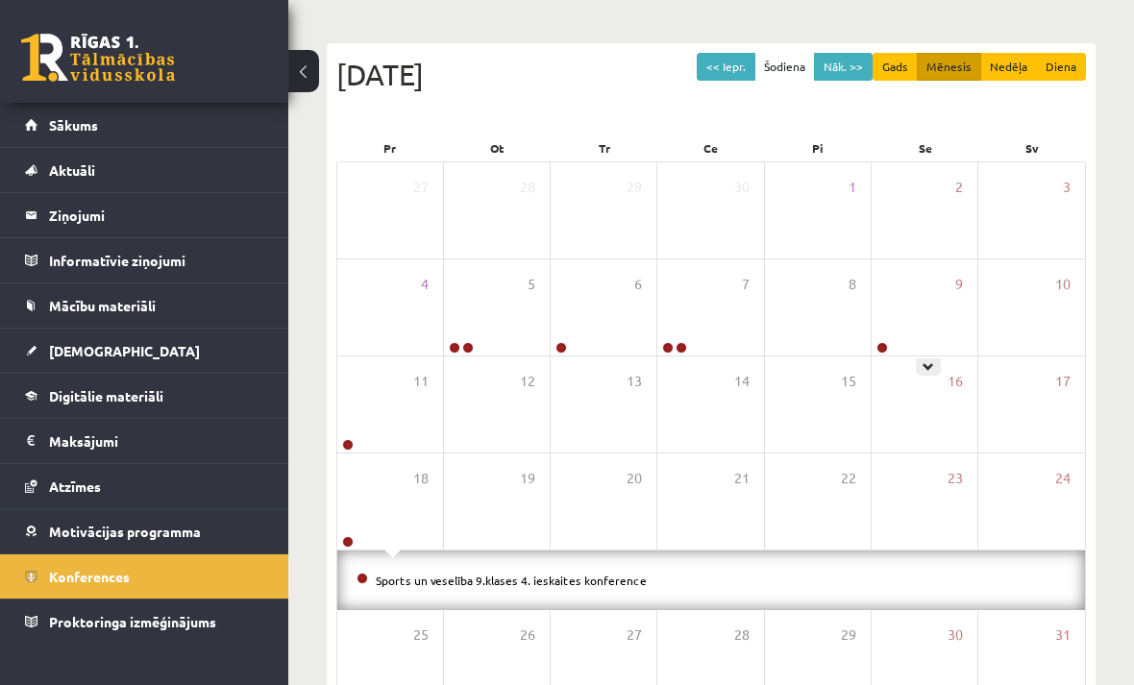
click at [930, 361] on icon at bounding box center [929, 367] width 12 height 12
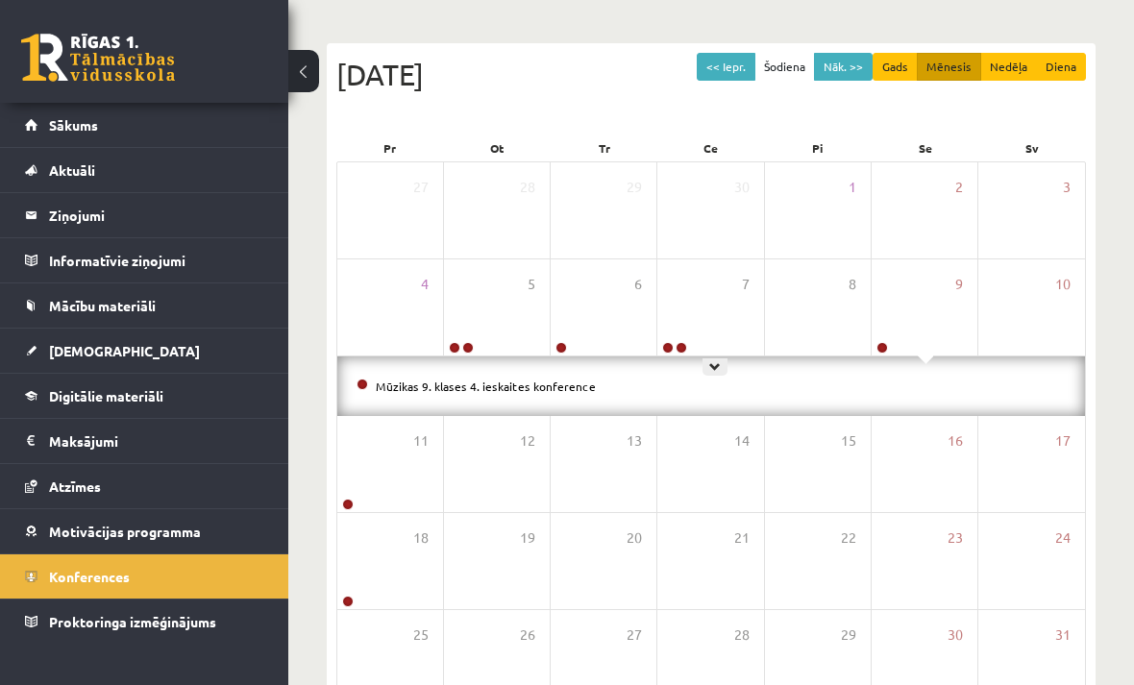
click at [723, 368] on div at bounding box center [715, 366] width 25 height 17
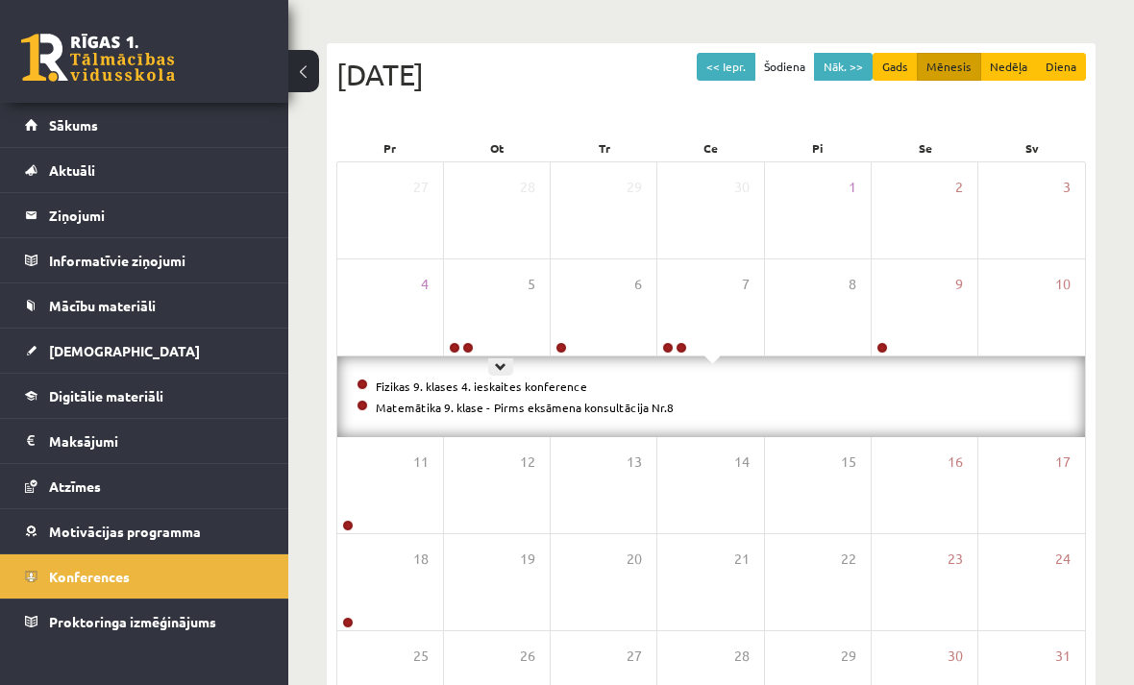
click at [504, 372] on icon at bounding box center [501, 367] width 12 height 12
click at [599, 373] on div at bounding box center [607, 366] width 25 height 17
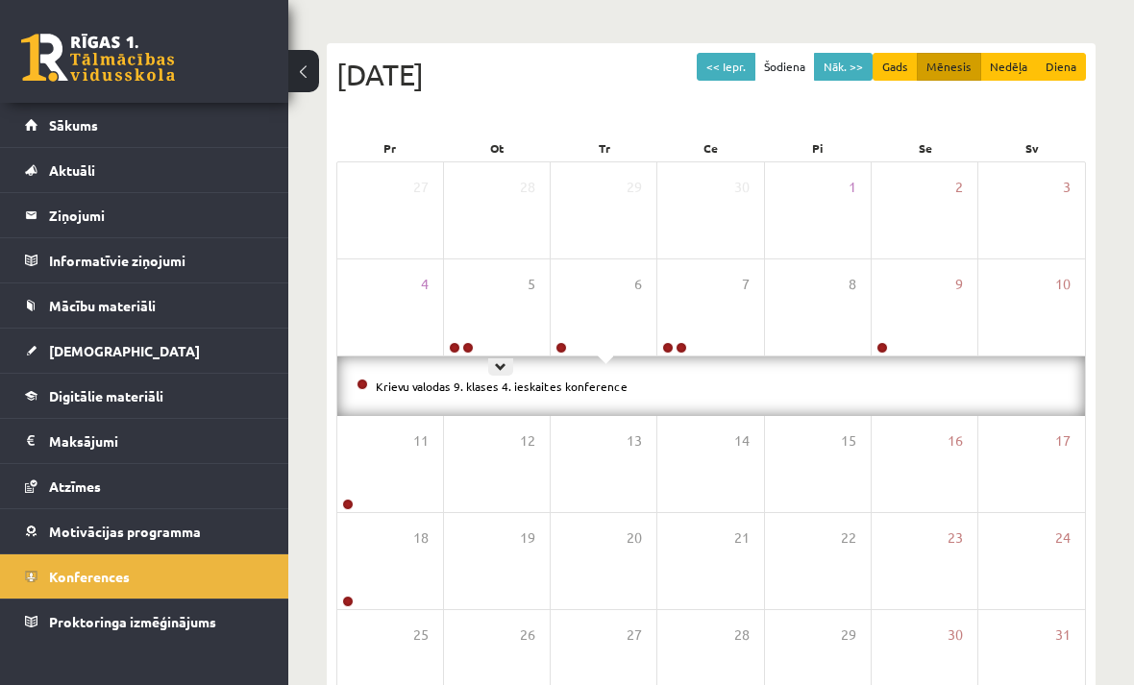
click at [497, 370] on icon at bounding box center [501, 367] width 12 height 12
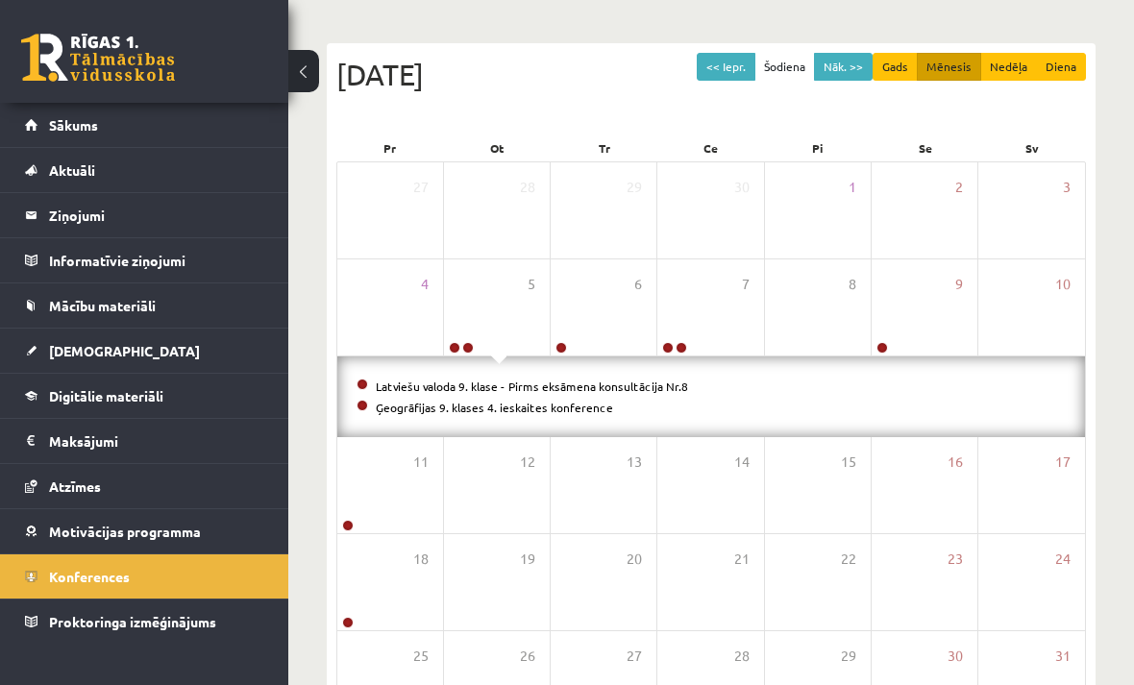
click at [745, 66] on button "<< Iepr." at bounding box center [726, 67] width 59 height 28
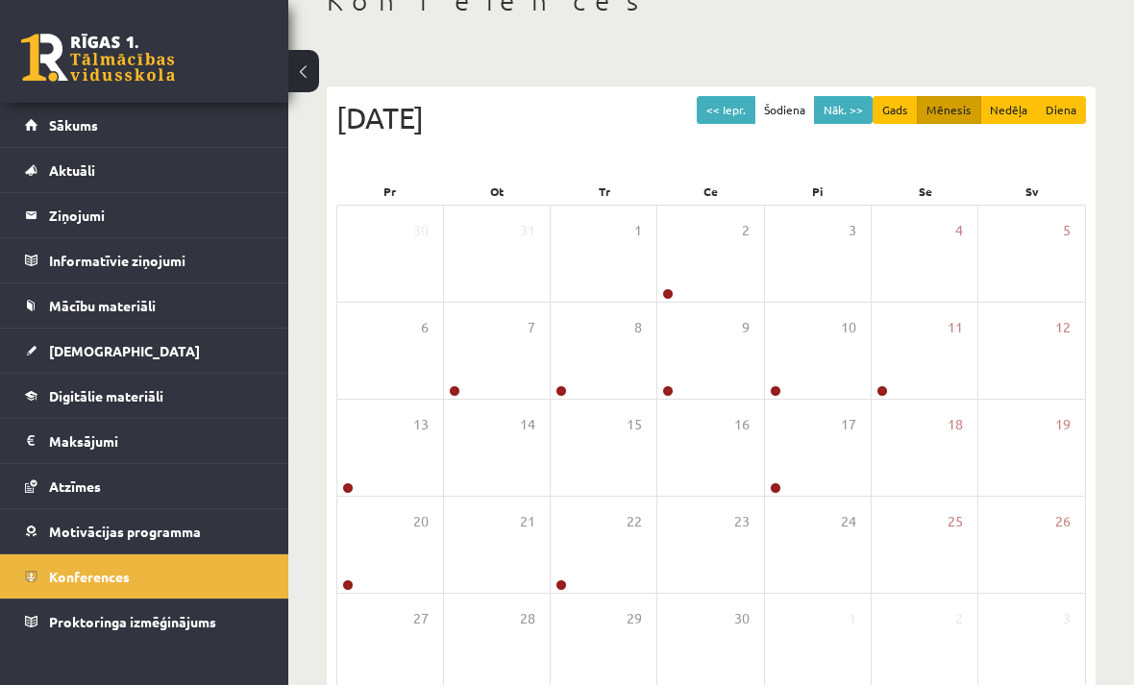
scroll to position [96, 0]
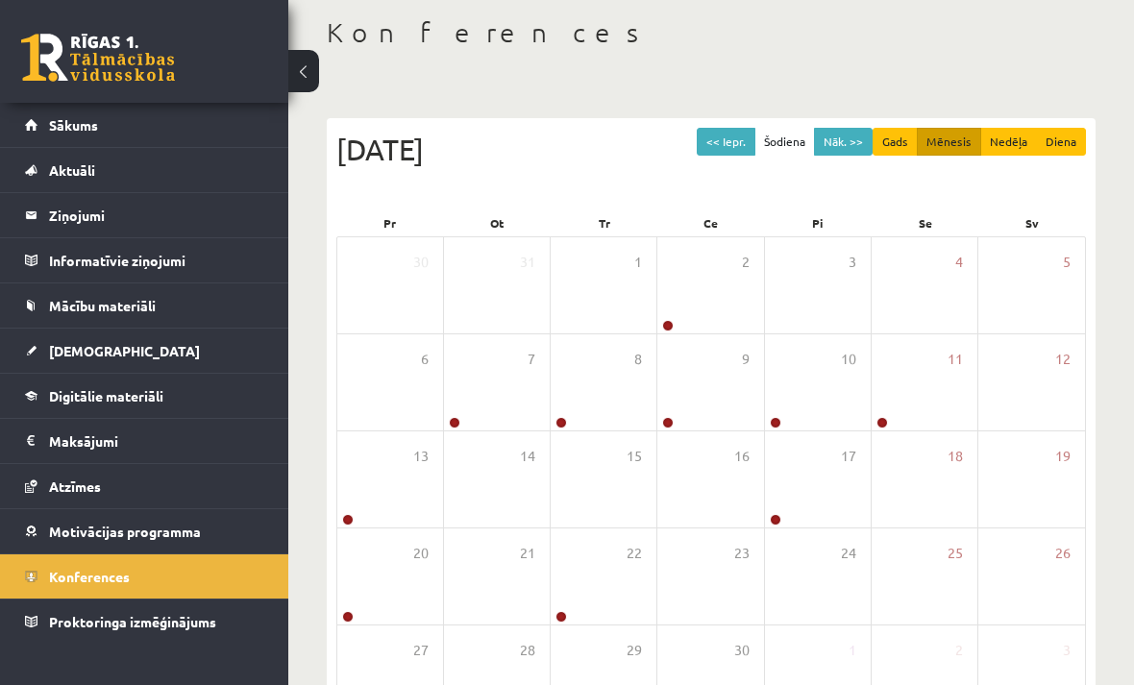
click at [150, 482] on link "Atzīmes" at bounding box center [144, 486] width 239 height 44
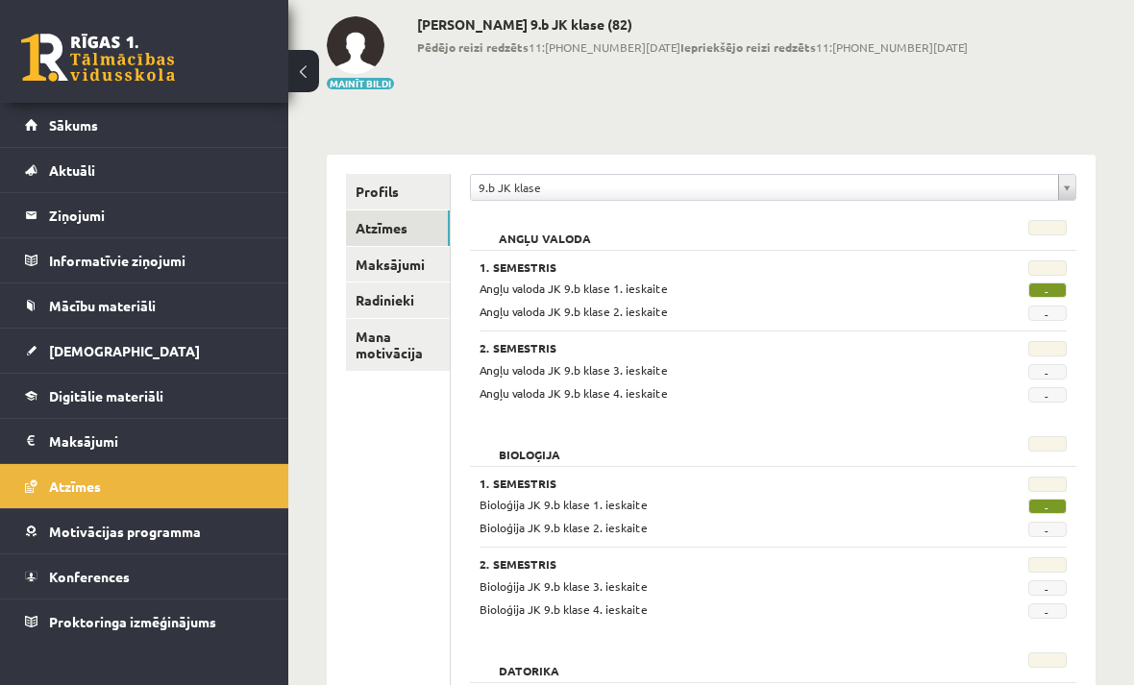
click at [400, 312] on link "Radinieki" at bounding box center [398, 301] width 104 height 36
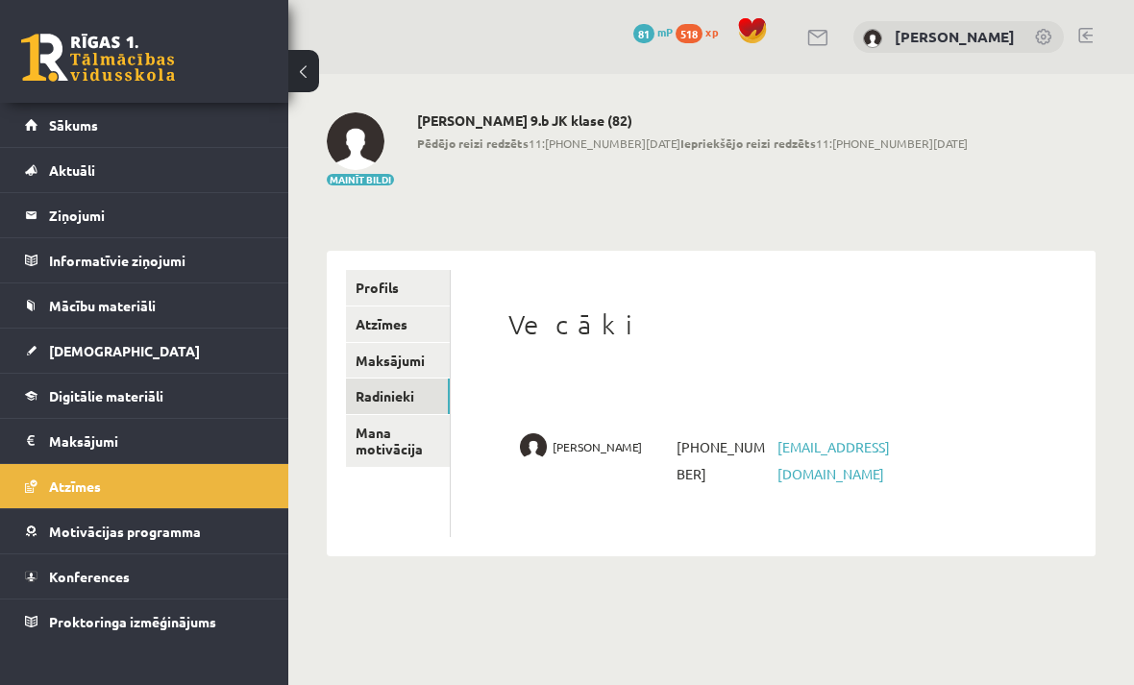
click at [386, 455] on link "Mana motivācija" at bounding box center [398, 441] width 104 height 52
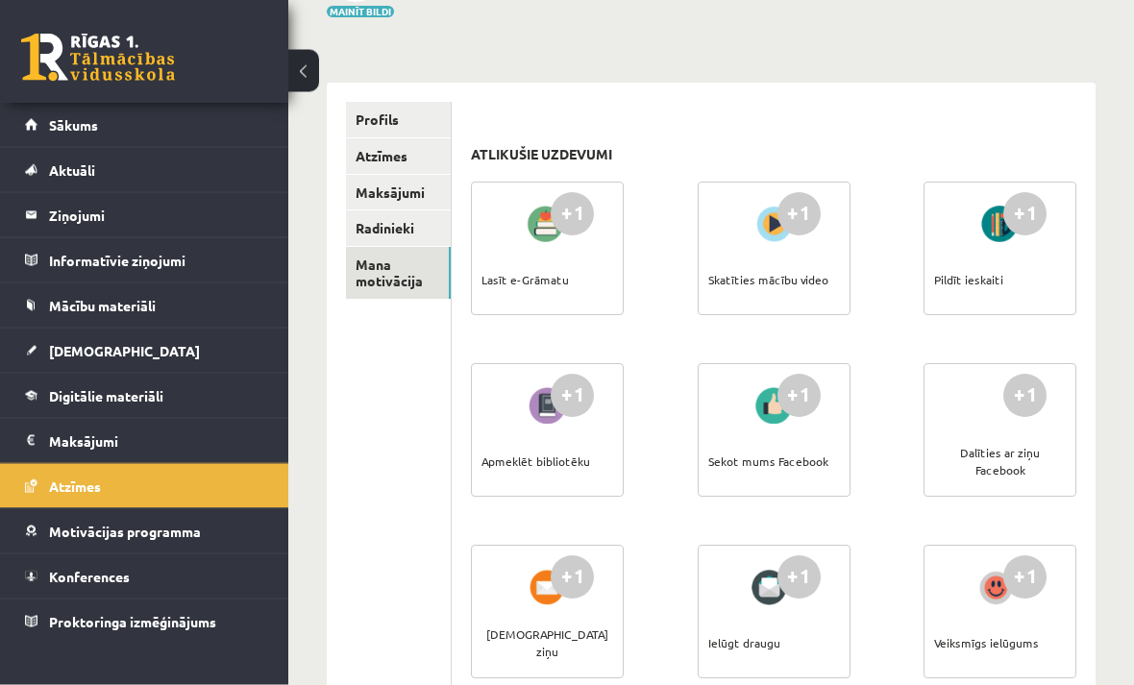
scroll to position [168, 0]
click at [12, 385] on li "Digitālie materiāli Programma Biežāk uzdotie jautājumi" at bounding box center [144, 395] width 288 height 45
click at [541, 421] on div at bounding box center [547, 405] width 55 height 44
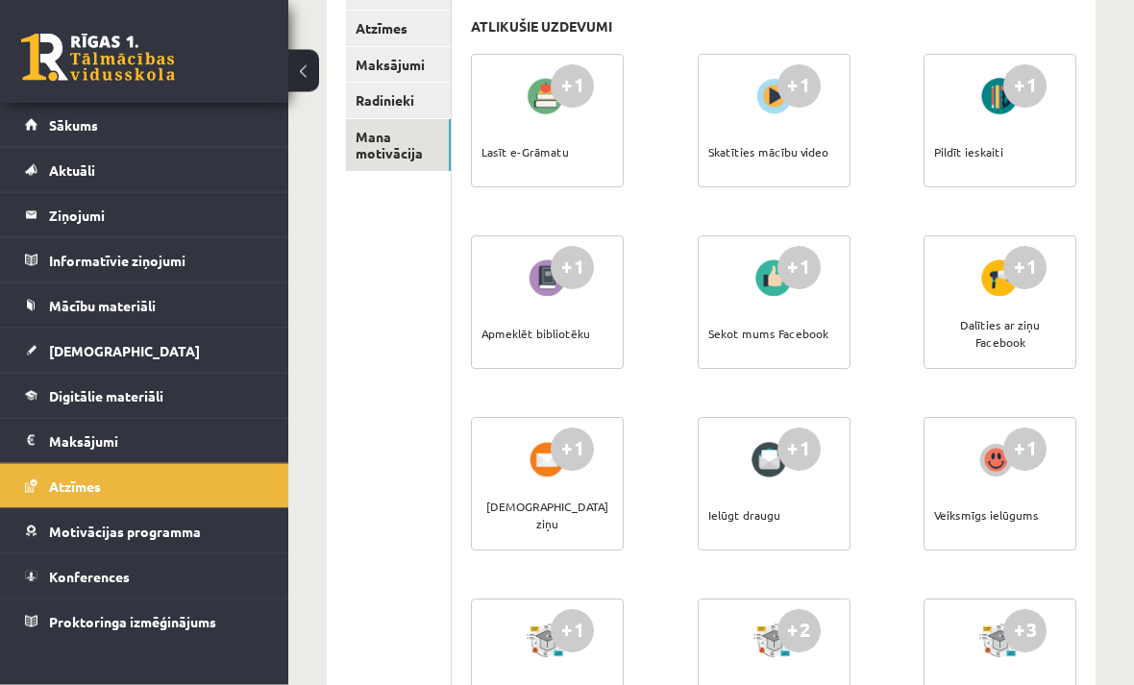
click at [1028, 496] on div "Veiksmīgs ielūgums" at bounding box center [986, 515] width 105 height 67
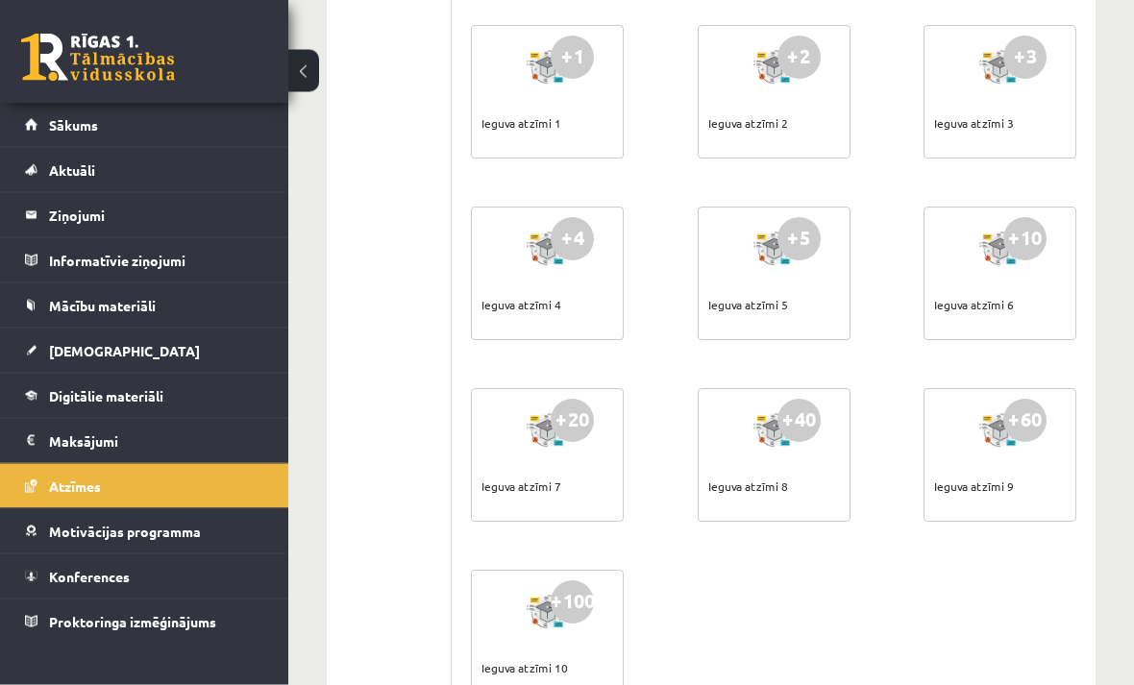
scroll to position [870, 0]
click at [144, 337] on link "[DEMOGRAPHIC_DATA]" at bounding box center [144, 351] width 239 height 44
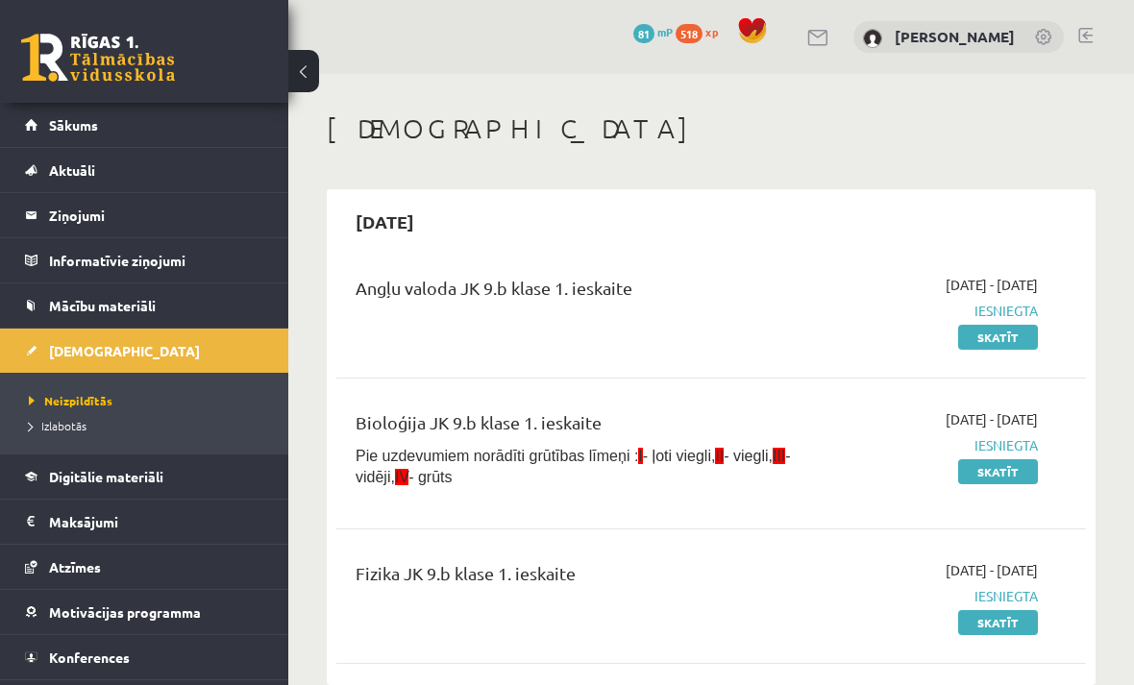
click at [165, 294] on link "Mācību materiāli" at bounding box center [144, 306] width 239 height 44
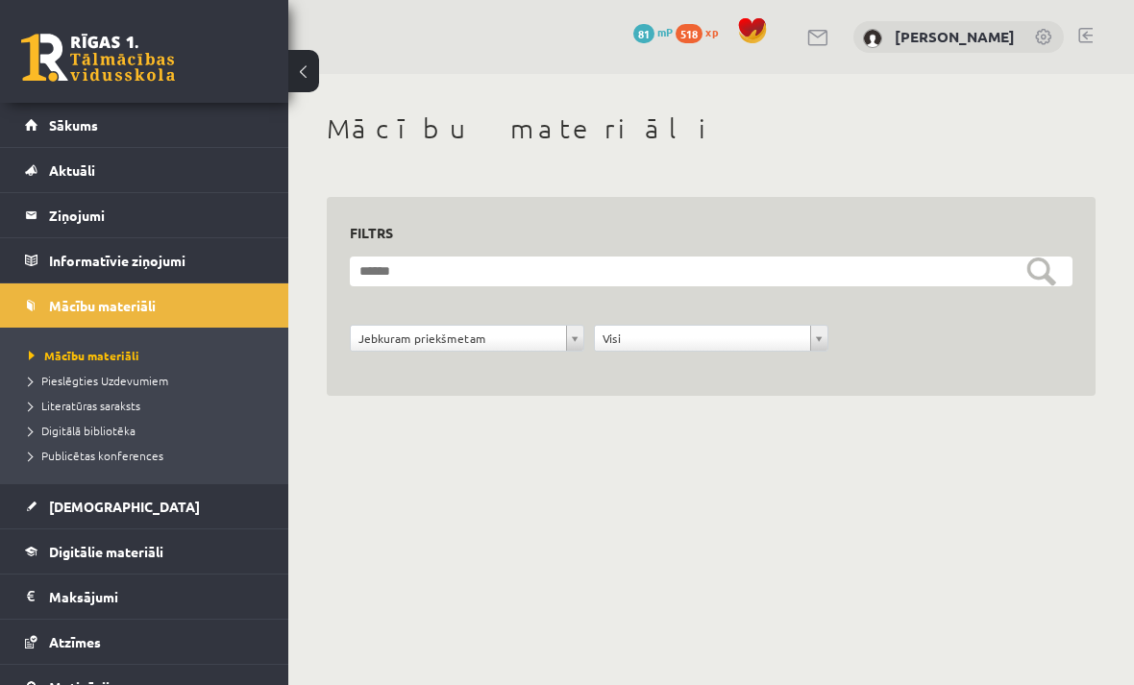
click at [194, 163] on link "Aktuāli" at bounding box center [144, 170] width 239 height 44
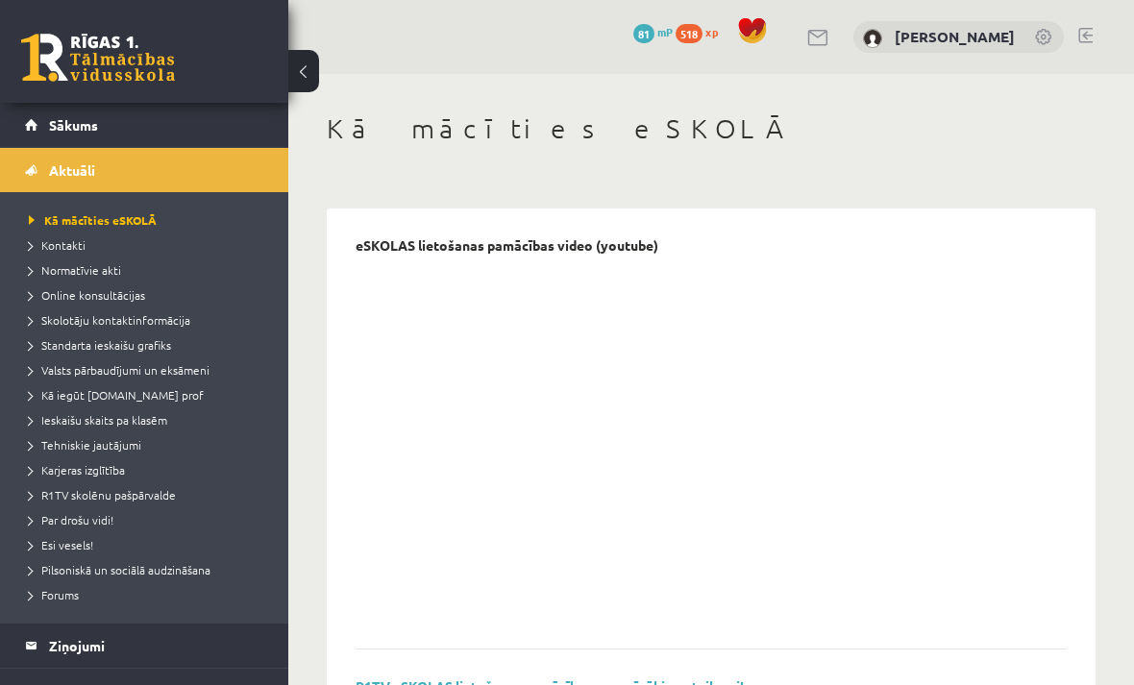
click at [187, 117] on link "Sākums" at bounding box center [144, 125] width 239 height 44
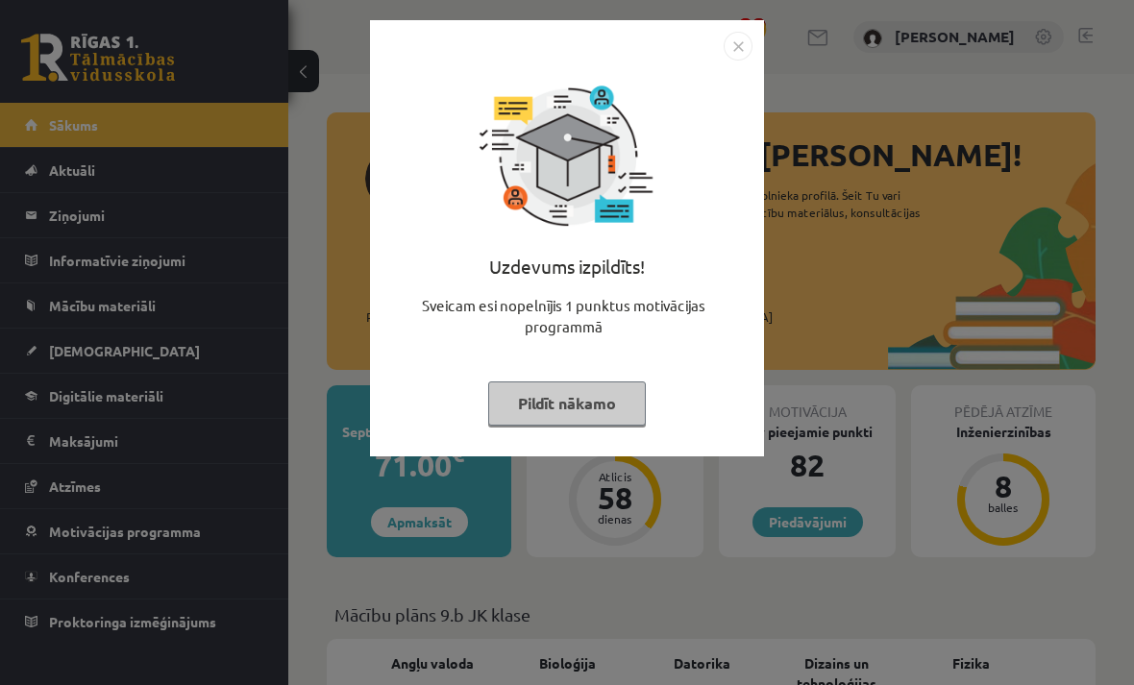
click at [630, 403] on button "Pildīt nākamo" at bounding box center [567, 404] width 158 height 44
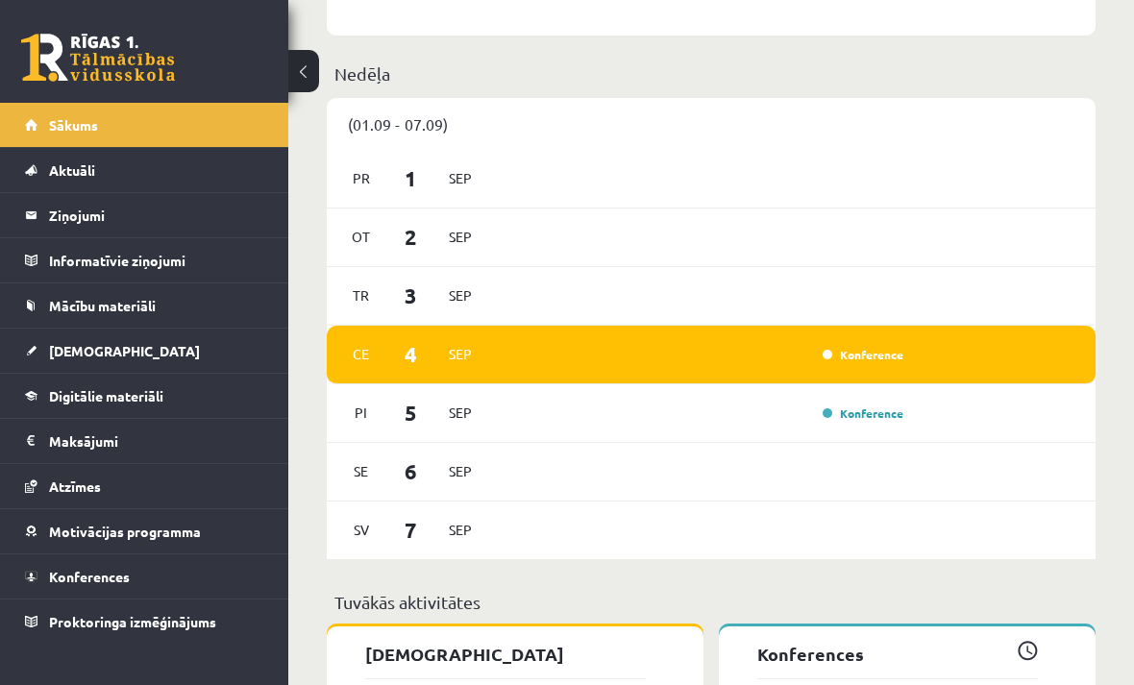
scroll to position [1314, 0]
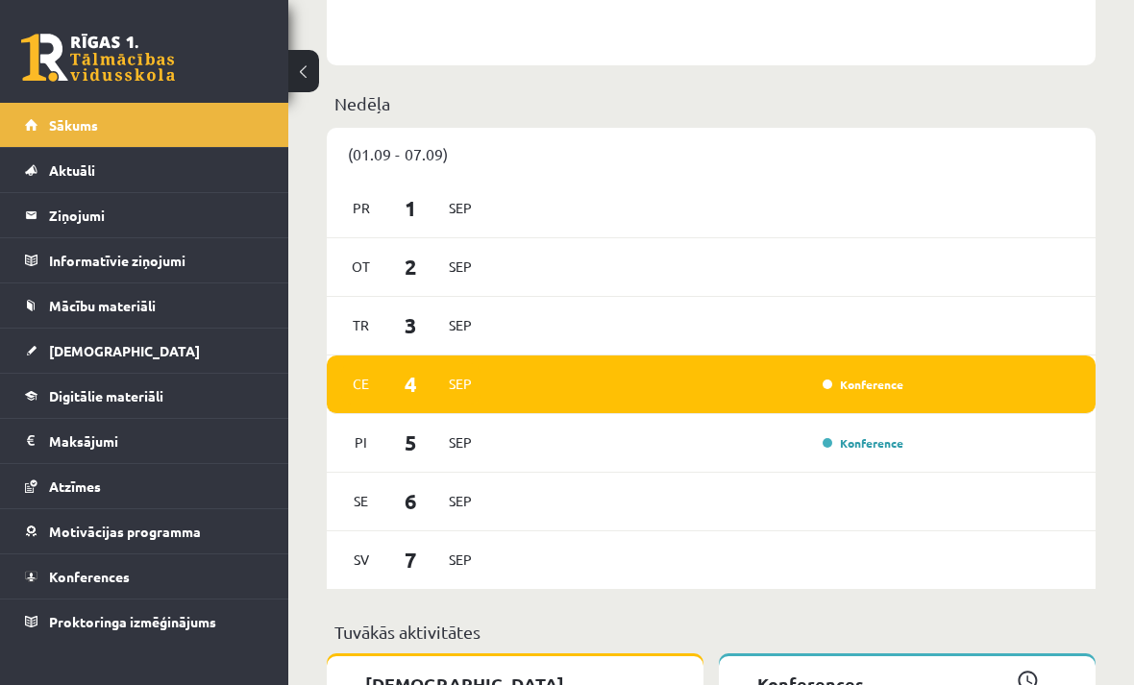
click at [222, 258] on legend "Informatīvie ziņojumi 0" at bounding box center [156, 260] width 215 height 44
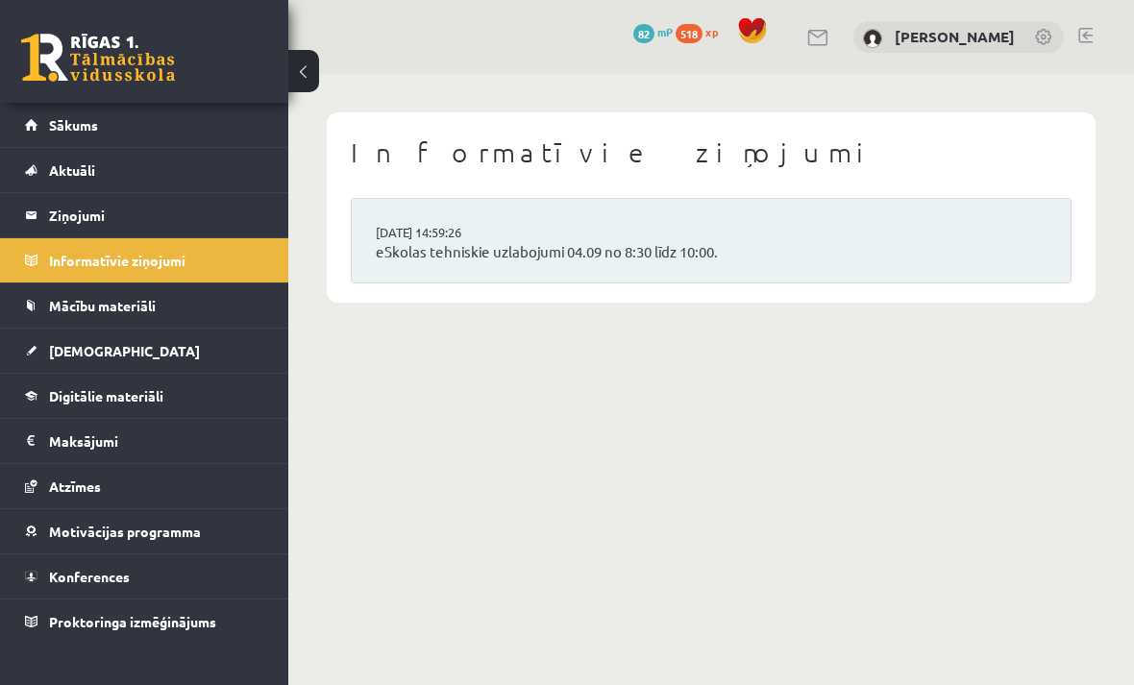
click at [74, 289] on link "Mācību materiāli" at bounding box center [144, 306] width 239 height 44
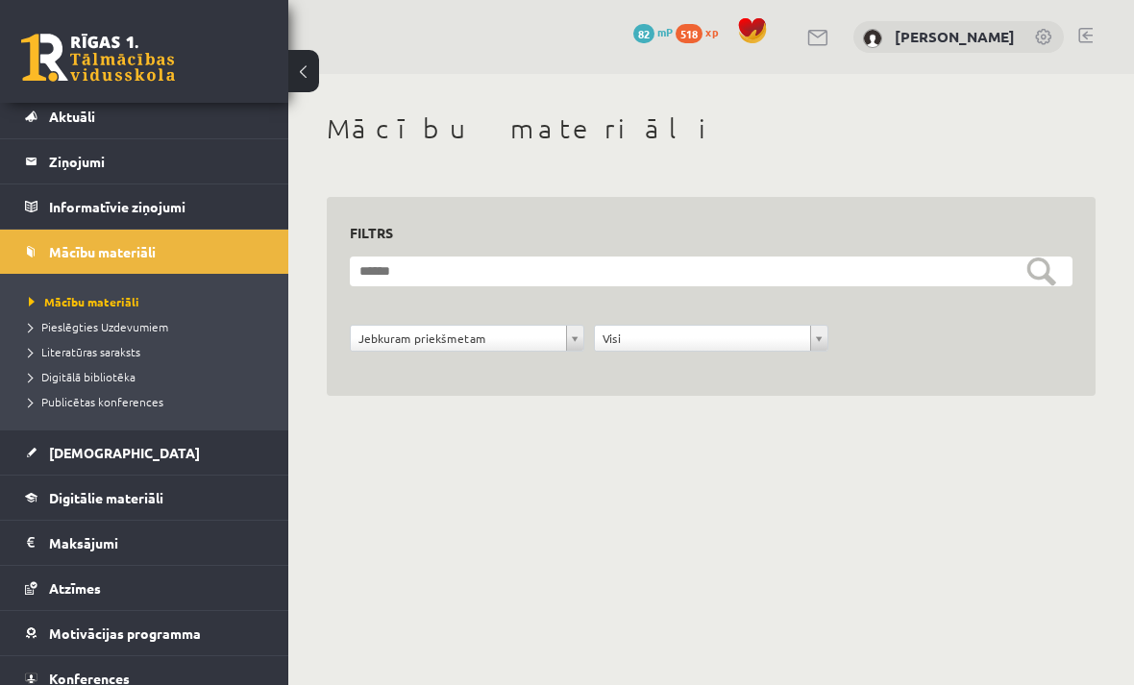
scroll to position [53, 0]
click at [62, 98] on div "0 Dāvanas 82 mP 518 xp" at bounding box center [144, 51] width 288 height 103
click at [83, 120] on span "Aktuāli" at bounding box center [72, 117] width 46 height 17
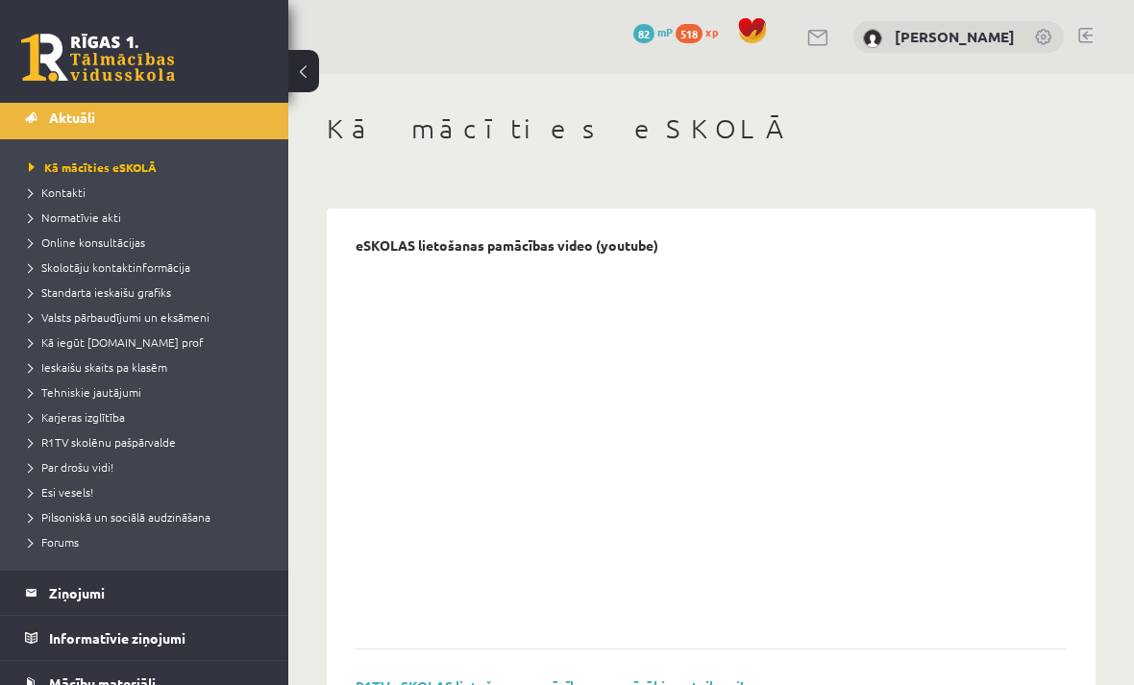
click at [66, 247] on span "Online konsultācijas" at bounding box center [87, 242] width 116 height 15
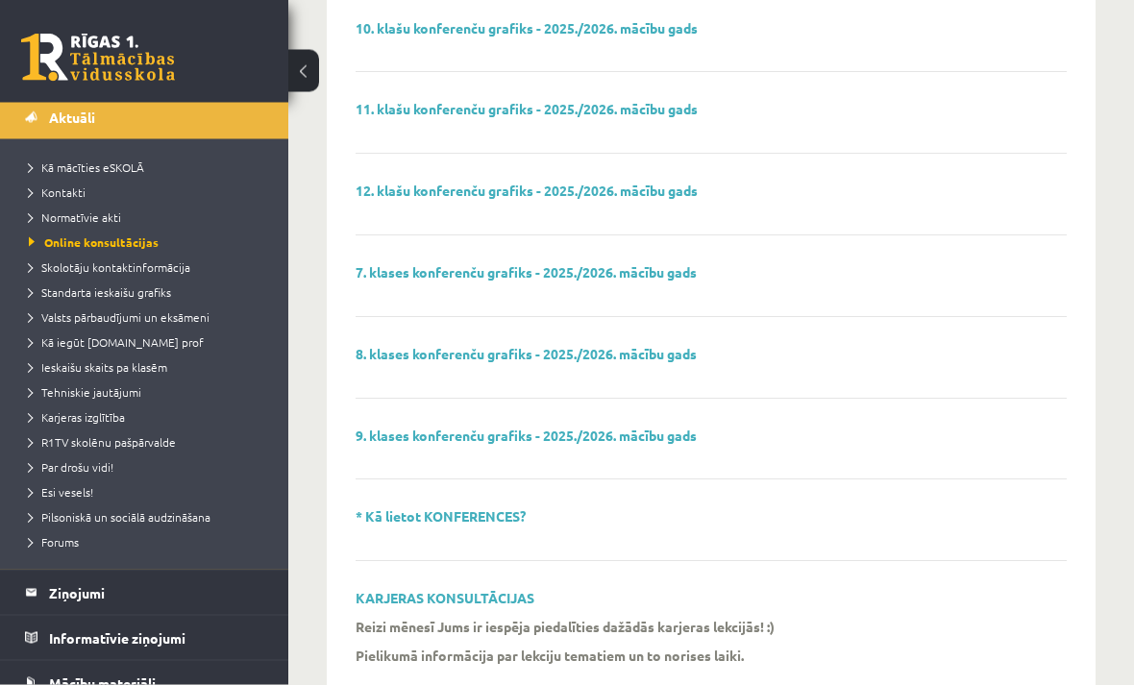
scroll to position [364, 0]
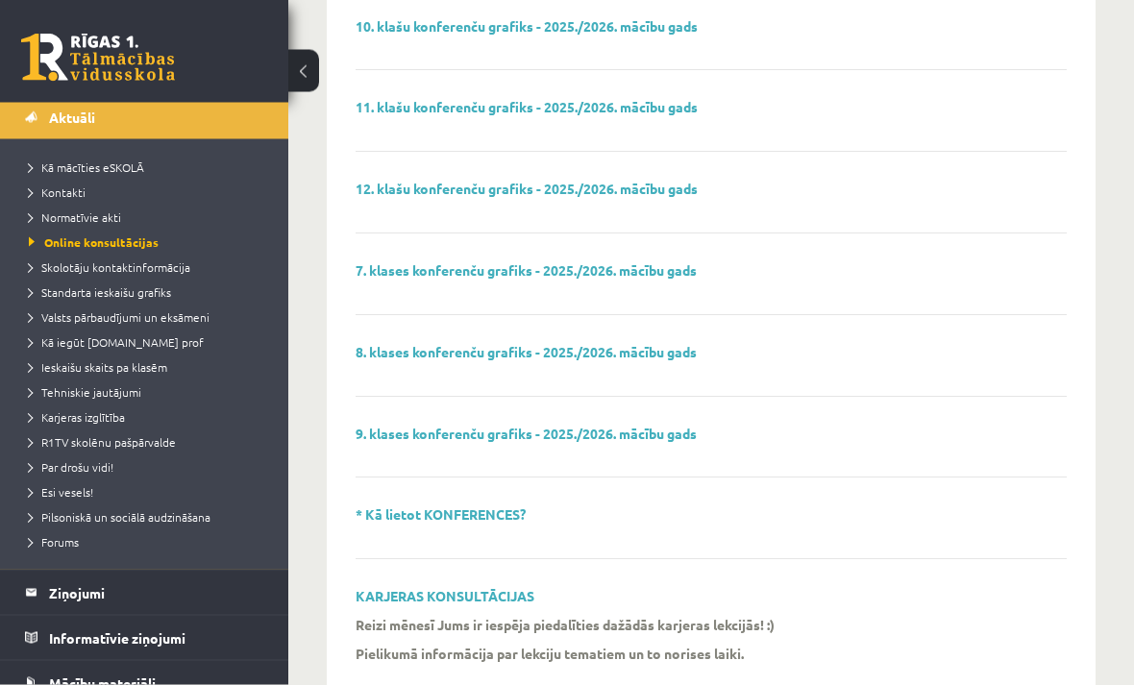
click at [972, 427] on div "9. klases konferenču grafiks - 2025./2026. mācību gads" at bounding box center [711, 453] width 711 height 53
click at [549, 432] on link "9. klases konferenču grafiks - 2025./2026. mācību gads" at bounding box center [526, 434] width 341 height 17
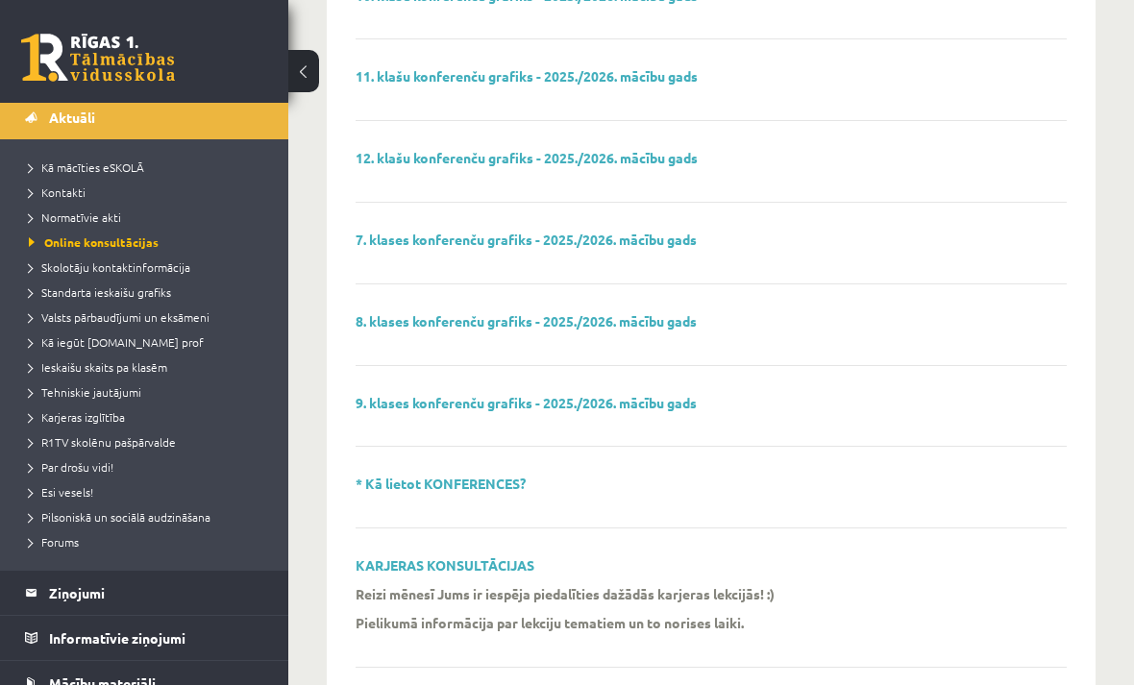
click at [183, 324] on link "Valsts pārbaudījumi un eksāmeni" at bounding box center [149, 317] width 240 height 17
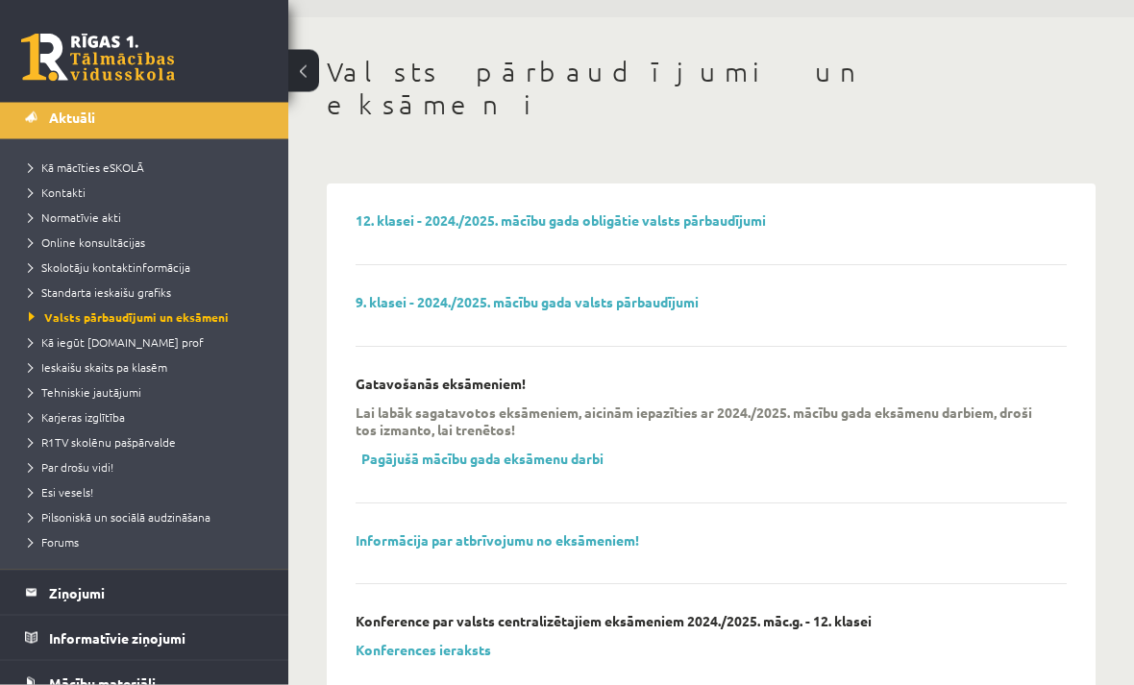
scroll to position [50, 0]
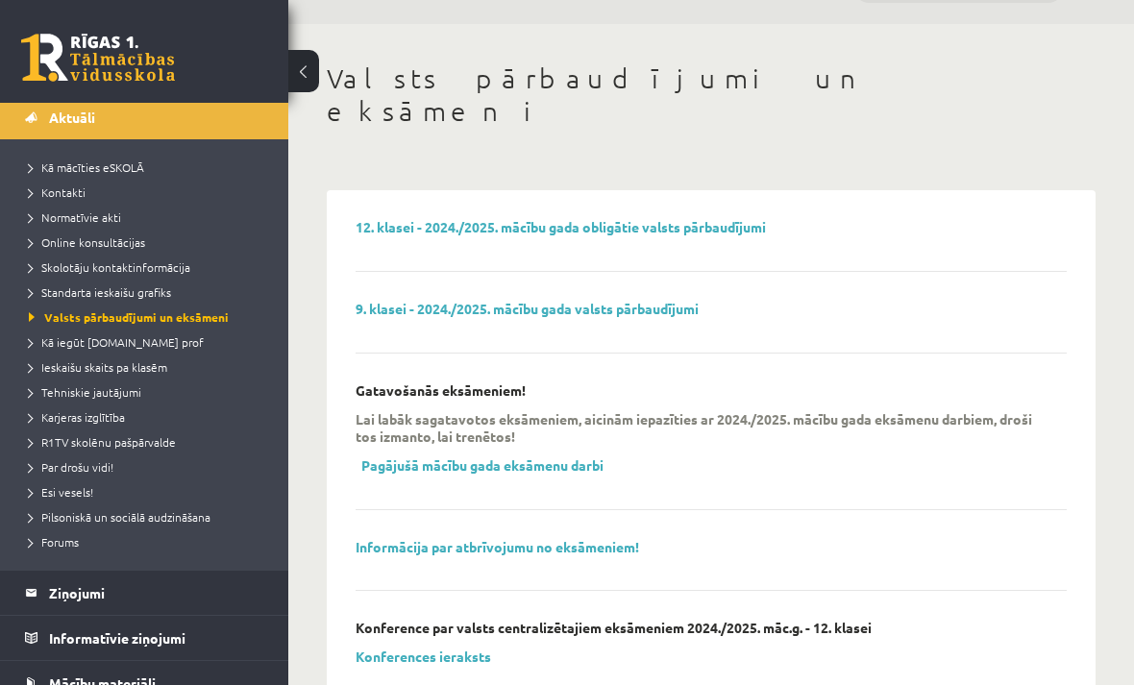
click at [666, 300] on link "9. klasei - 2024./2025. mācību gada valsts pārbaudījumi" at bounding box center [527, 308] width 343 height 17
click at [454, 457] on link "Pagājušā mācību gada eksāmenu darbi" at bounding box center [482, 465] width 242 height 17
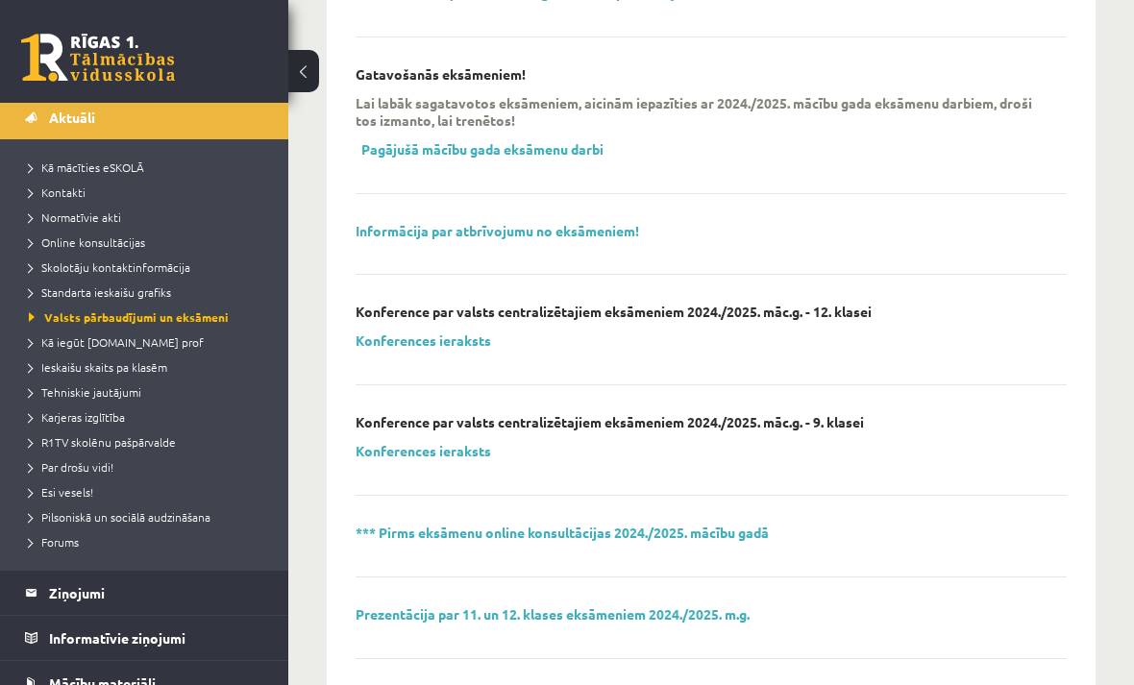
scroll to position [363, 0]
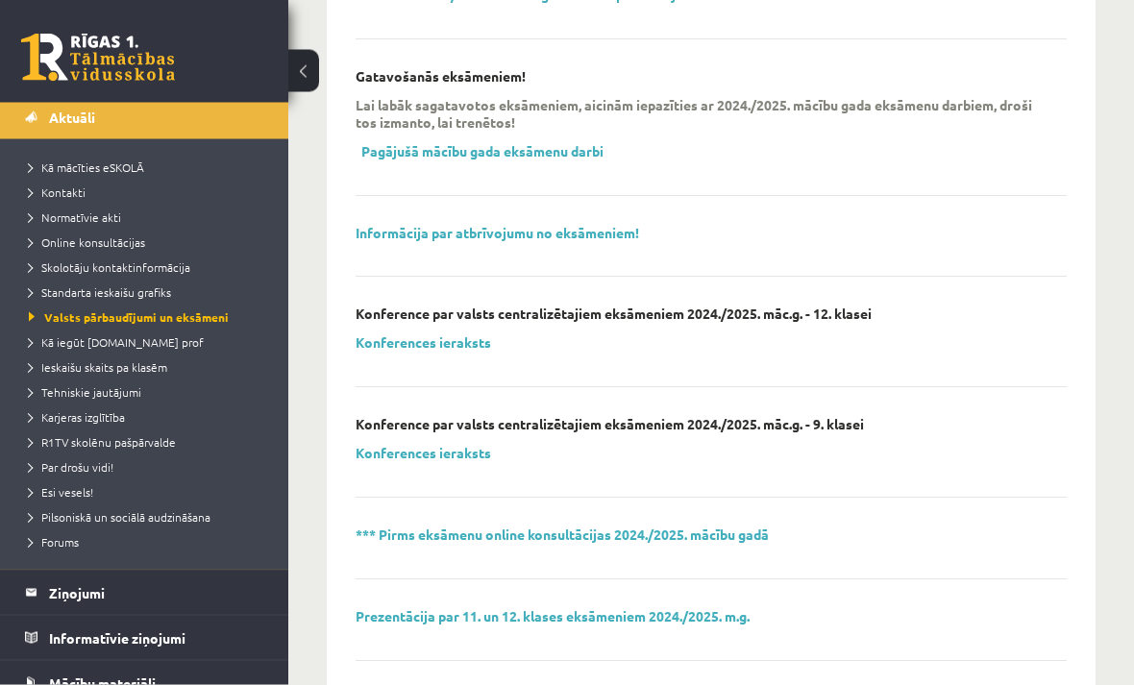
click at [600, 225] on link "Informācija par atbrīvojumu no eksāmeniem!" at bounding box center [498, 233] width 284 height 17
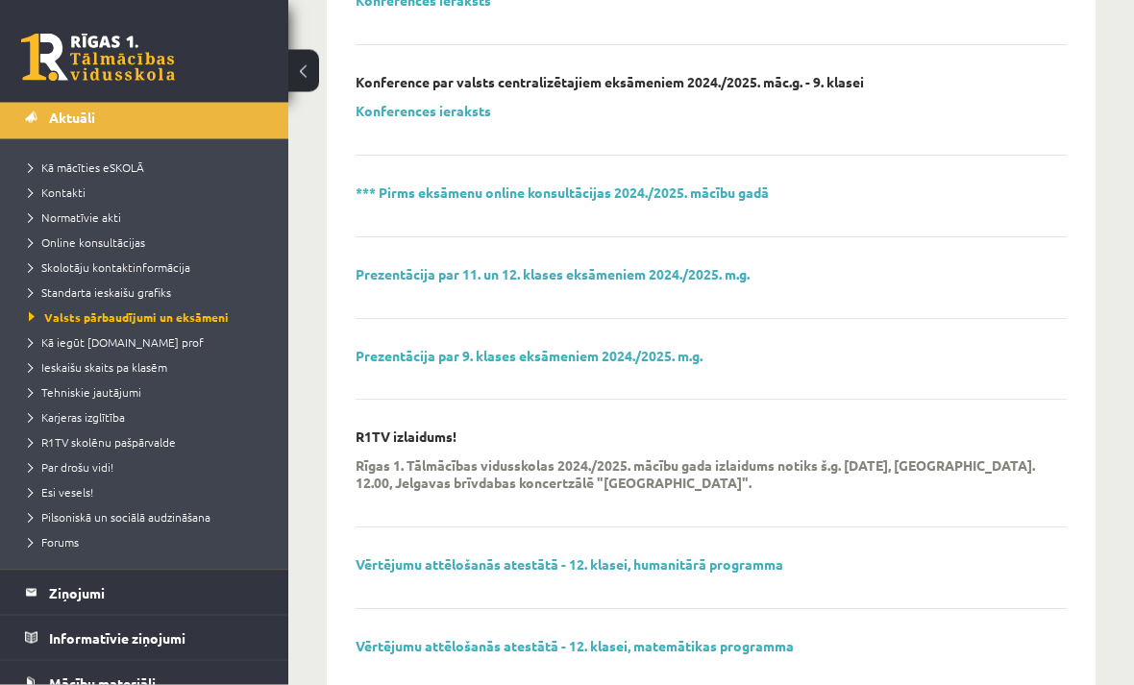
scroll to position [731, 0]
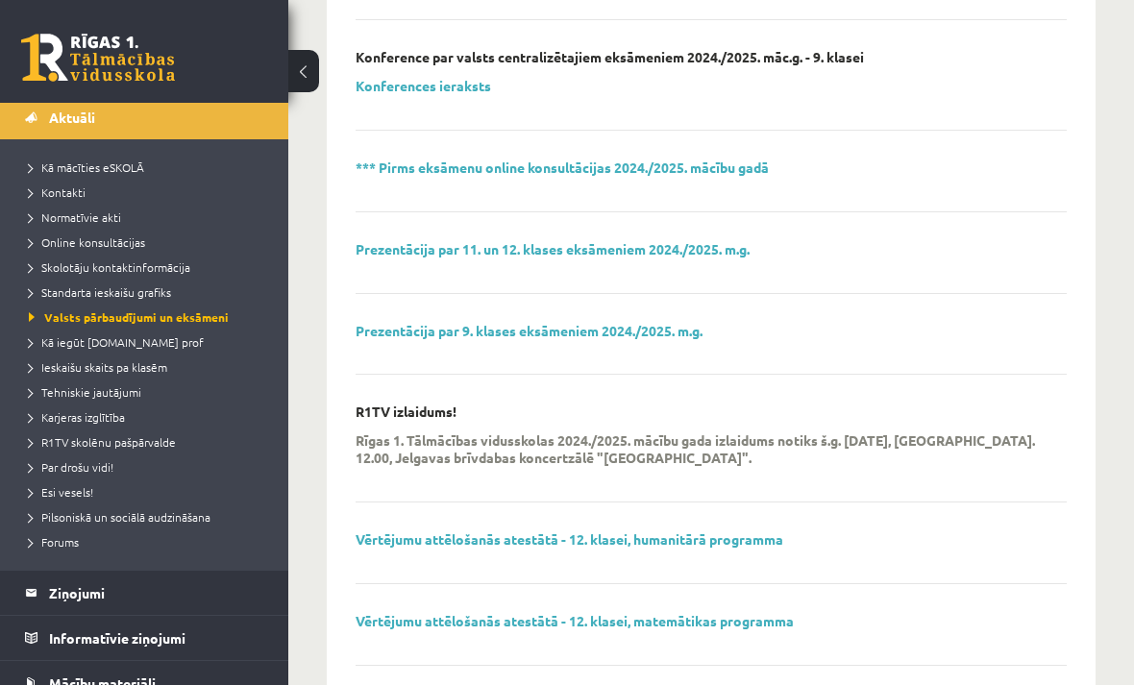
click at [52, 586] on legend "Ziņojumi 0" at bounding box center [156, 593] width 215 height 44
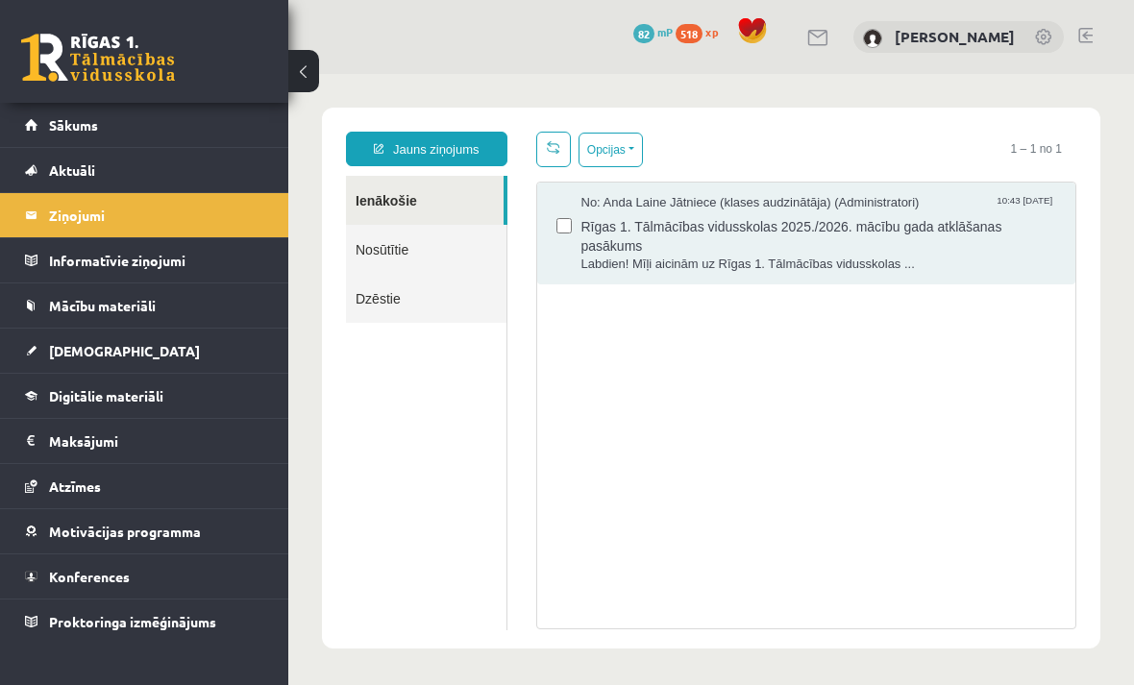
click at [56, 157] on link "Aktuāli" at bounding box center [144, 170] width 239 height 44
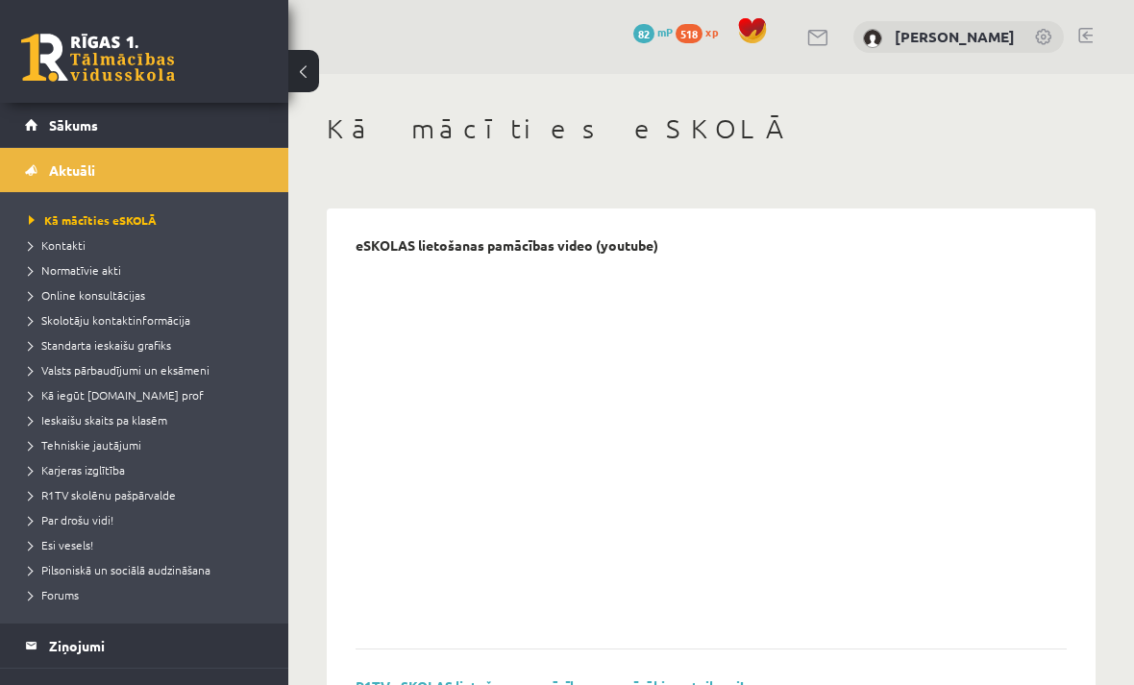
click at [70, 130] on span "Sākums" at bounding box center [73, 124] width 49 height 17
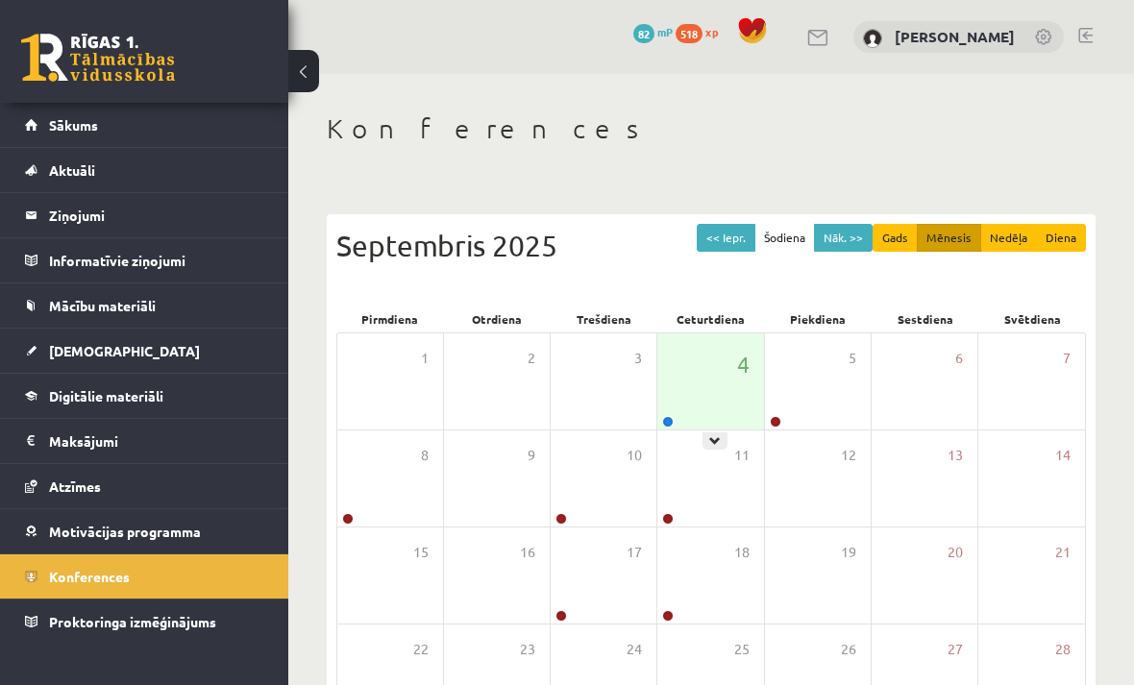
click at [718, 445] on icon at bounding box center [715, 441] width 12 height 12
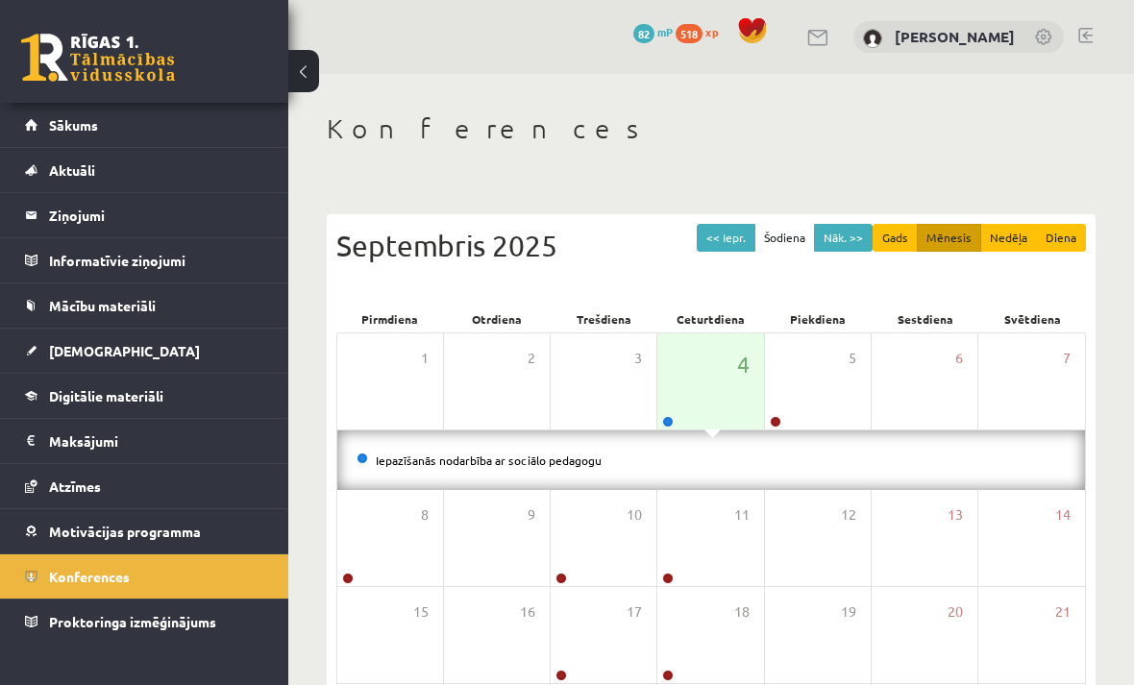
click at [543, 463] on link "Iepazīšanās nodarbība ar sociālo pedagogu" at bounding box center [489, 460] width 226 height 15
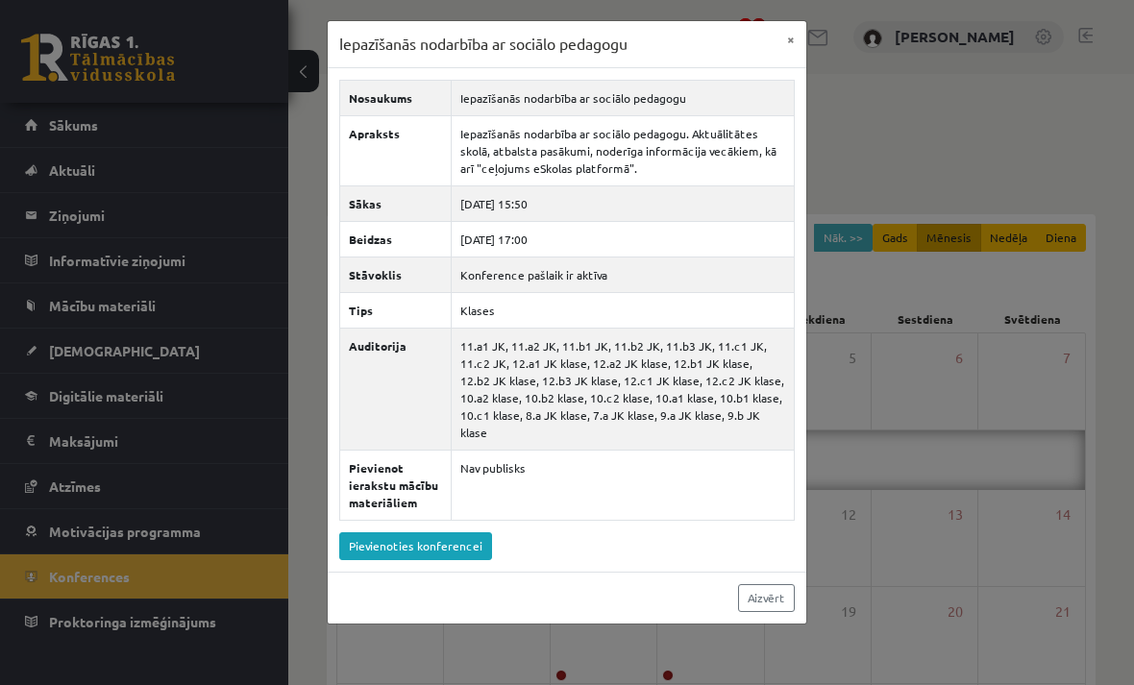
click at [473, 546] on link "Pievienoties konferencei" at bounding box center [415, 546] width 153 height 28
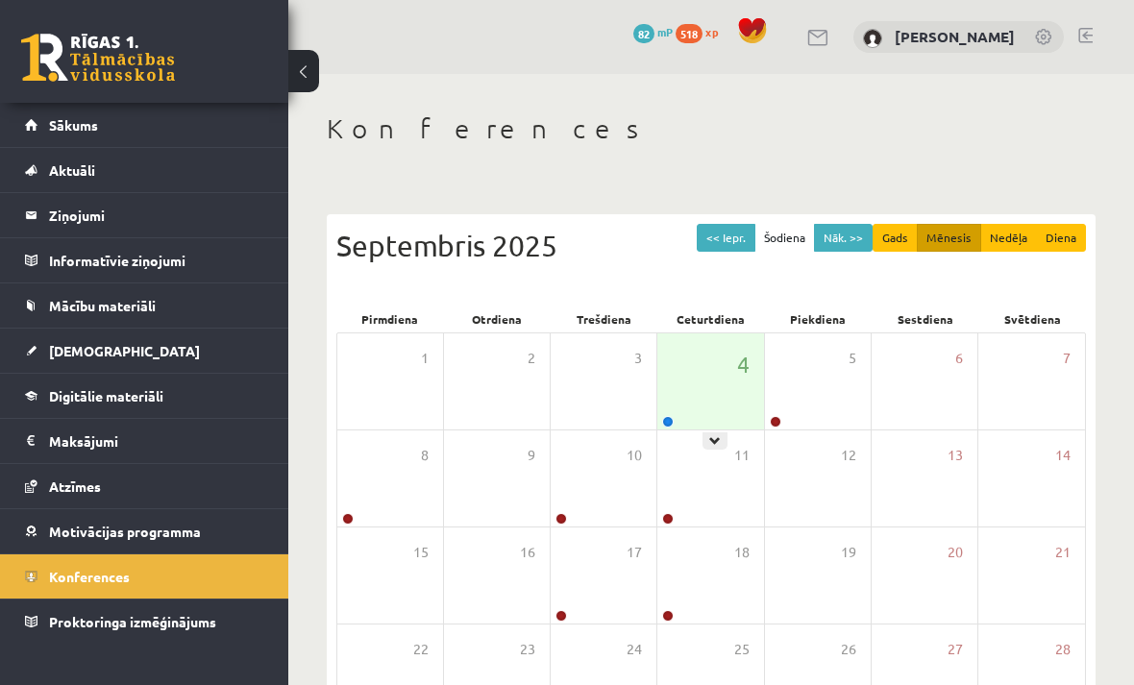
click at [721, 440] on div at bounding box center [715, 441] width 25 height 17
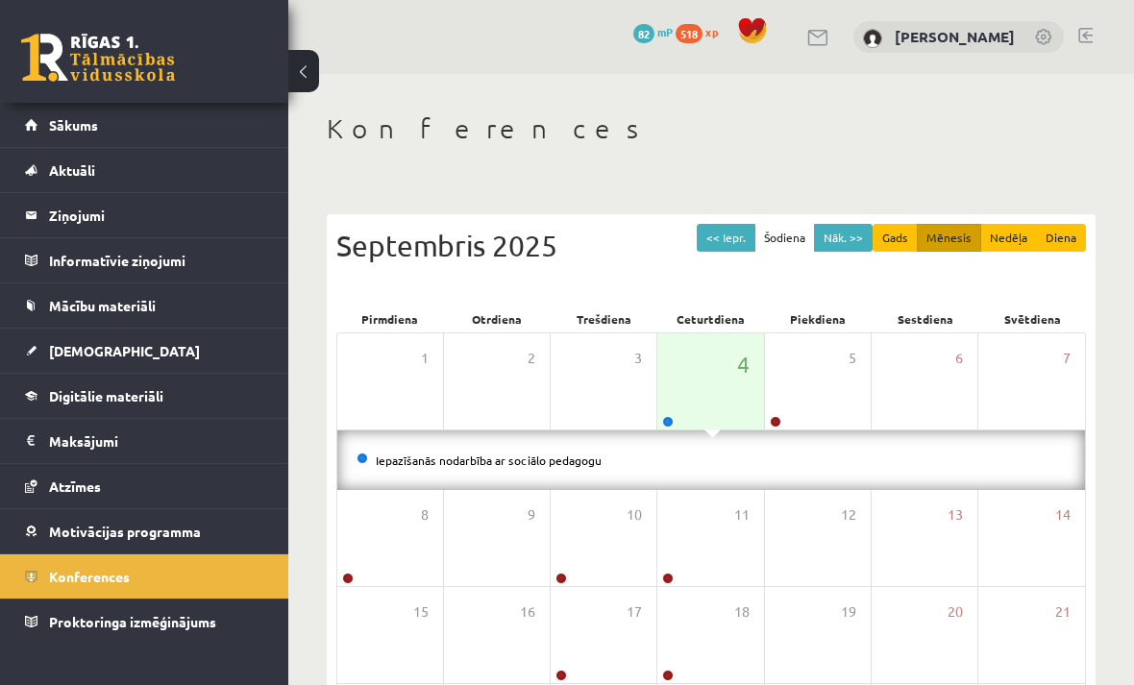
click at [510, 463] on link "Iepazīšanās nodarbība ar sociālo pedagogu" at bounding box center [489, 460] width 226 height 15
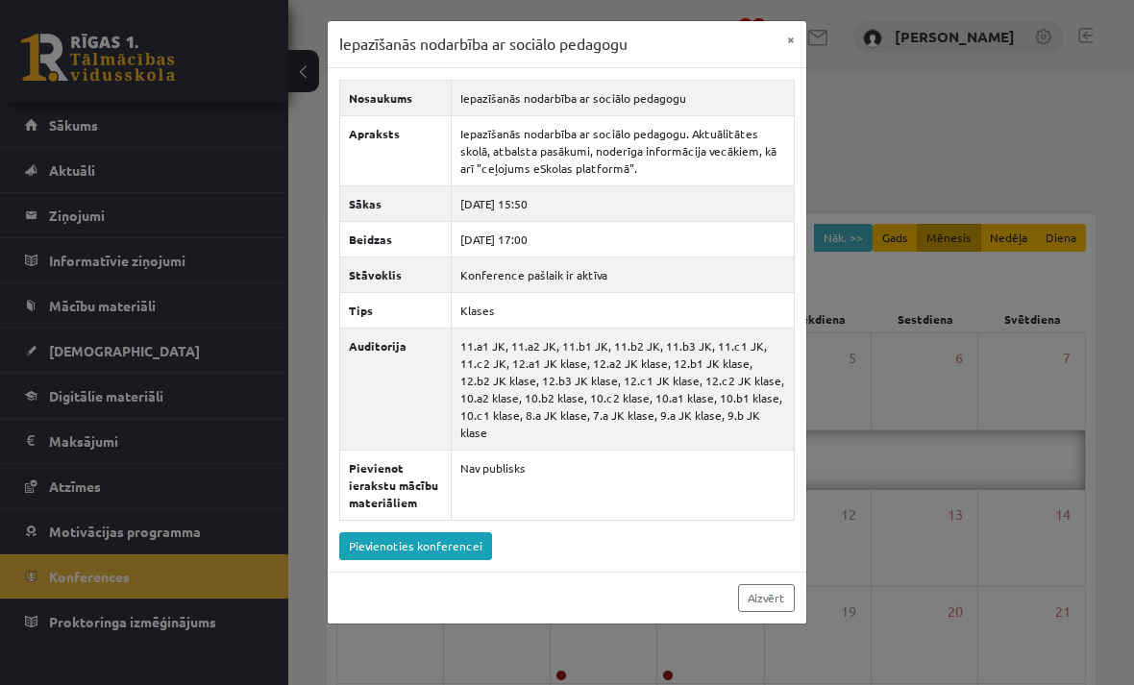
click at [478, 547] on link "Pievienoties konferencei" at bounding box center [415, 546] width 153 height 28
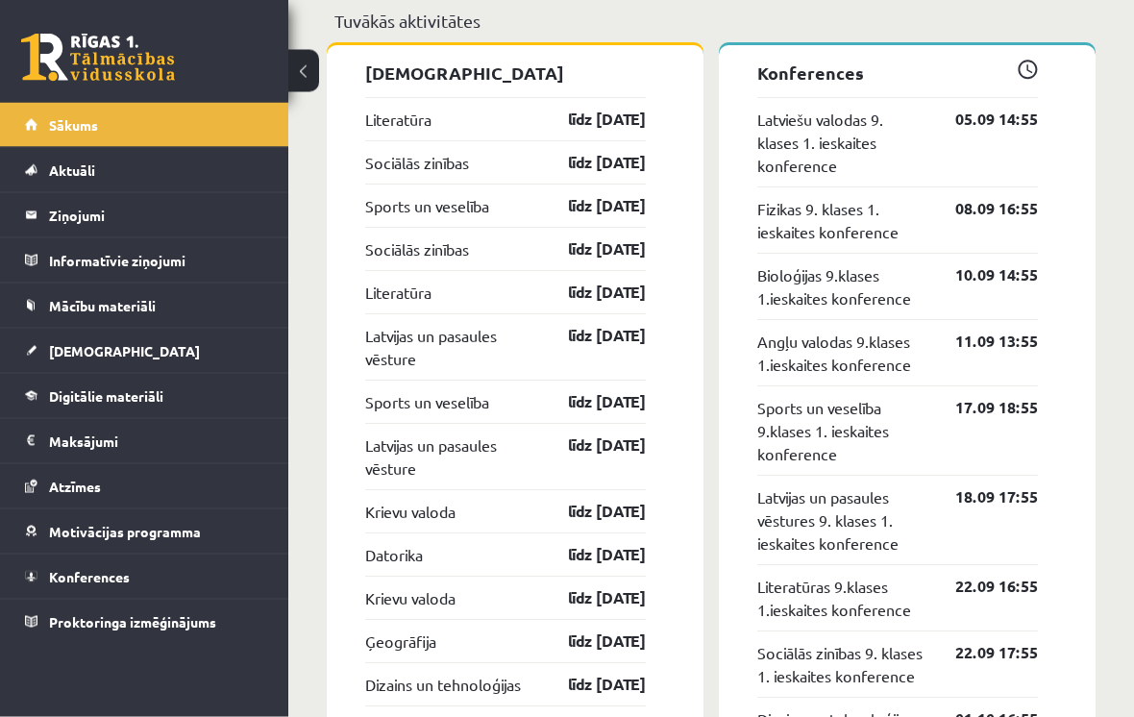
scroll to position [1925, 0]
click at [174, 615] on span "Proktoringa izmēģinājums" at bounding box center [132, 621] width 167 height 17
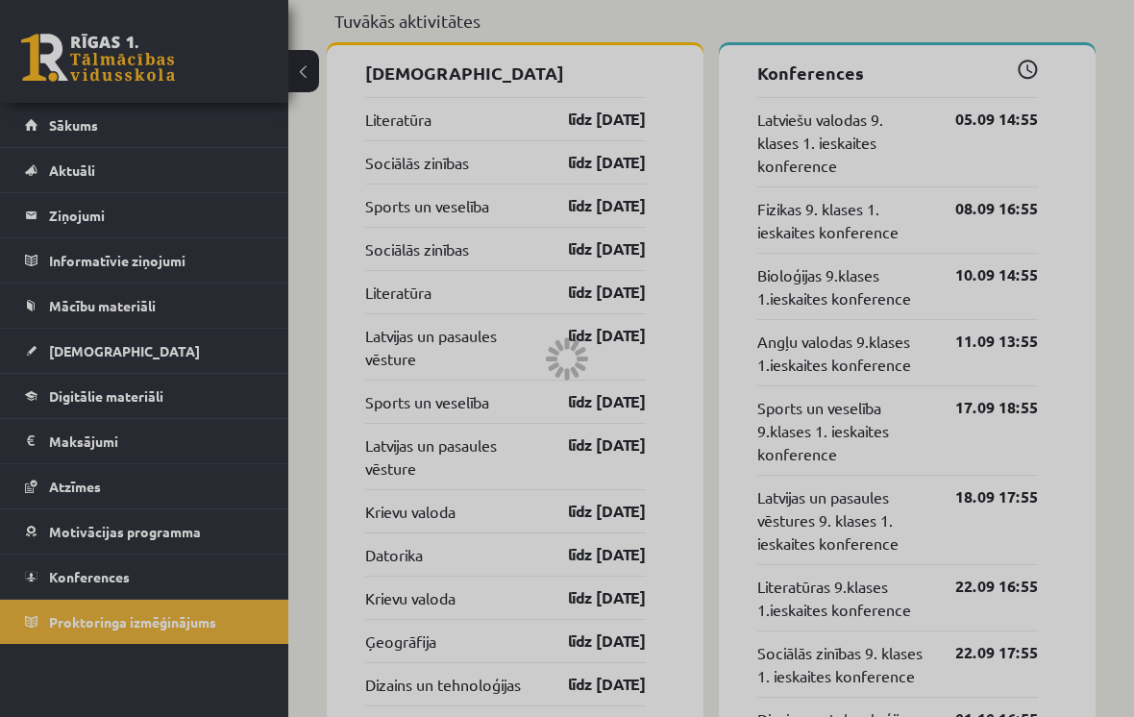
scroll to position [670, 0]
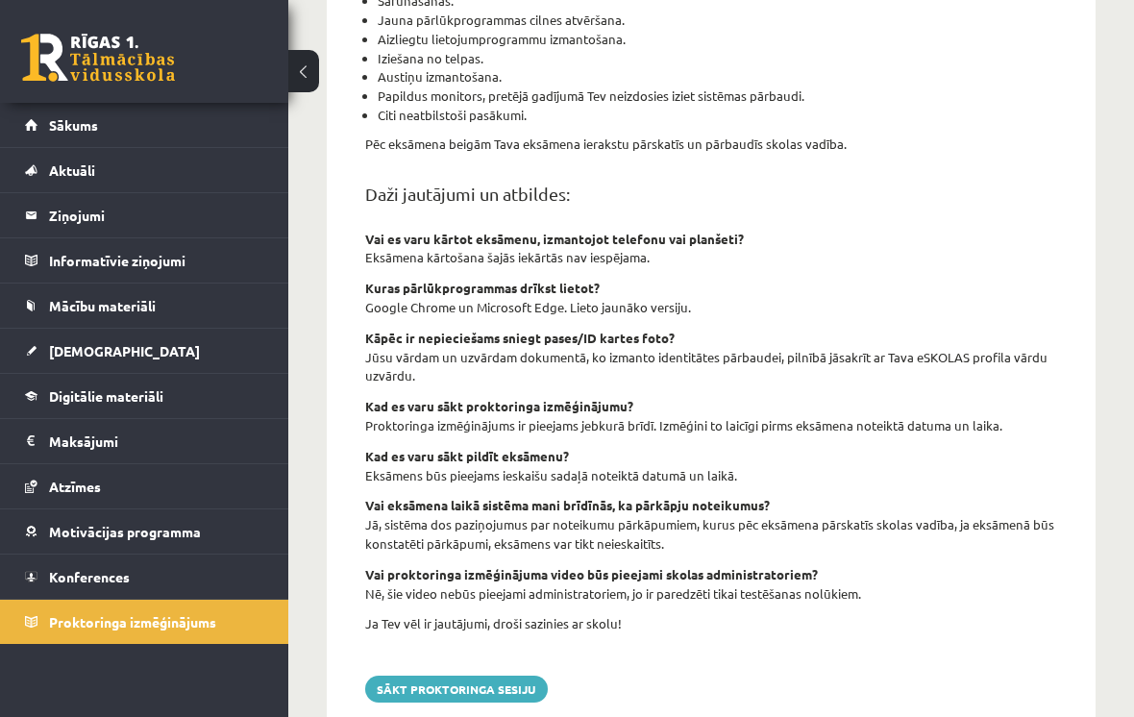
click at [480, 676] on button "Sākt proktoringa sesiju" at bounding box center [456, 689] width 183 height 27
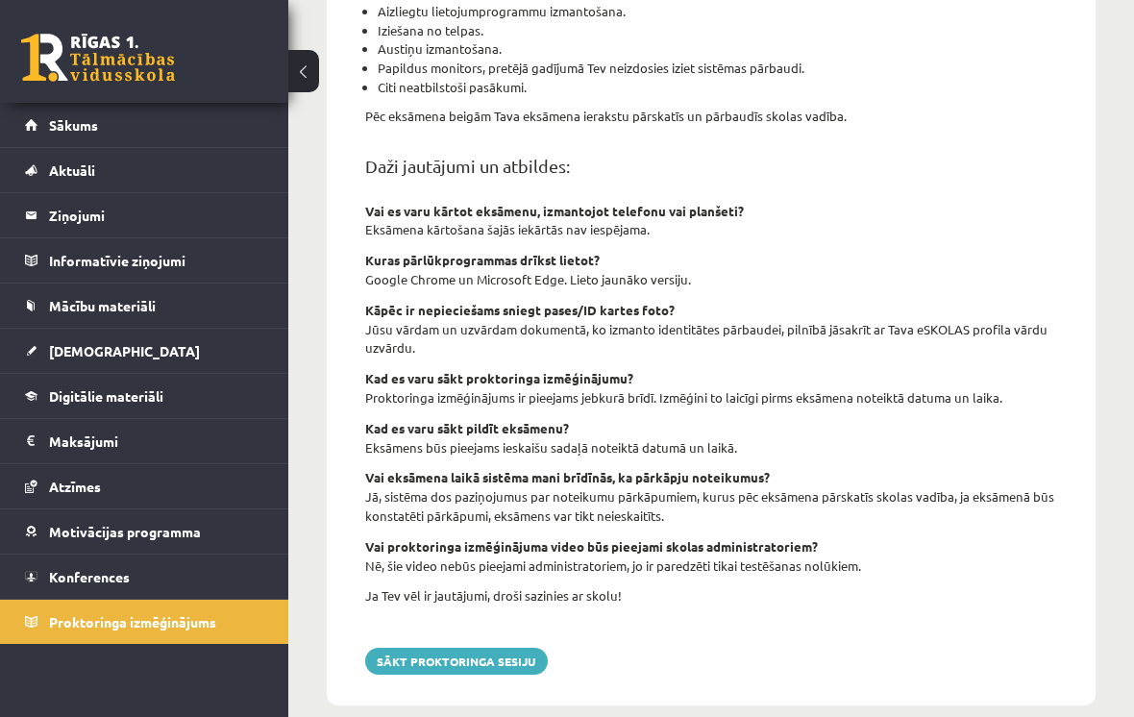
scroll to position [700, 0]
